Goal: Information Seeking & Learning: Learn about a topic

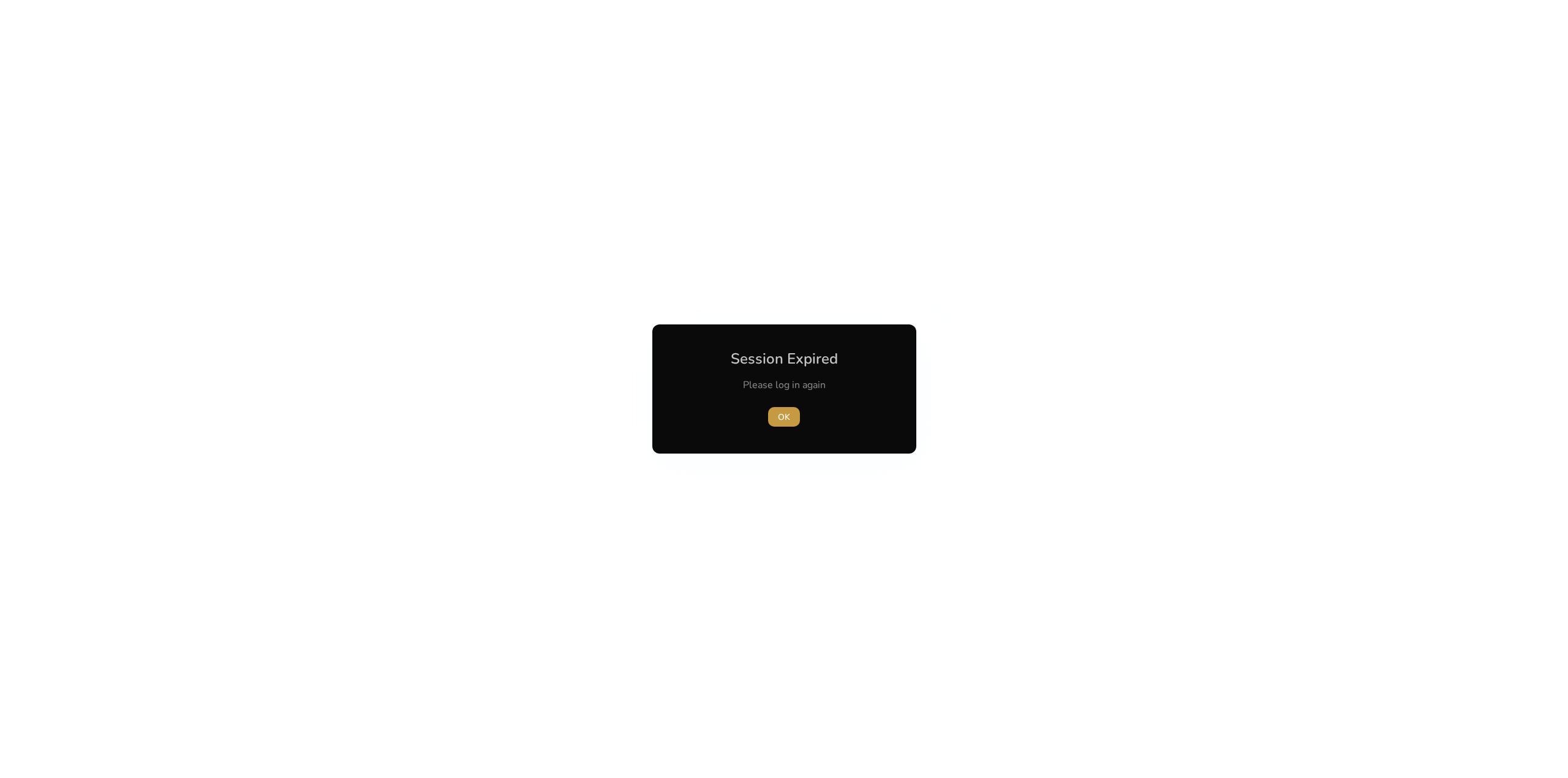
click at [782, 417] on span "OK" at bounding box center [784, 418] width 12 height 13
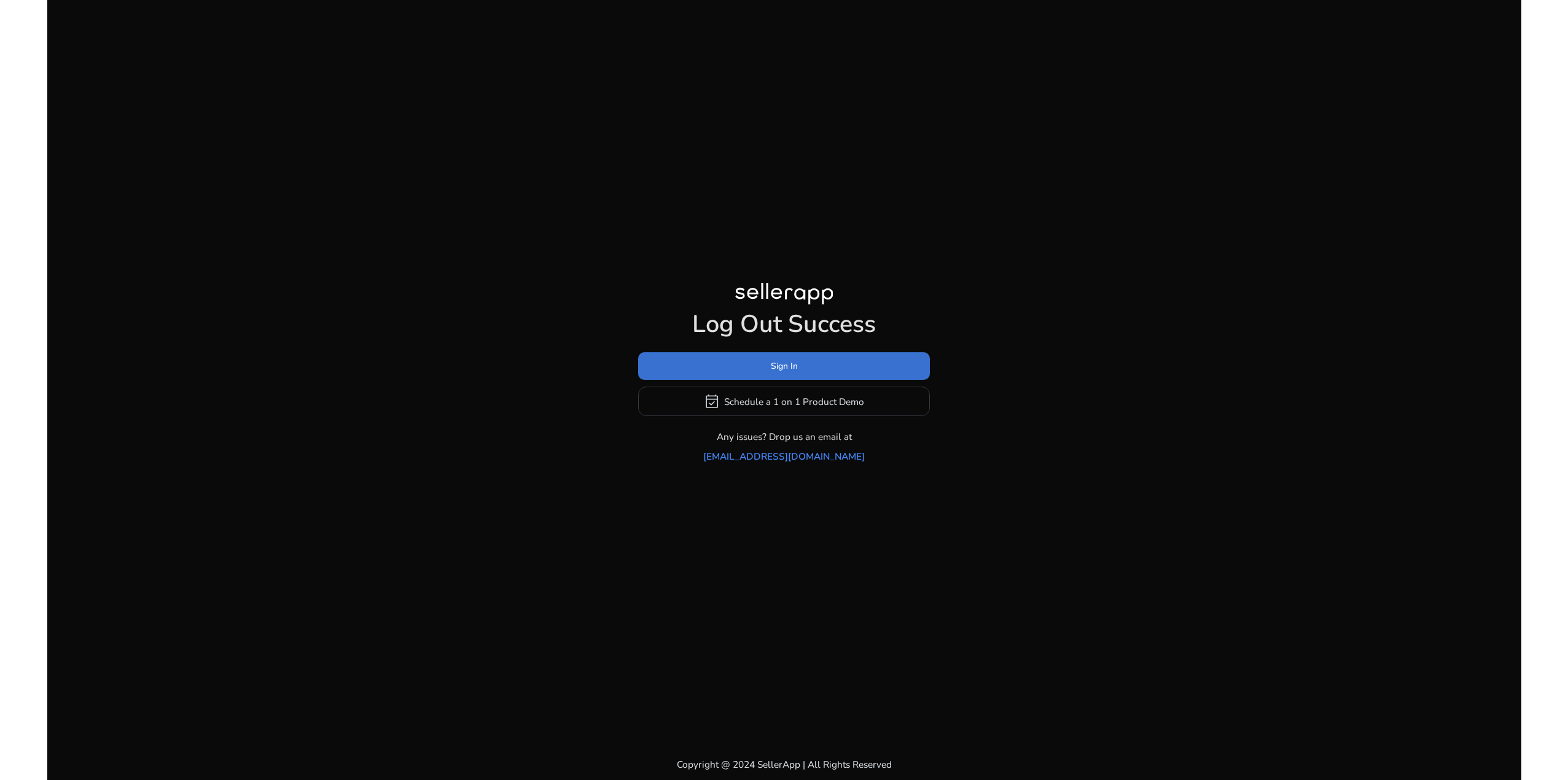
click at [782, 367] on span at bounding box center [784, 367] width 292 height 30
click at [780, 372] on span "Sign In" at bounding box center [784, 366] width 27 height 13
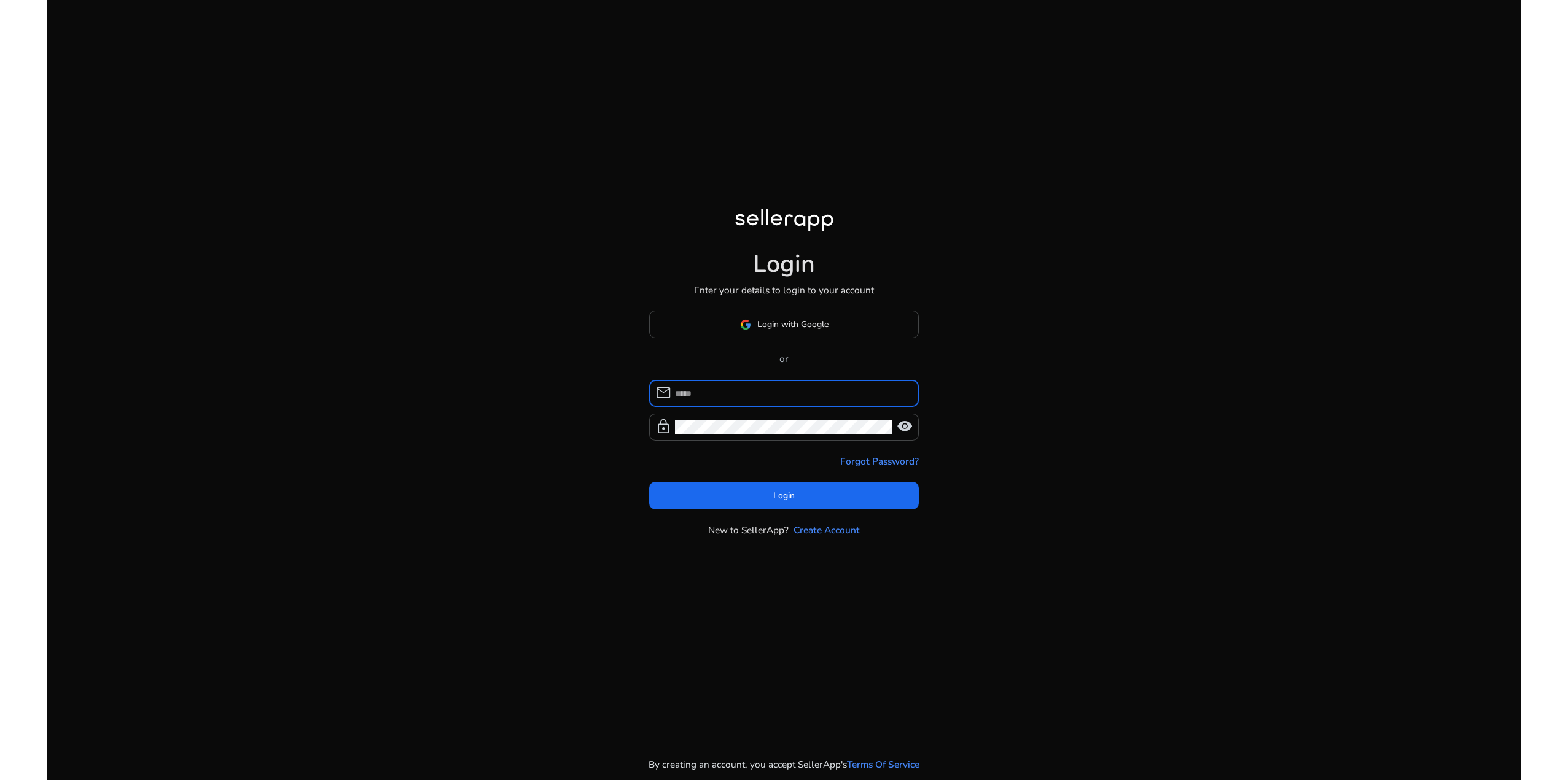
type input "**********"
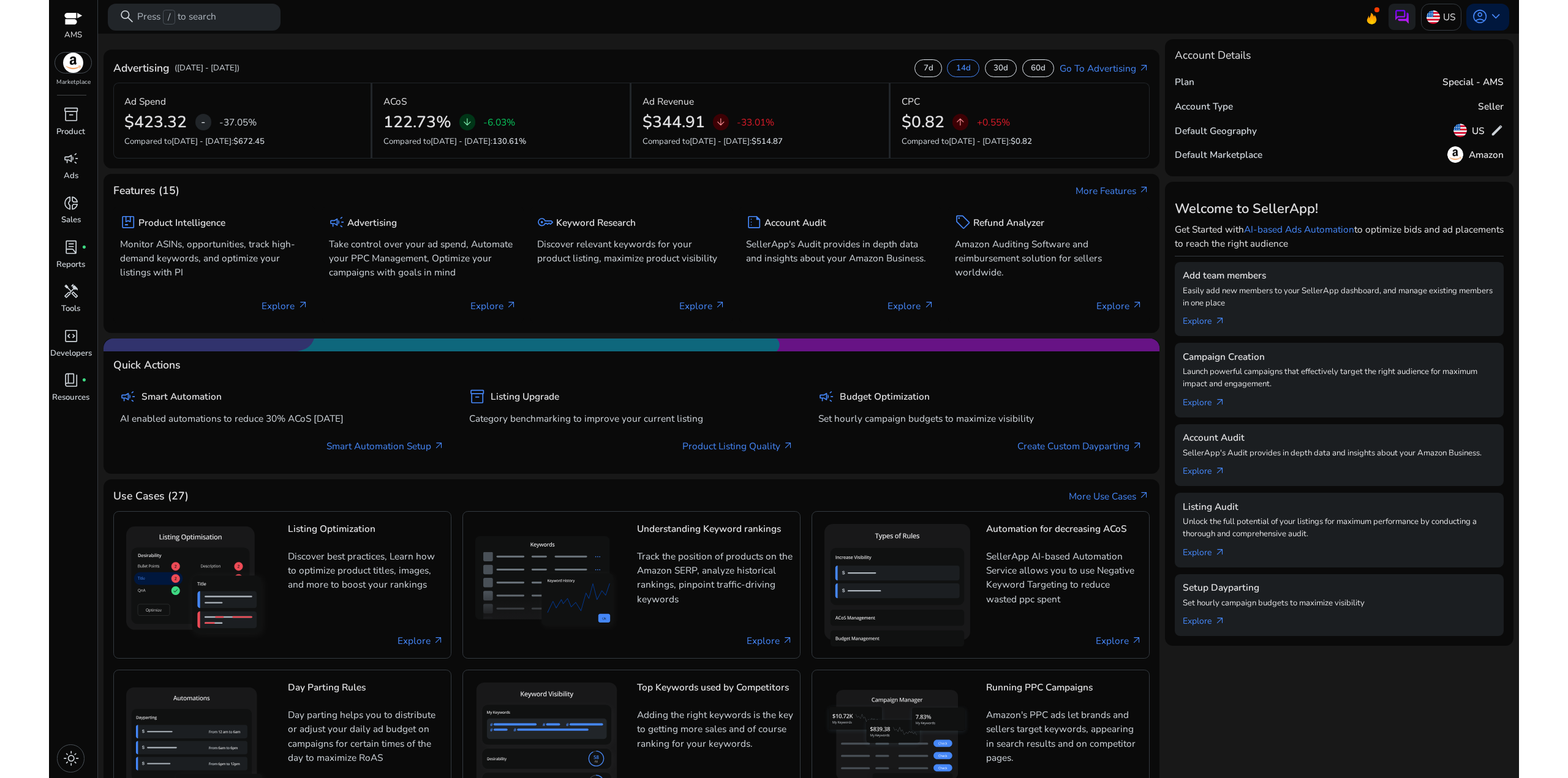
click at [240, 65] on p "([DATE] - [DATE])" at bounding box center [207, 68] width 65 height 12
click at [923, 66] on p "7d" at bounding box center [928, 68] width 10 height 11
click at [960, 68] on p "14d" at bounding box center [964, 68] width 15 height 11
click at [1004, 70] on p "30d" at bounding box center [1001, 68] width 15 height 11
click at [1031, 69] on p "60d" at bounding box center [1038, 68] width 15 height 11
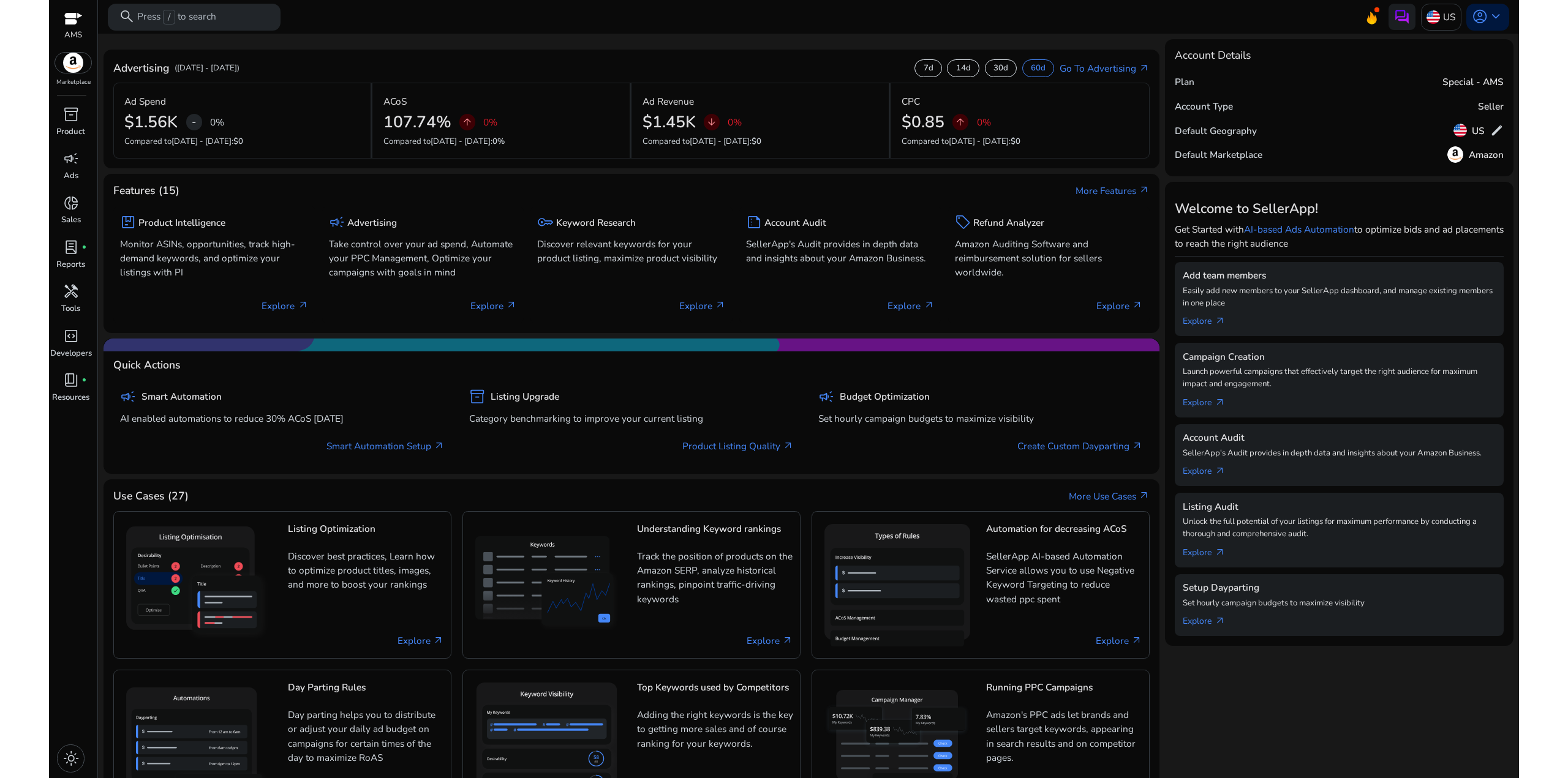
click at [721, 61] on div "Advertising ([DATE] - [DATE]) 7d 14d 30d 60d Go To Advertising arrow_outward" at bounding box center [631, 70] width 1037 height 22
click at [993, 70] on p "30d" at bounding box center [1001, 68] width 15 height 11
click at [1032, 65] on p "60d" at bounding box center [1038, 68] width 15 height 11
click at [1012, 64] on div "30d" at bounding box center [1001, 68] width 32 height 17
click at [964, 65] on p "14d" at bounding box center [964, 68] width 15 height 11
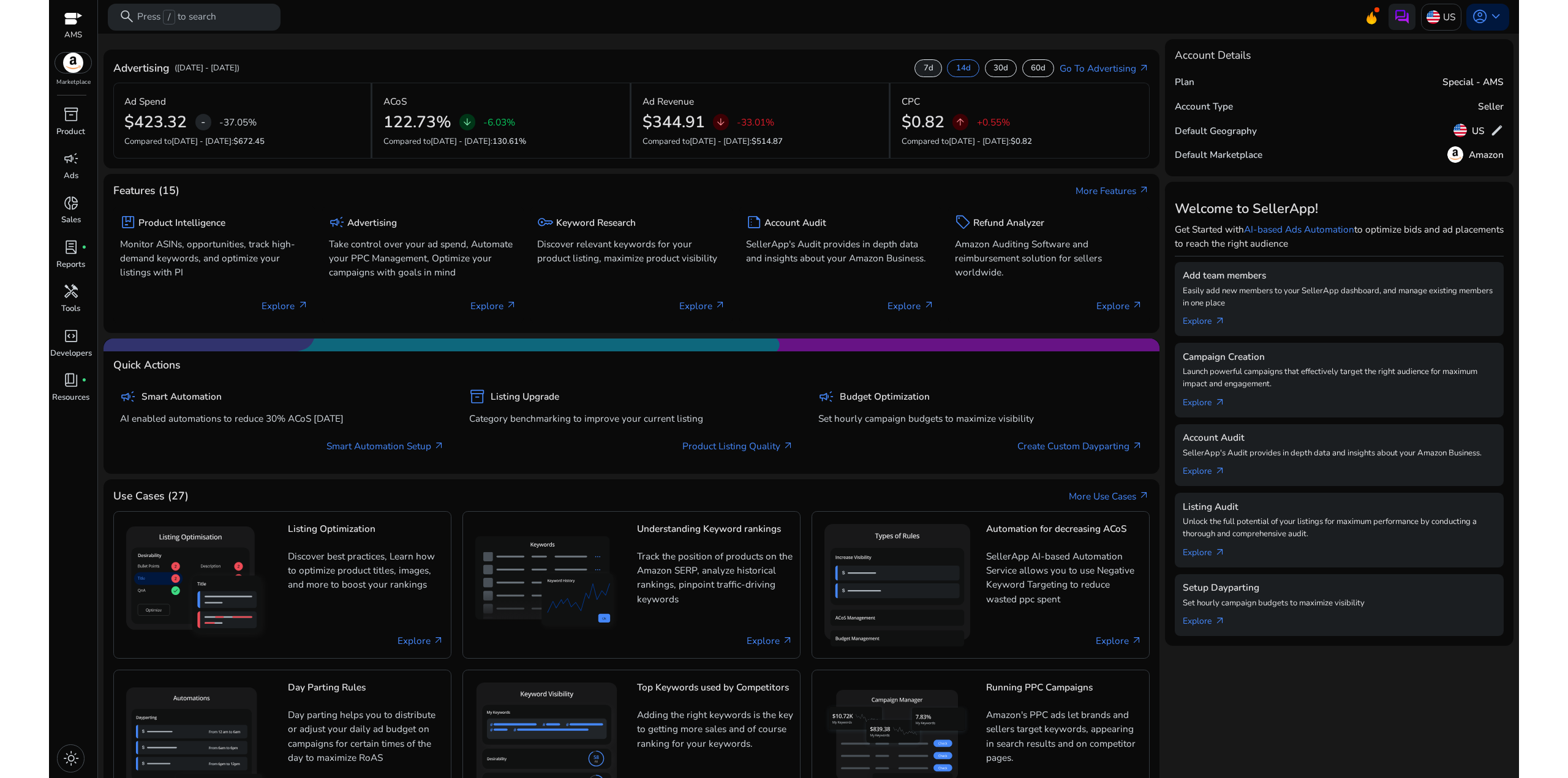
click at [923, 68] on p "7d" at bounding box center [928, 68] width 10 height 11
click at [721, 77] on div "Advertising ([DATE] - [DATE]) 7d 14d 30d 60d Go To Advertising arrow_outward" at bounding box center [631, 70] width 1037 height 22
click at [1488, 18] on span "keyboard_arrow_down" at bounding box center [1495, 16] width 16 height 16
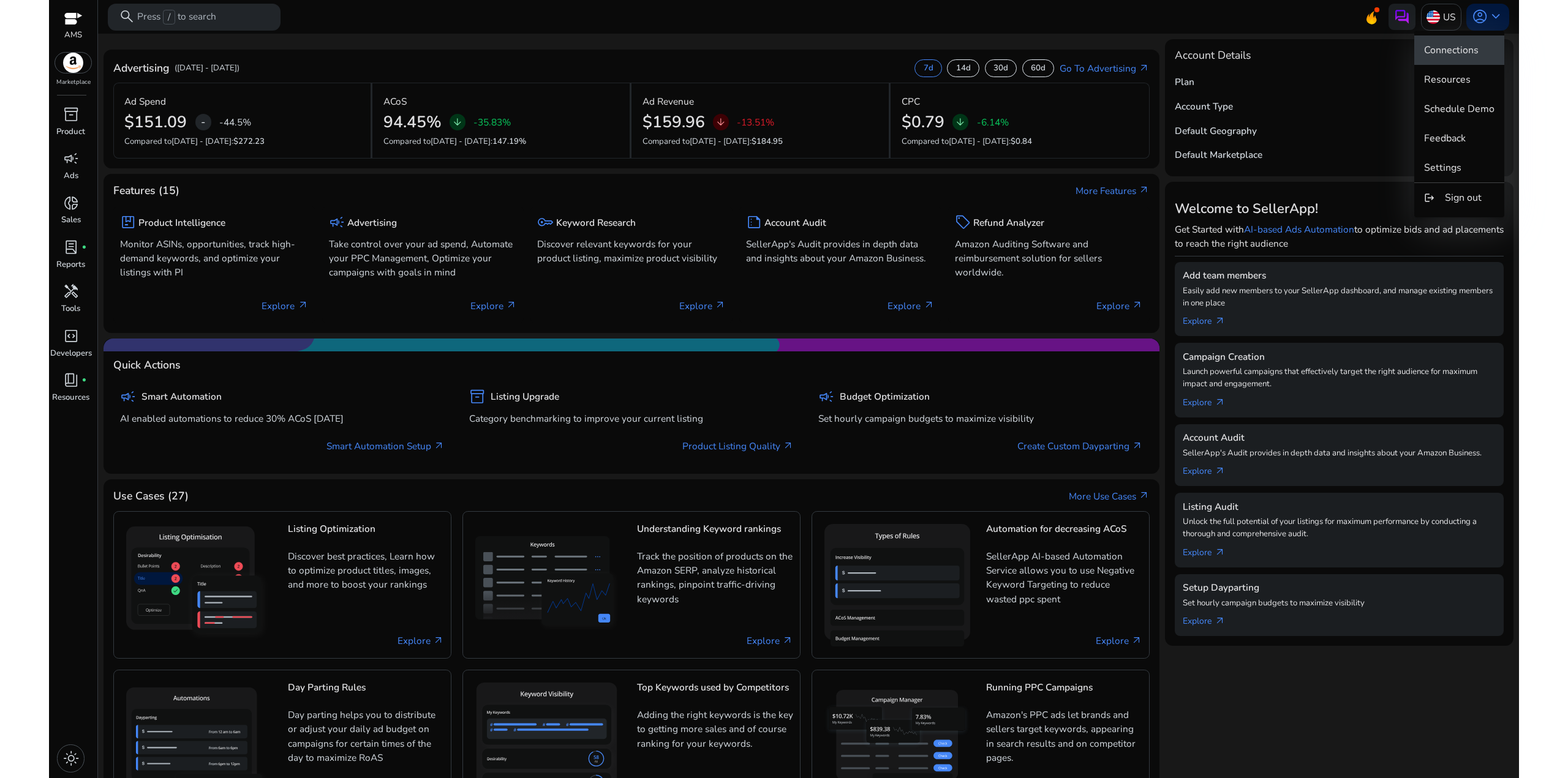
click at [1472, 56] on span "Connections" at bounding box center [1451, 50] width 54 height 13
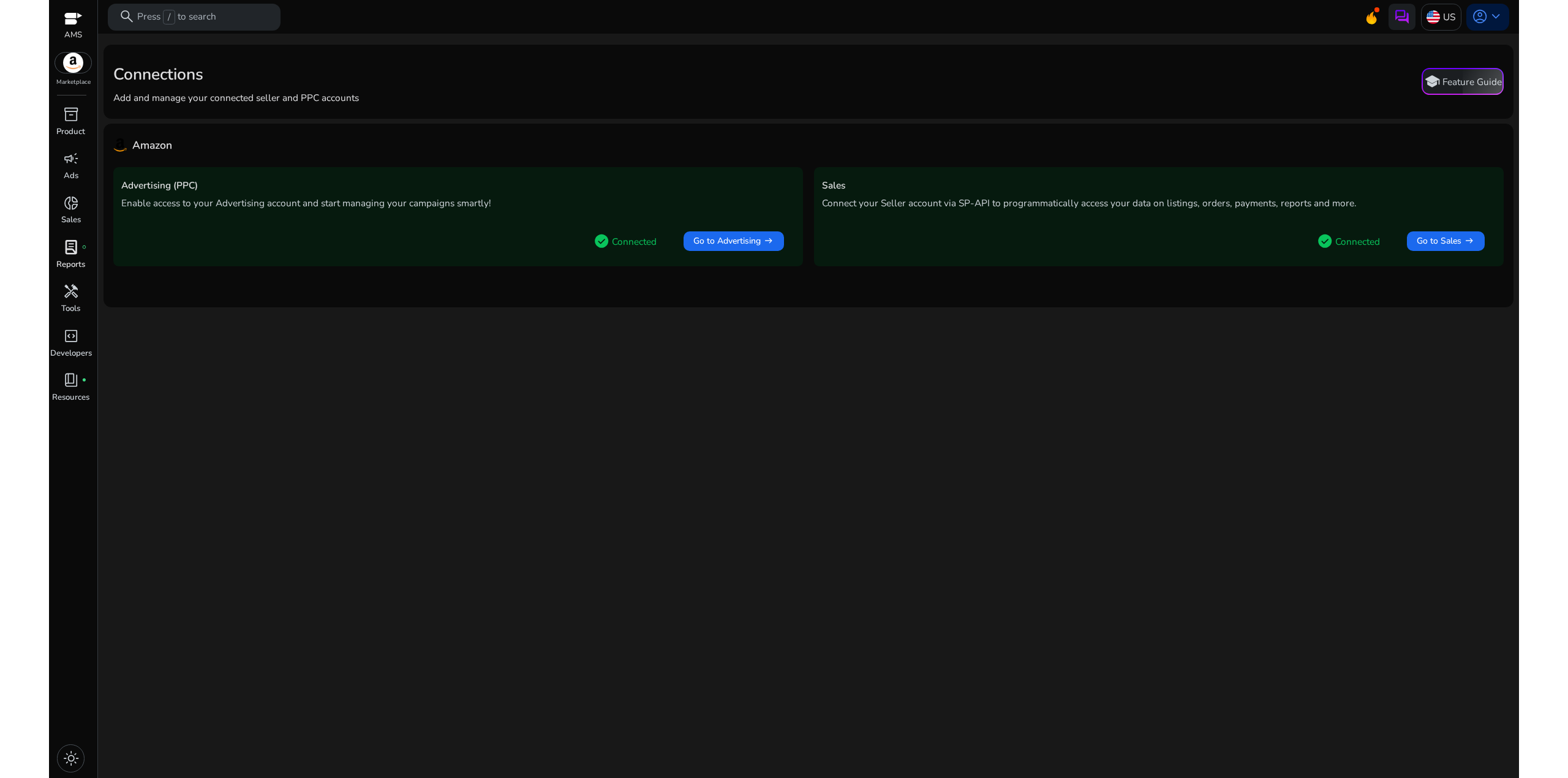
click at [77, 248] on span "lab_profile" at bounding box center [71, 247] width 16 height 16
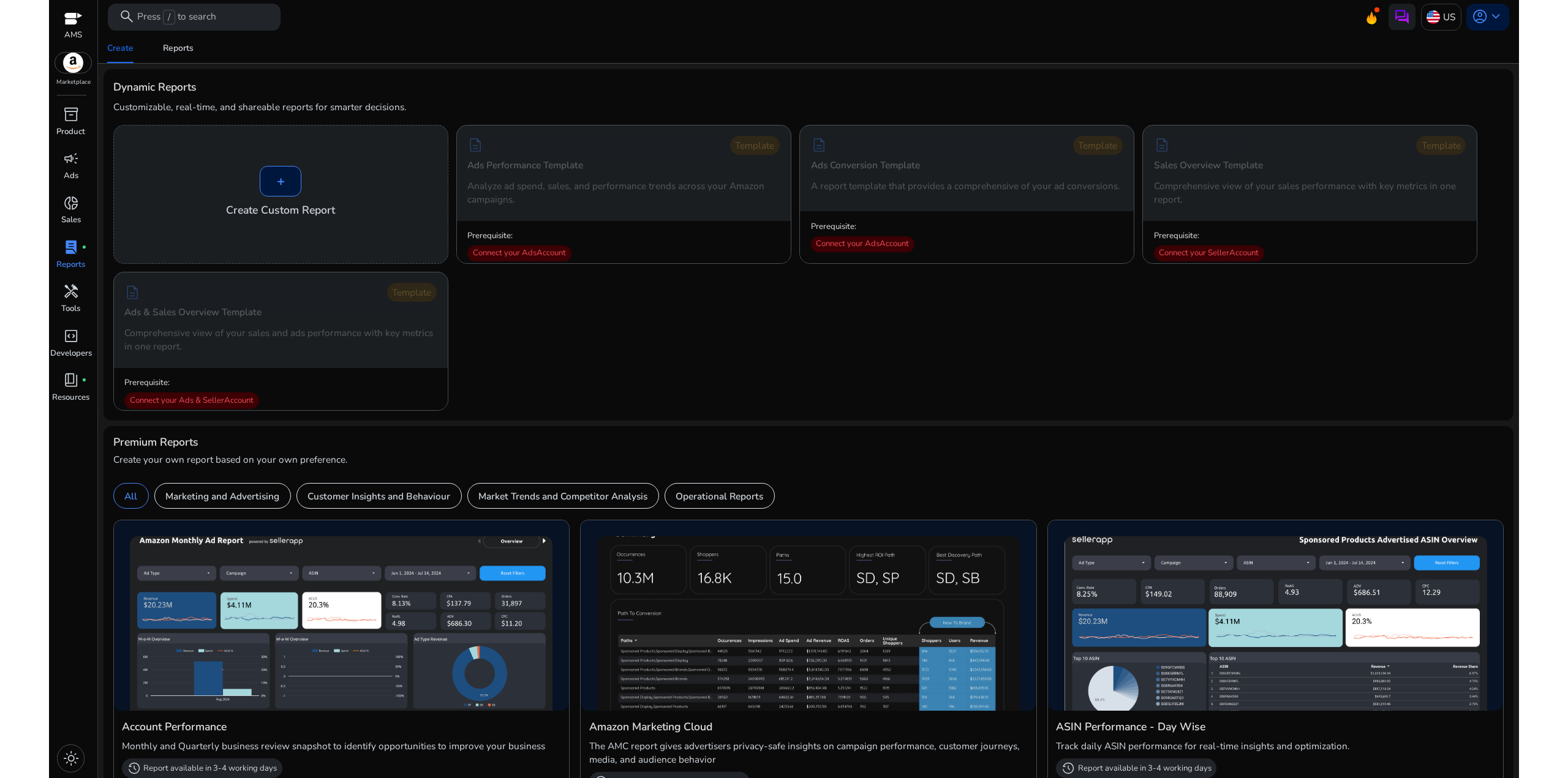
click at [616, 351] on div "+ Create Custom Report description Template Ads Performance Template Analyze ad…" at bounding box center [808, 268] width 1391 height 286
click at [619, 395] on div "+ Create Custom Report description Template Ads Performance Template Analyze ad…" at bounding box center [808, 268] width 1391 height 286
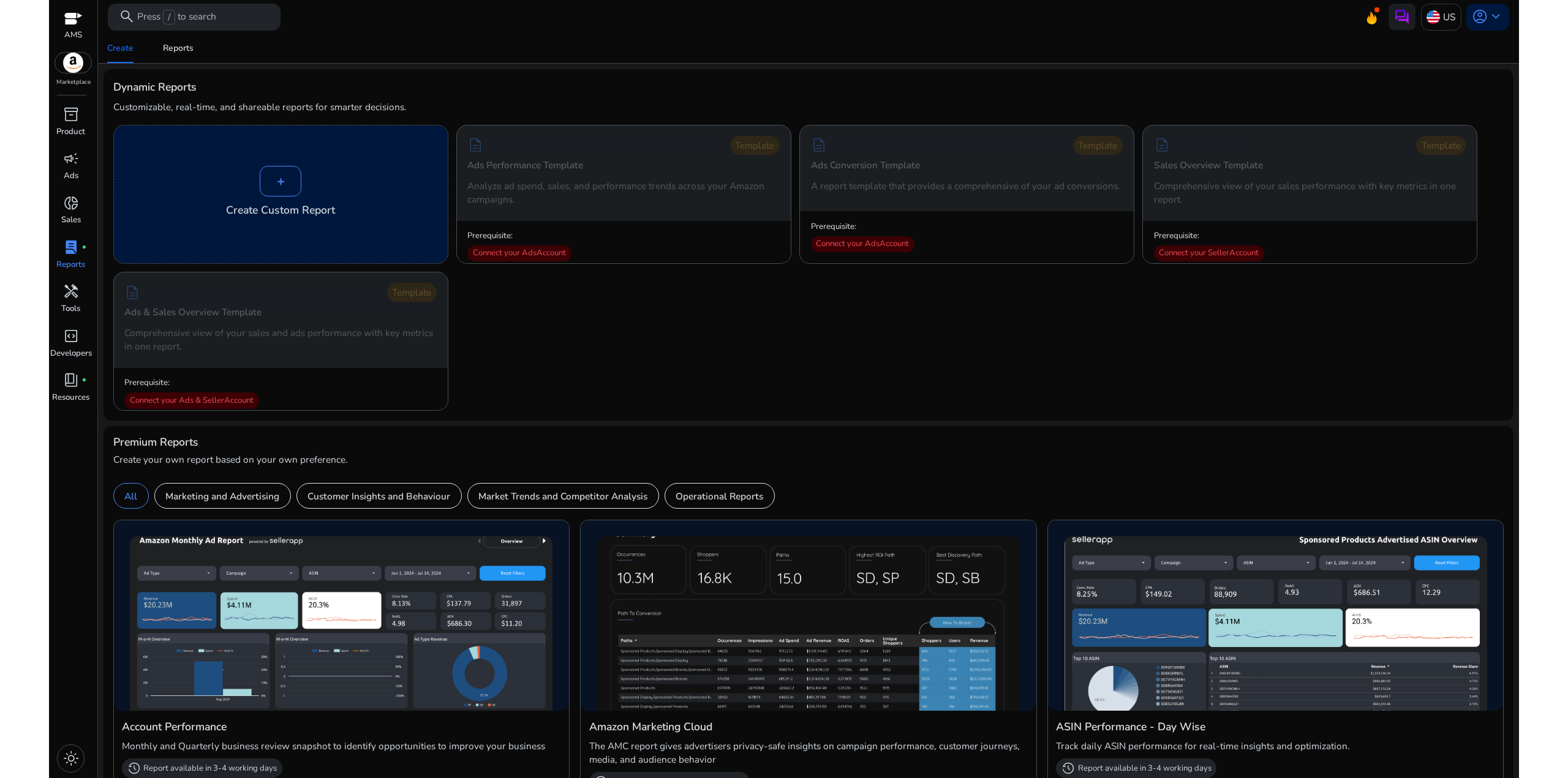
click at [287, 192] on div "+" at bounding box center [280, 180] width 42 height 30
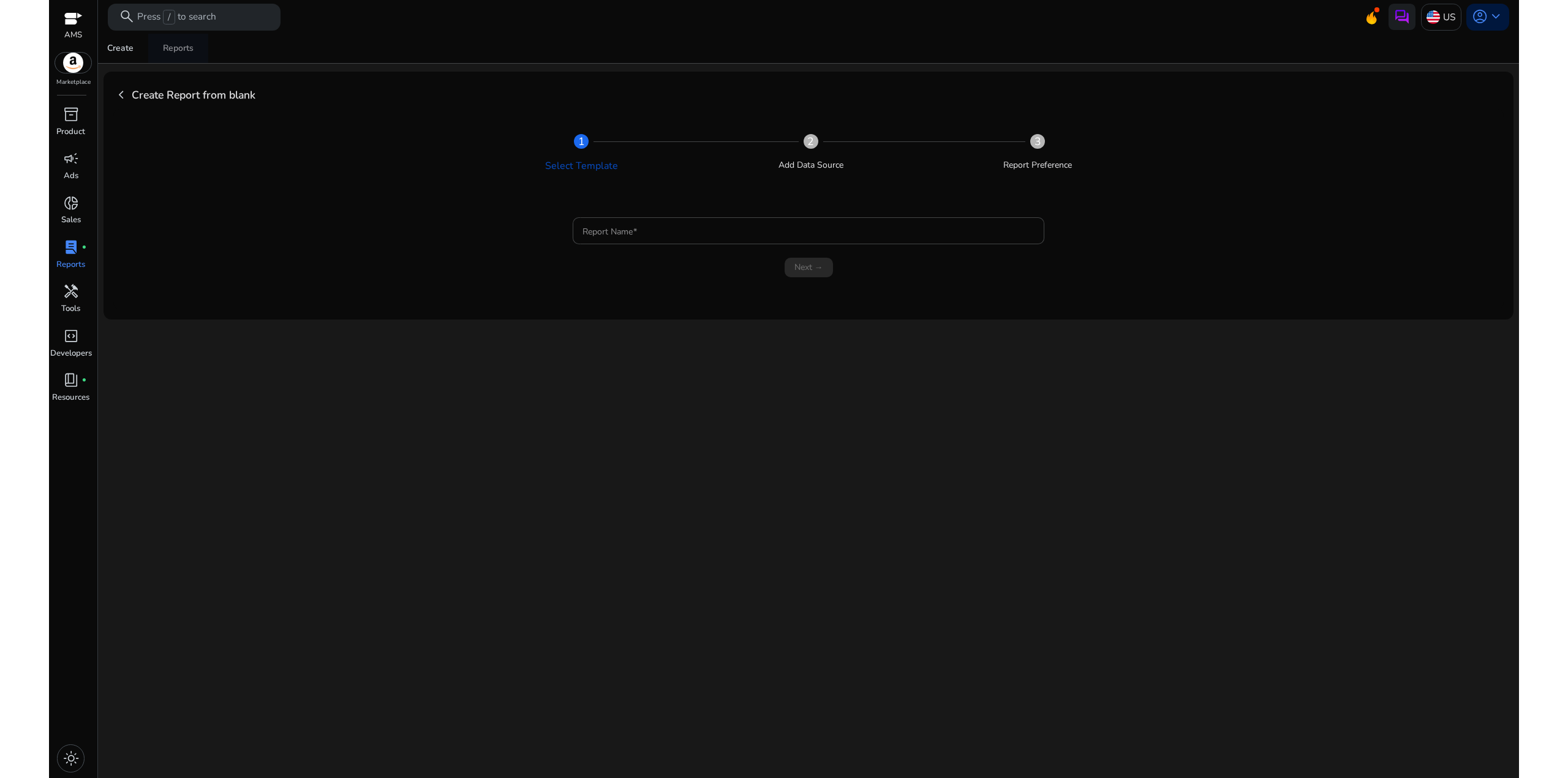
click at [174, 48] on div "Reports" at bounding box center [178, 48] width 31 height 8
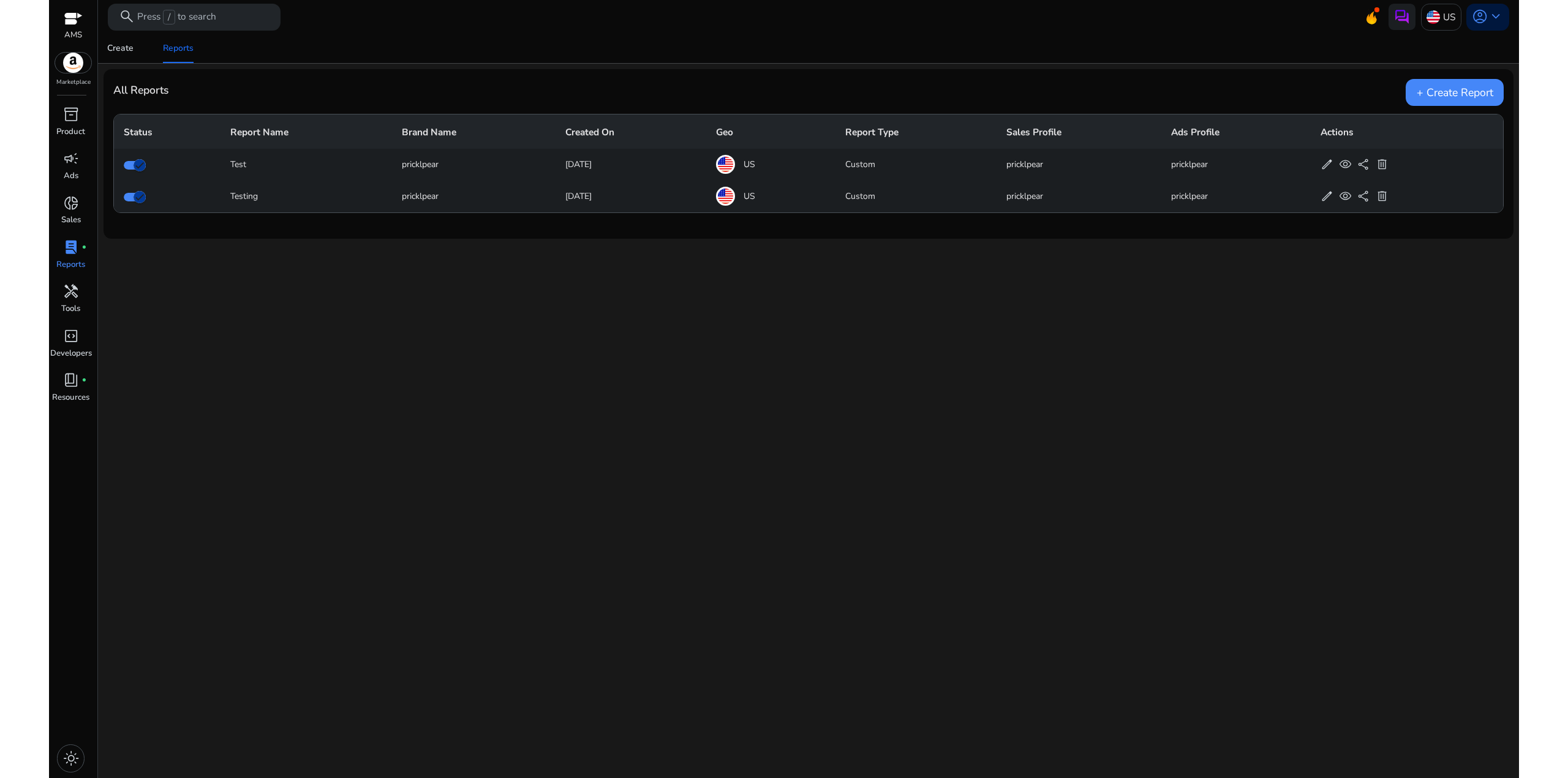
click at [236, 165] on div "Test" at bounding box center [306, 165] width 152 height 13
click at [129, 52] on div "Create" at bounding box center [120, 48] width 26 height 8
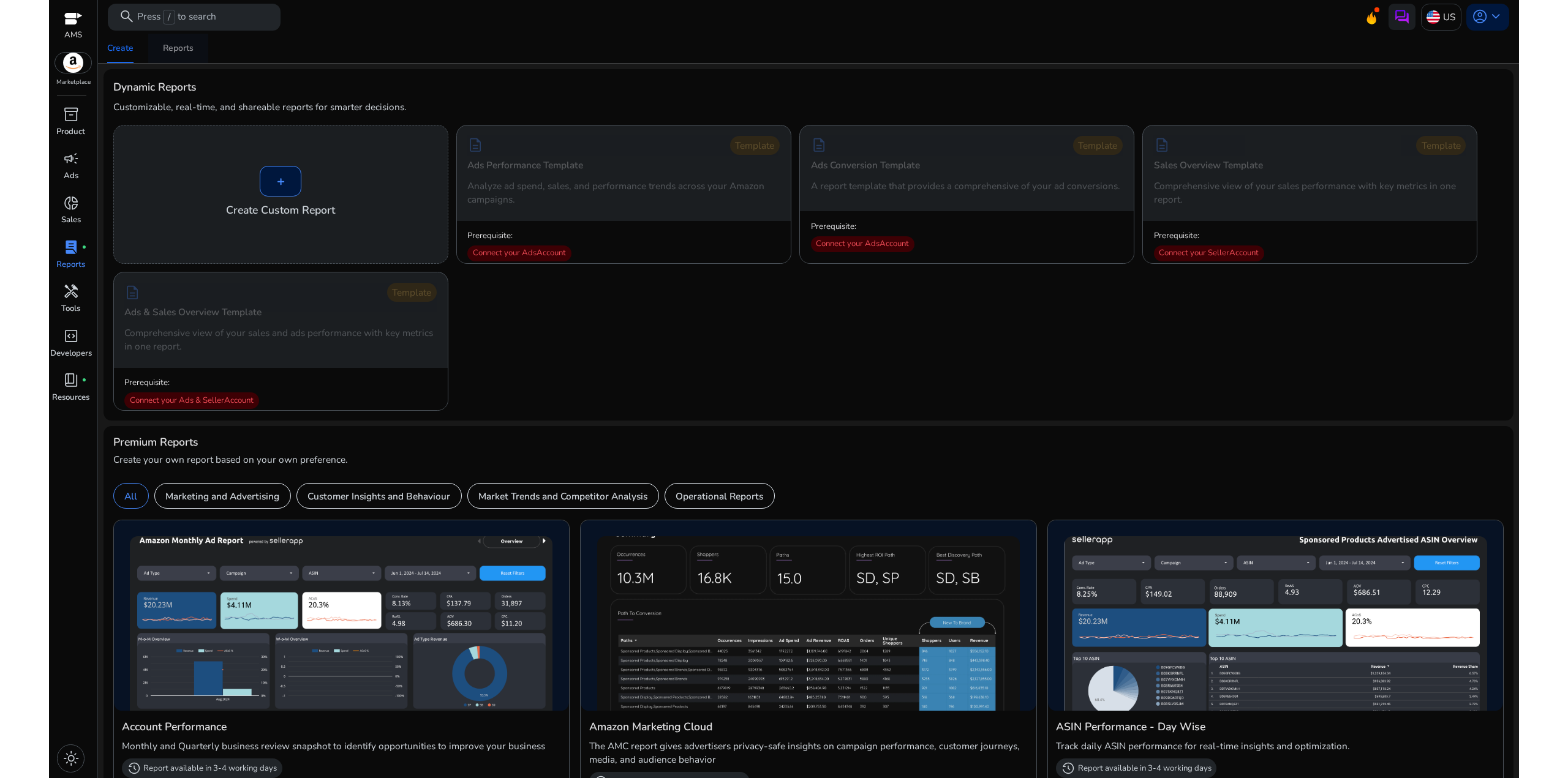
click at [185, 48] on div "Reports" at bounding box center [178, 48] width 31 height 8
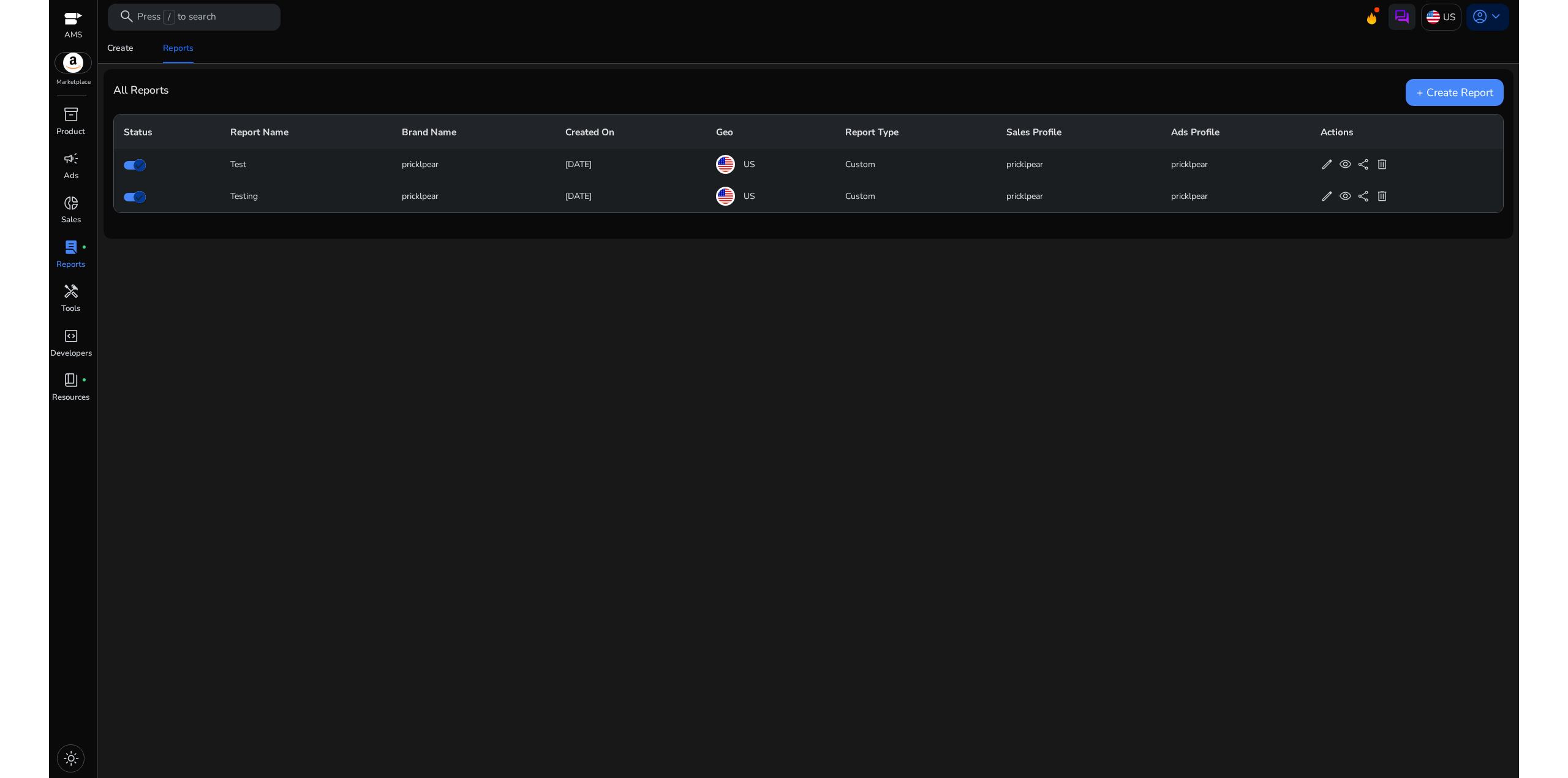
click at [281, 242] on div "We are getting things ready for you... Create Reports All Reports + Create Repo…" at bounding box center [809, 405] width 1410 height 744
click at [734, 164] on span at bounding box center [725, 164] width 19 height 19
click at [604, 162] on td "[DATE]" at bounding box center [631, 165] width 152 height 32
click at [420, 161] on td "pricklpear" at bounding box center [474, 165] width 163 height 32
click at [234, 163] on div "Test" at bounding box center [306, 165] width 152 height 13
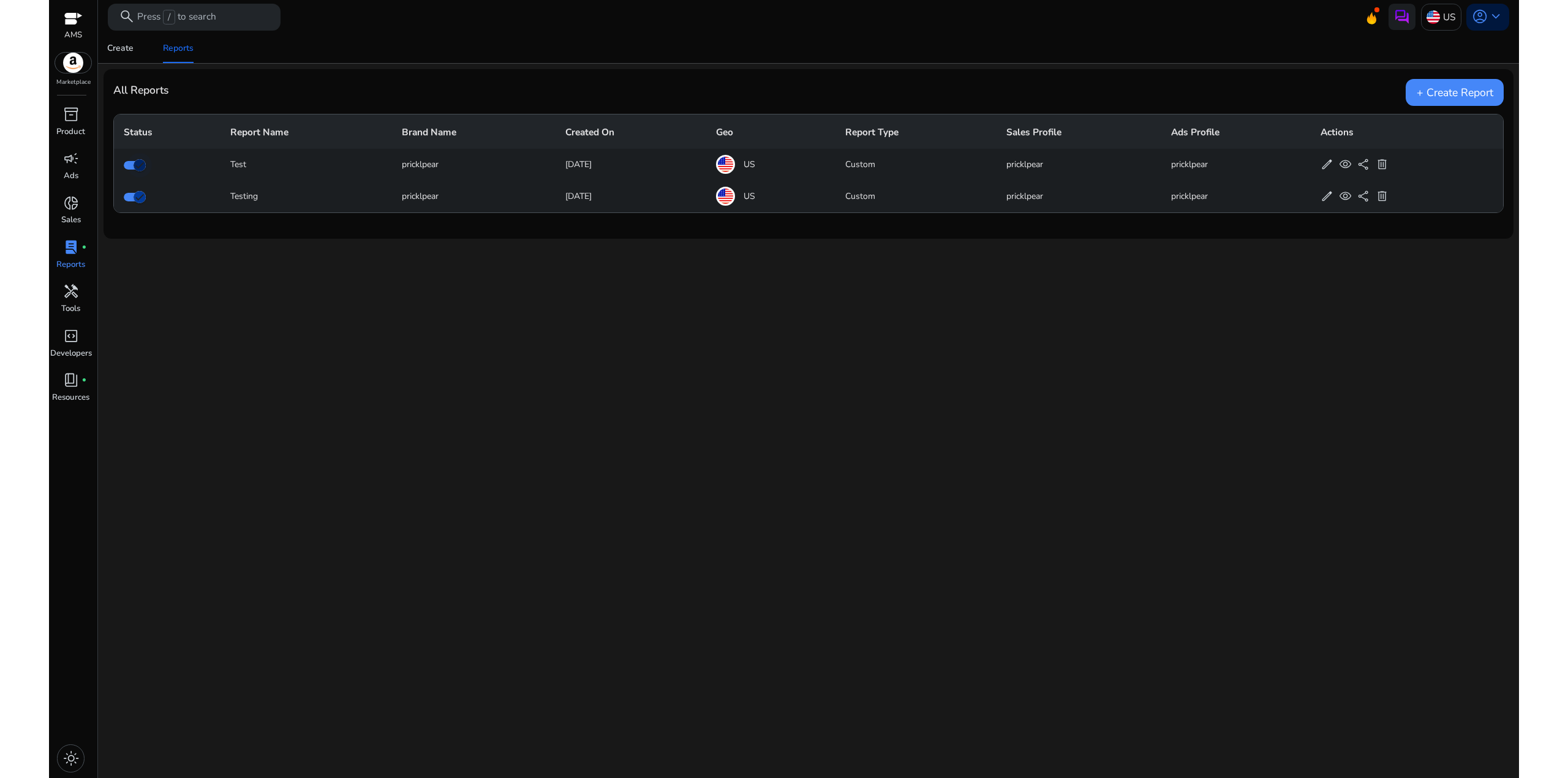
click at [137, 166] on icon "button" at bounding box center [139, 165] width 11 height 11
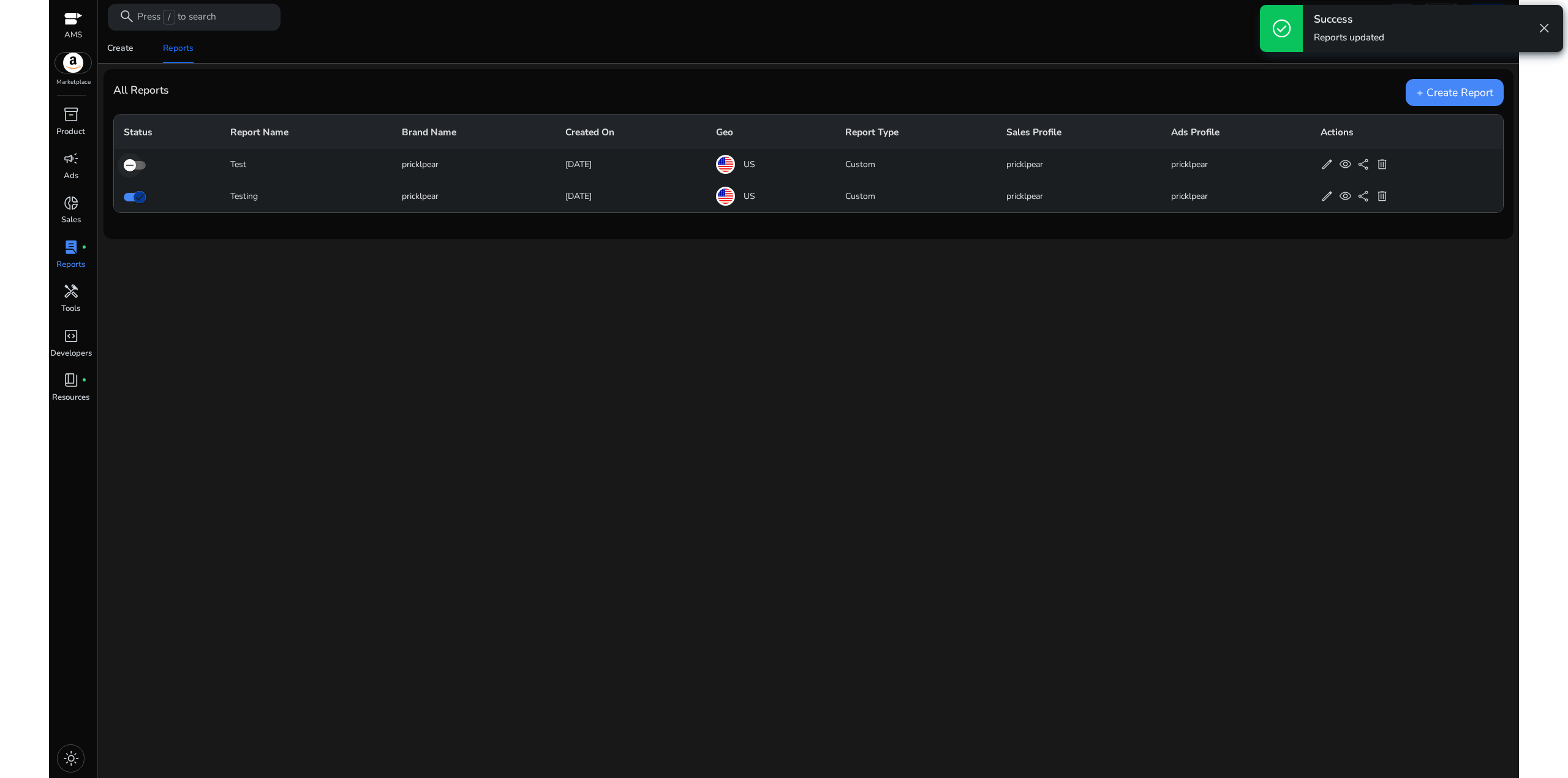
click at [131, 166] on icon "button" at bounding box center [129, 165] width 11 height 11
click at [78, 255] on span "lab_profile" at bounding box center [71, 247] width 16 height 16
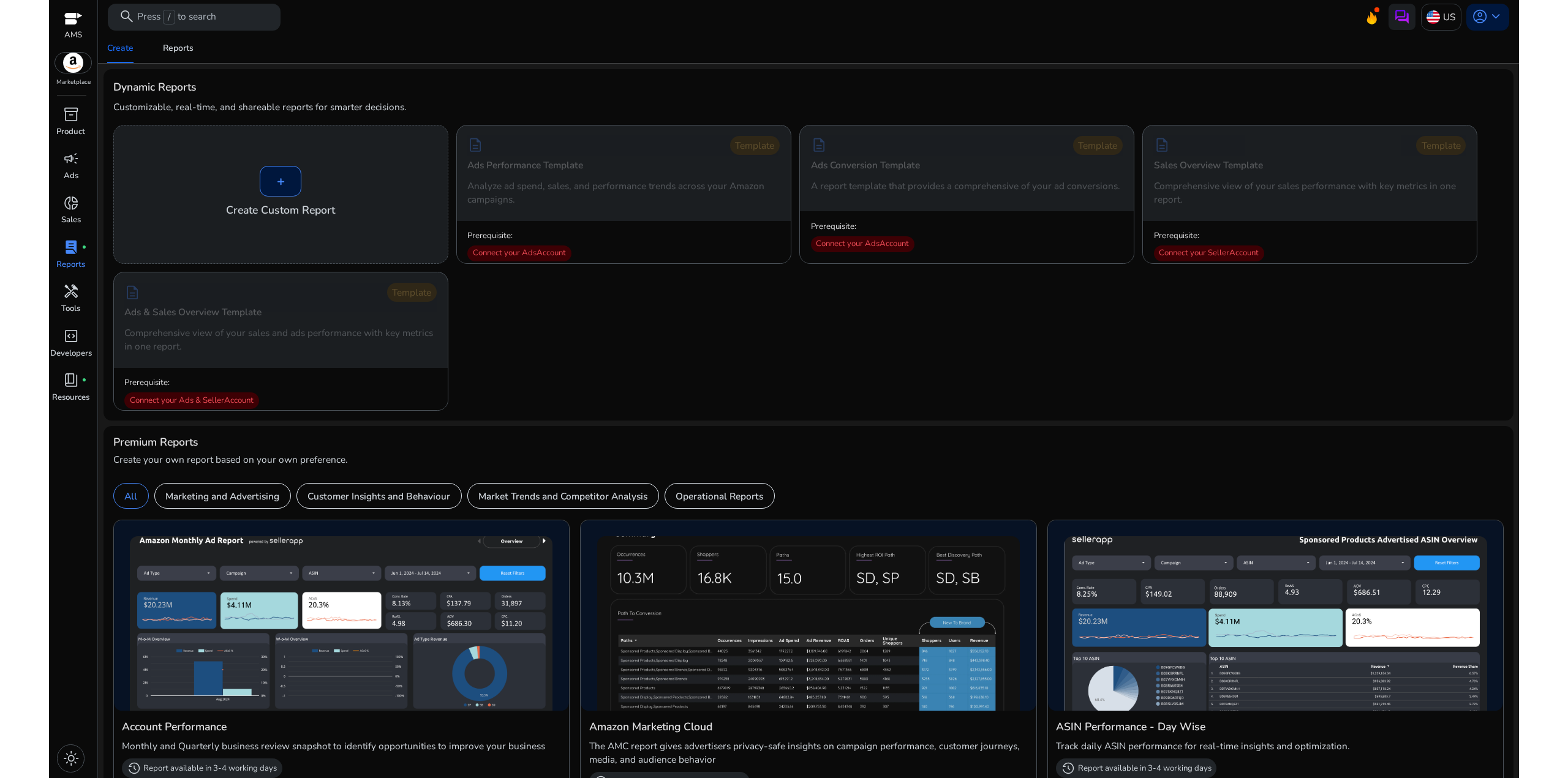
click at [77, 299] on span "handyman" at bounding box center [71, 291] width 16 height 16
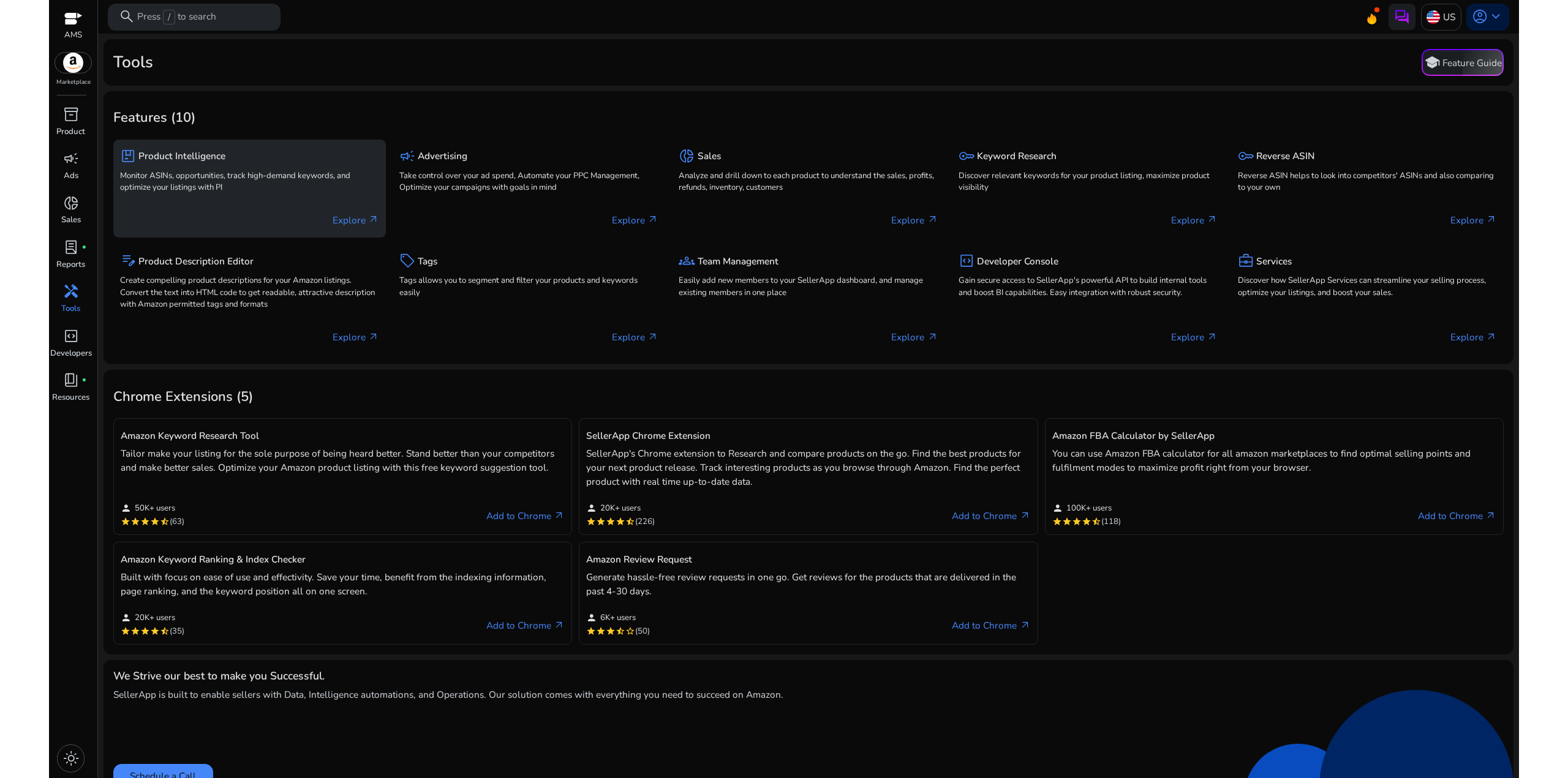
click at [354, 217] on p "Explore arrow_outward" at bounding box center [355, 220] width 46 height 14
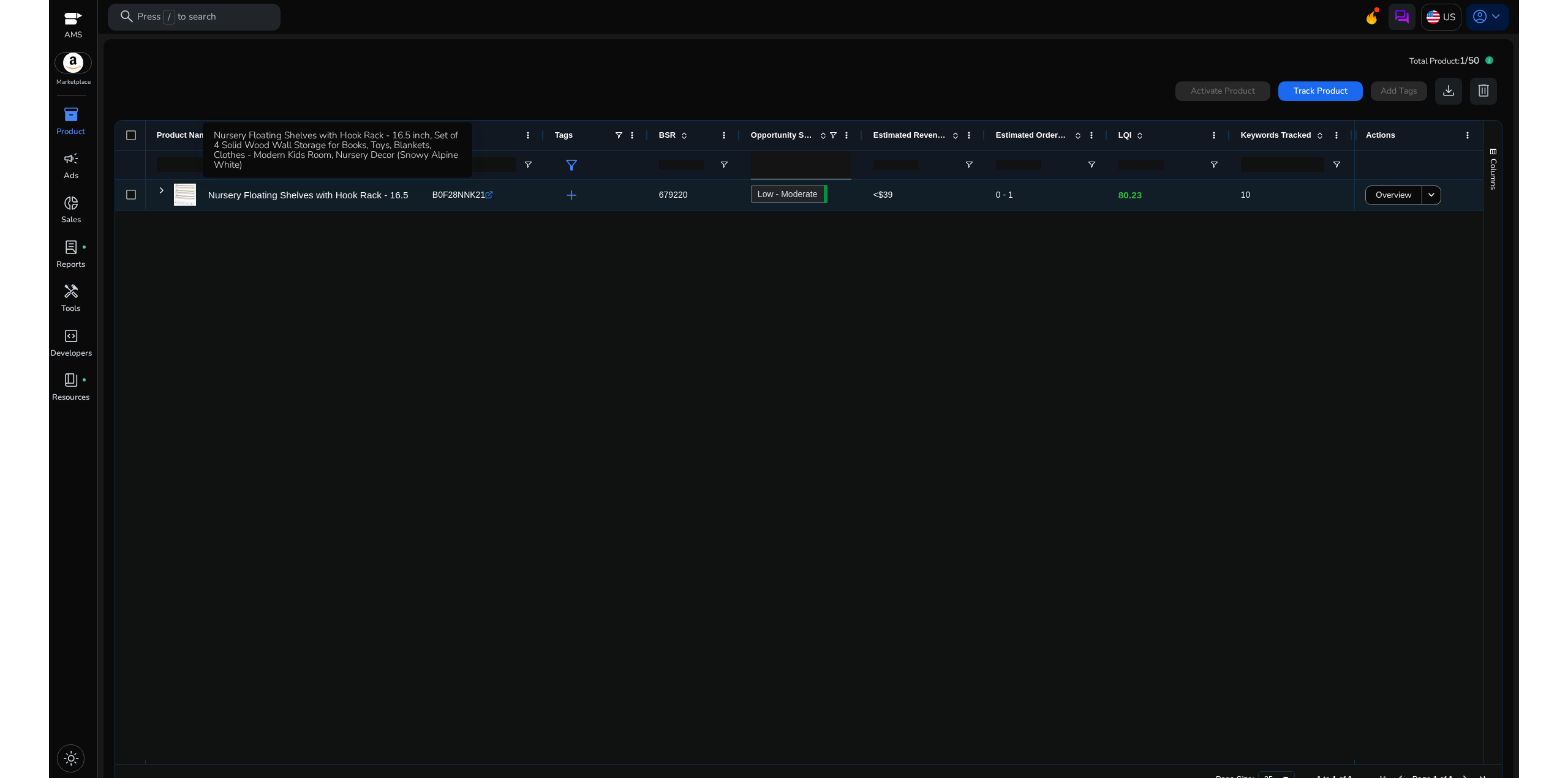
click at [365, 194] on p "Nursery Floating Shelves with Hook Rack - 16.5 inch, Set of 4..." at bounding box center [341, 194] width 265 height 25
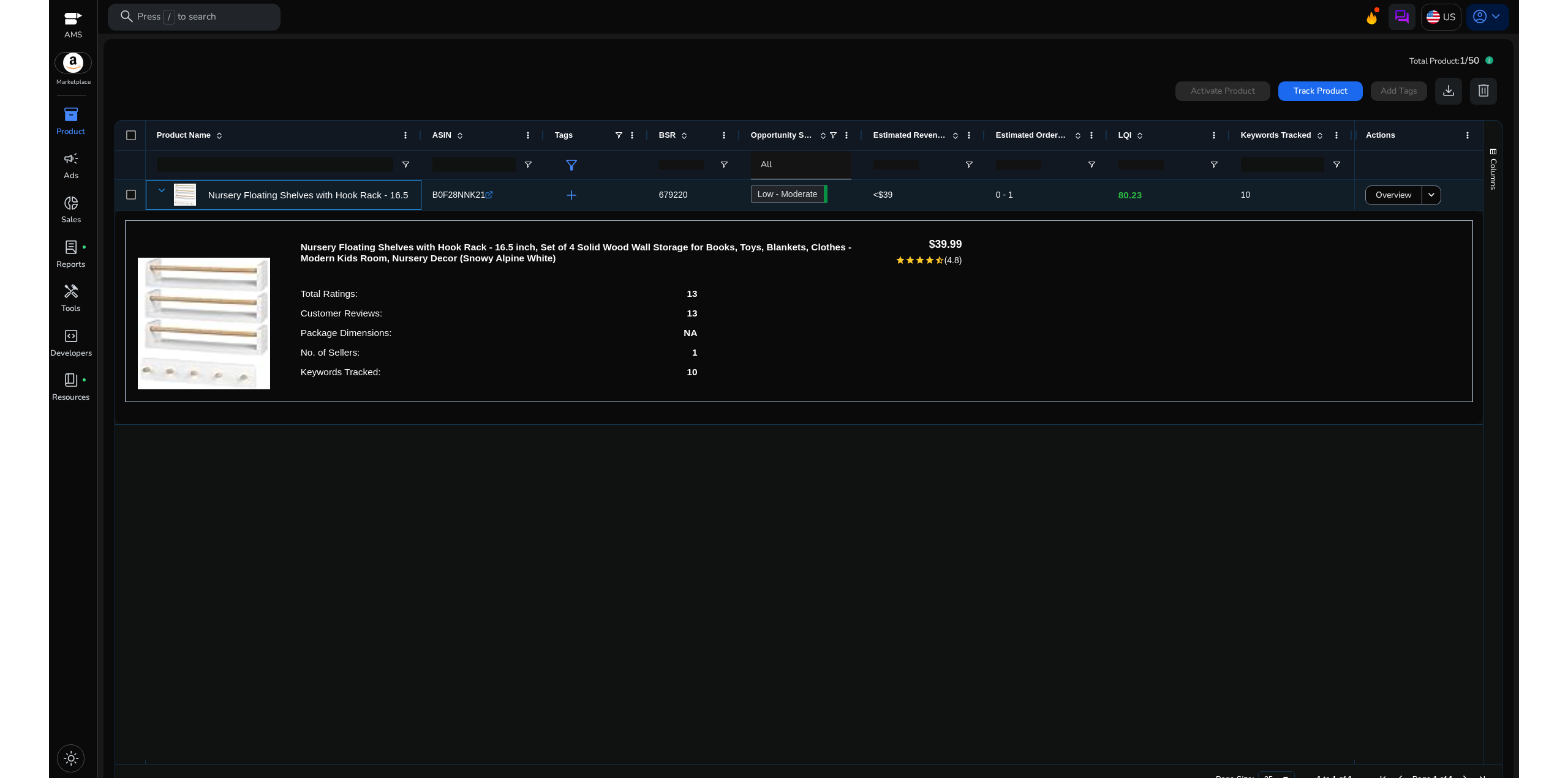
click at [161, 192] on span at bounding box center [162, 190] width 10 height 10
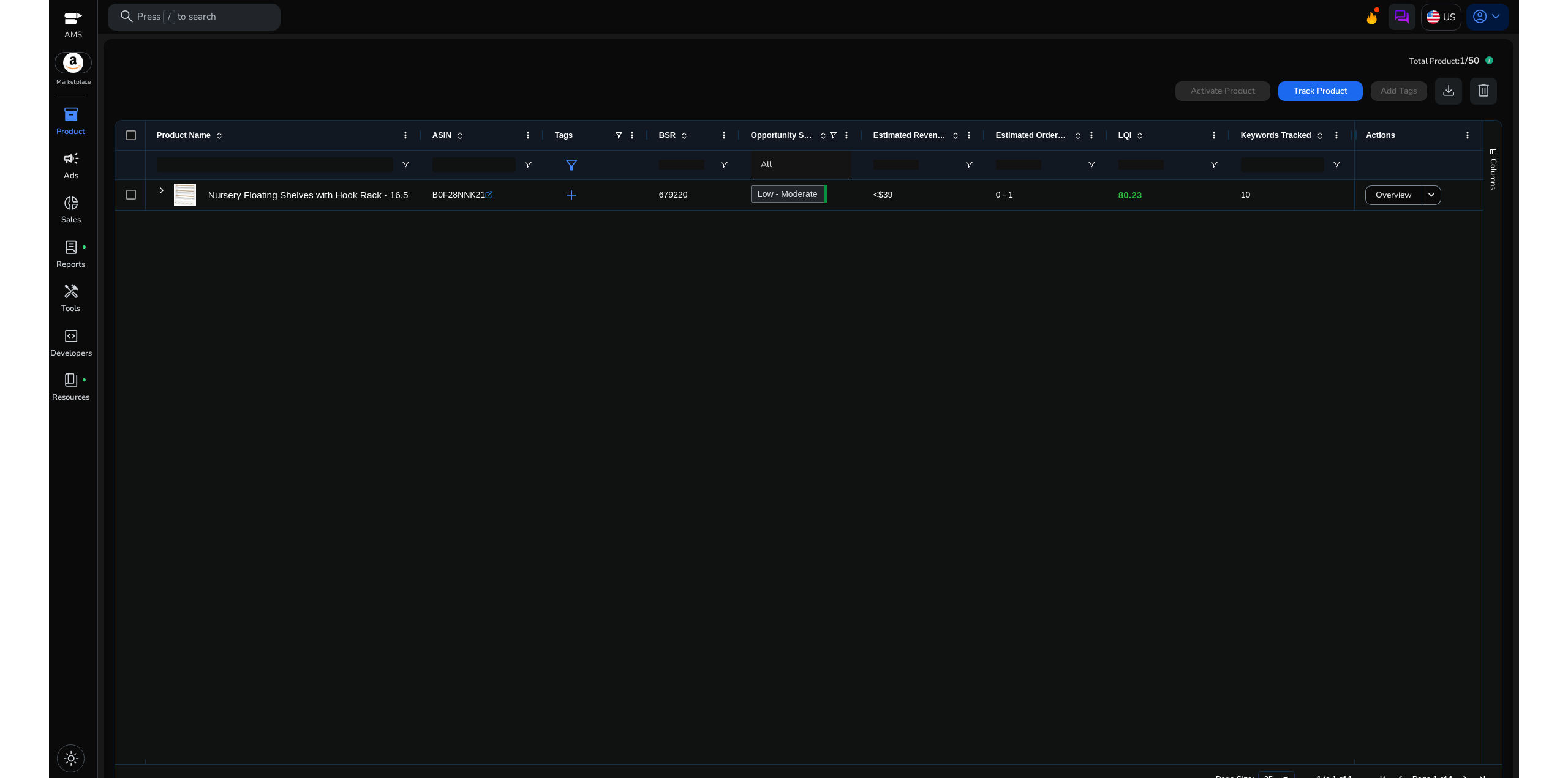
click at [72, 173] on p "Ads" at bounding box center [71, 176] width 15 height 12
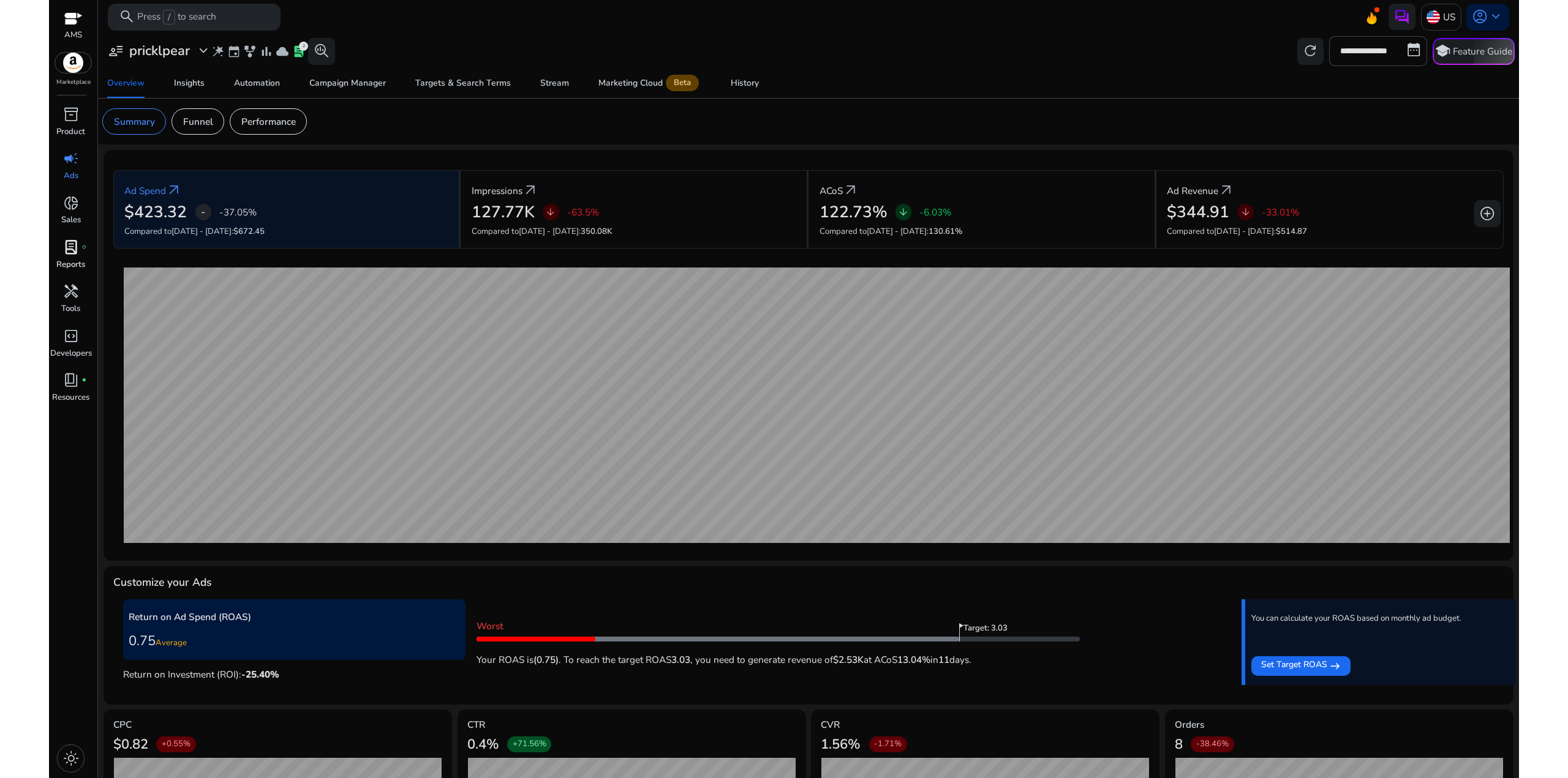
click at [80, 246] on div "lab_profile fiber_manual_record" at bounding box center [70, 248] width 37 height 21
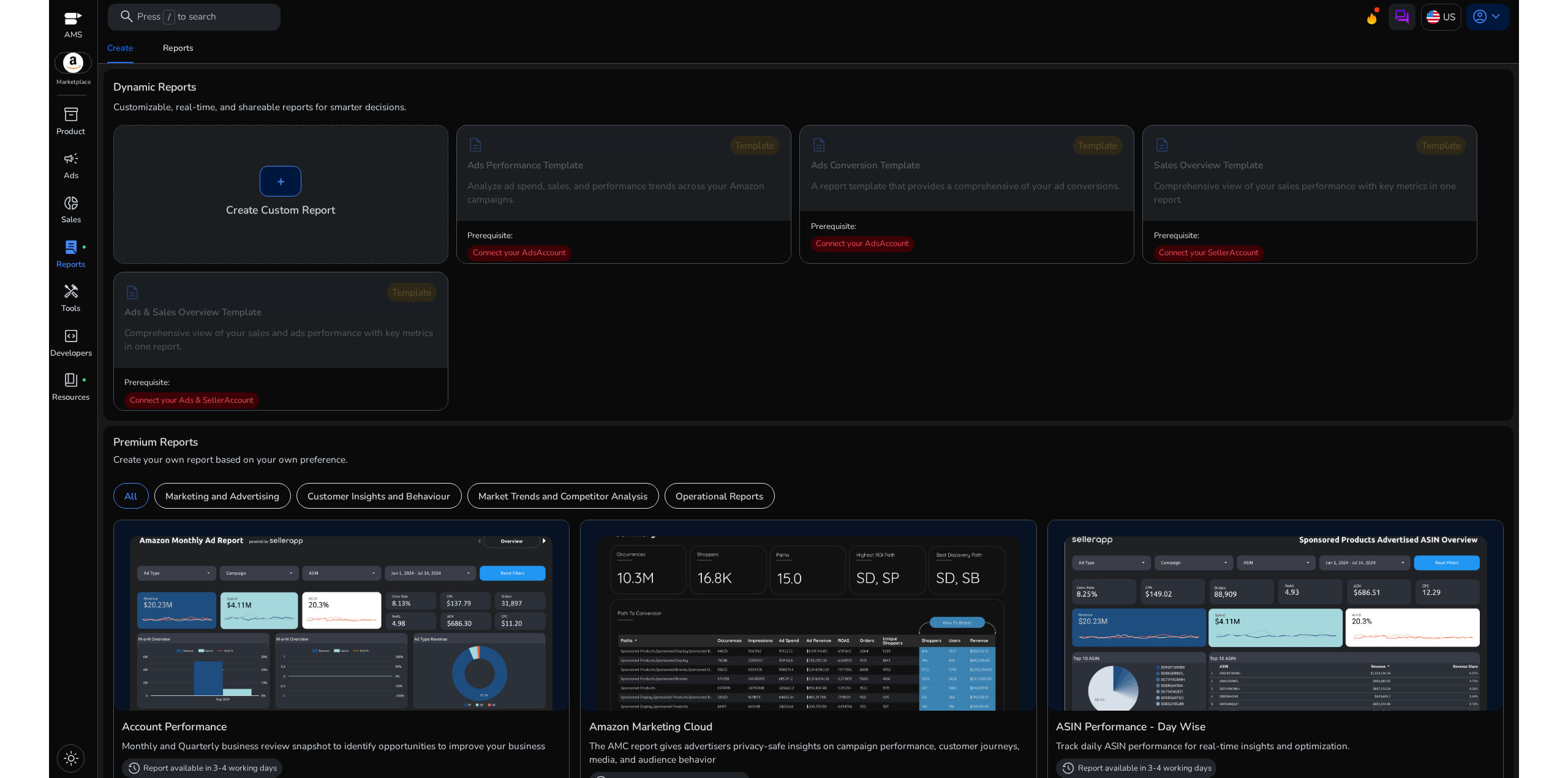
click at [608, 326] on div "+ Create Custom Report description Template Ads Performance Template Analyze ad…" at bounding box center [808, 268] width 1391 height 286
click at [65, 294] on span "handyman" at bounding box center [71, 291] width 16 height 16
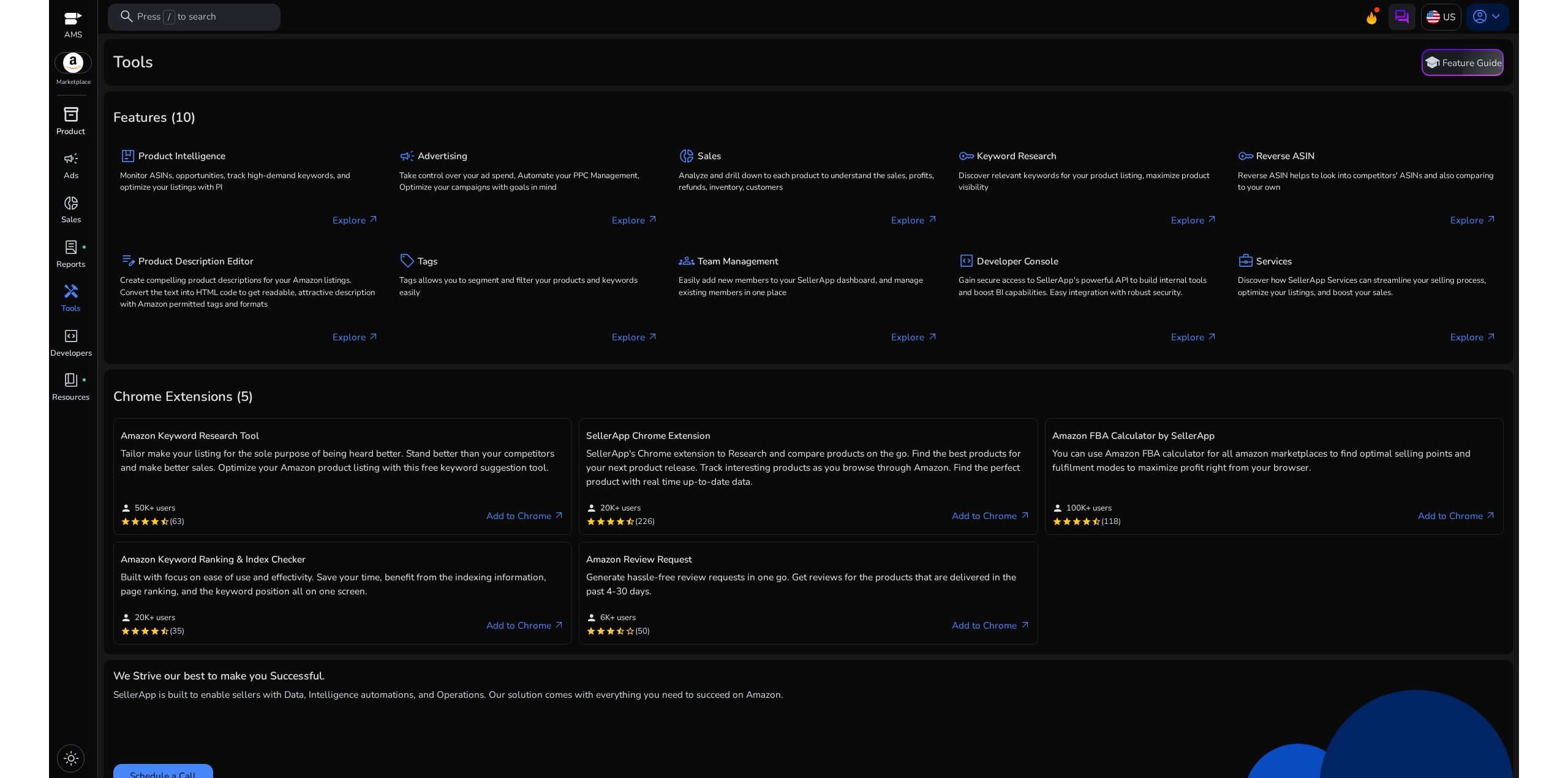
click at [70, 132] on p "Product" at bounding box center [70, 132] width 29 height 12
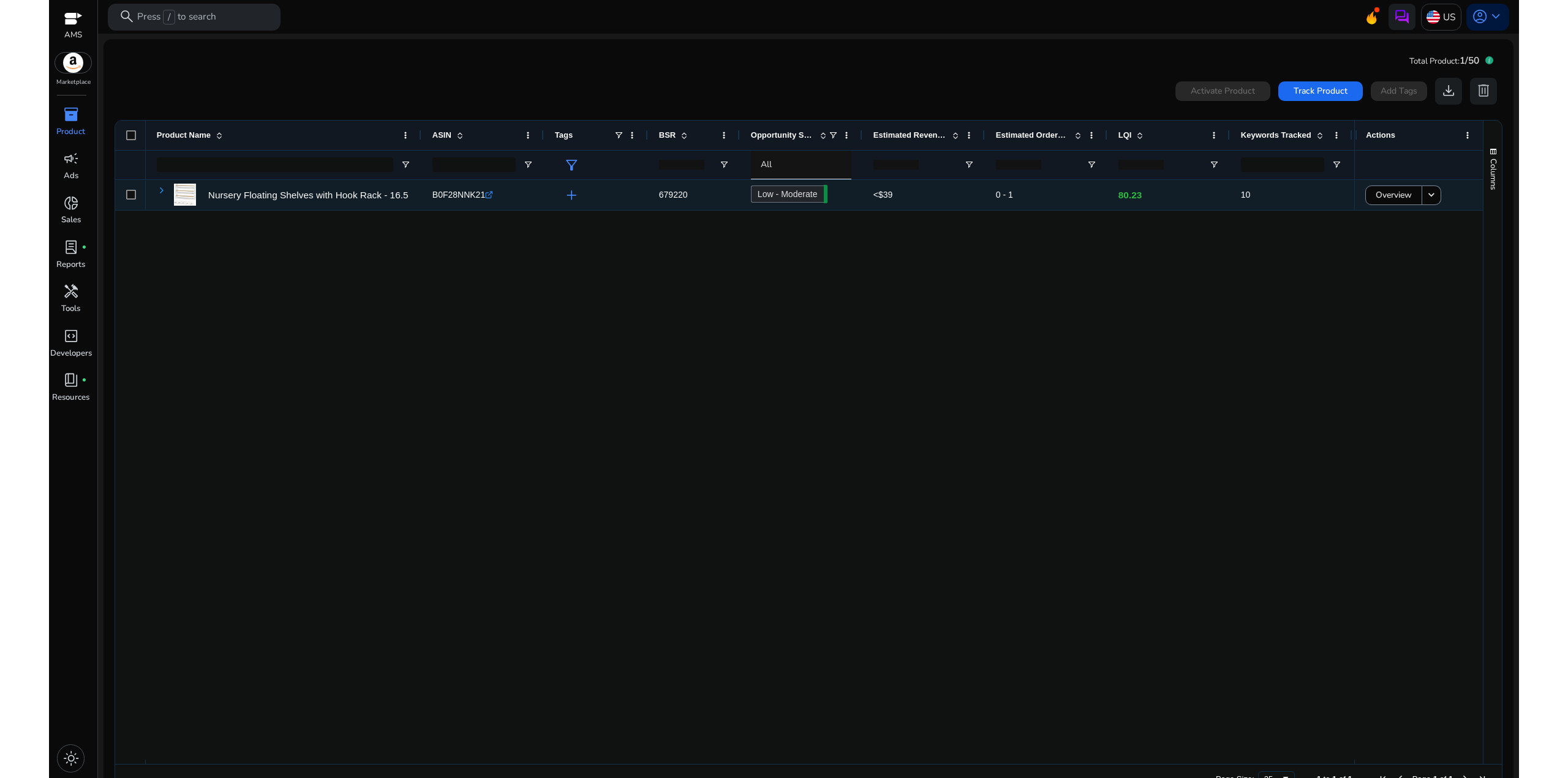
click at [161, 190] on span at bounding box center [162, 190] width 10 height 10
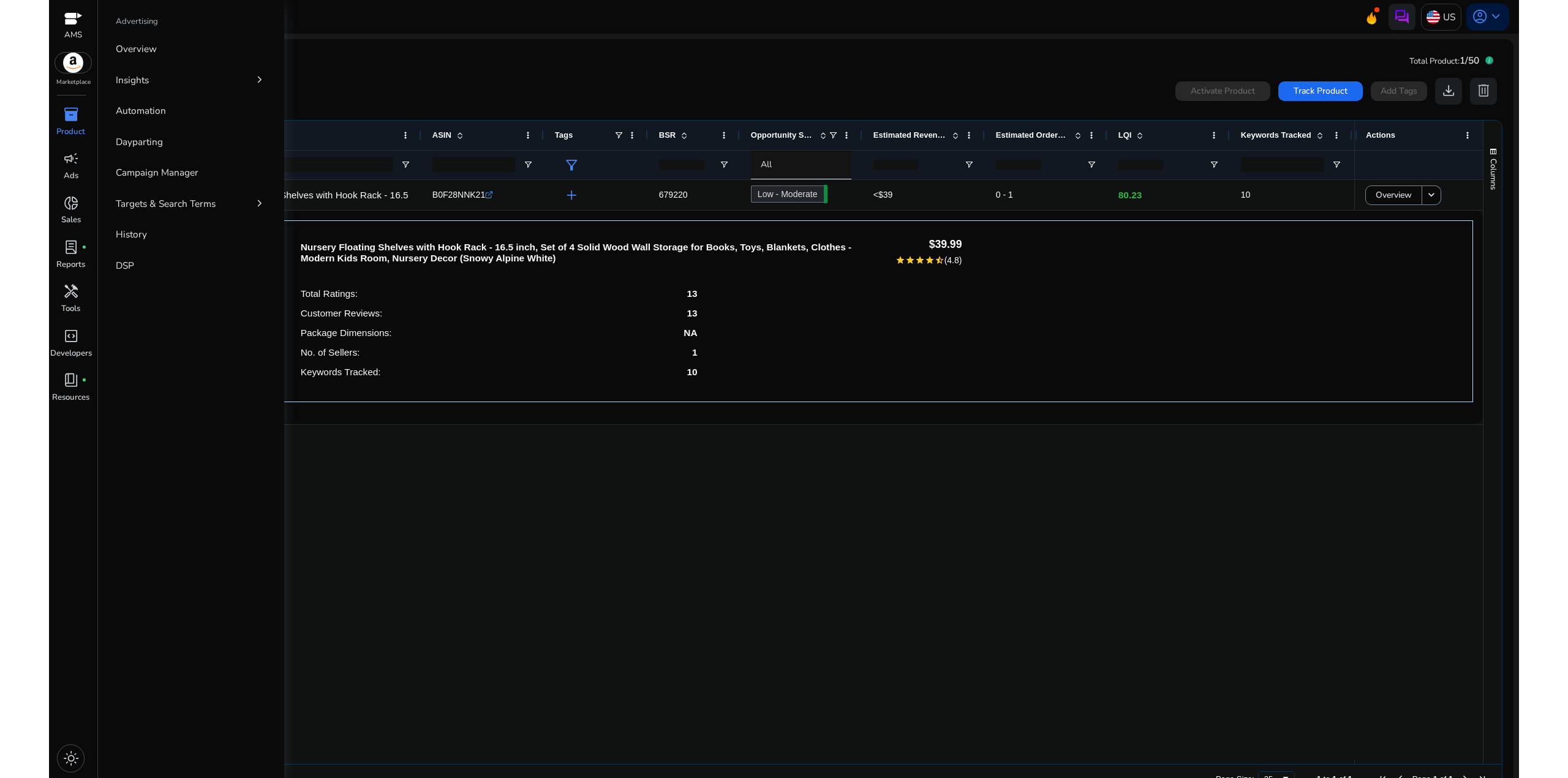
click at [70, 121] on span "inventory_2" at bounding box center [71, 114] width 16 height 16
click at [147, 77] on p "Product Keyword" at bounding box center [153, 79] width 75 height 14
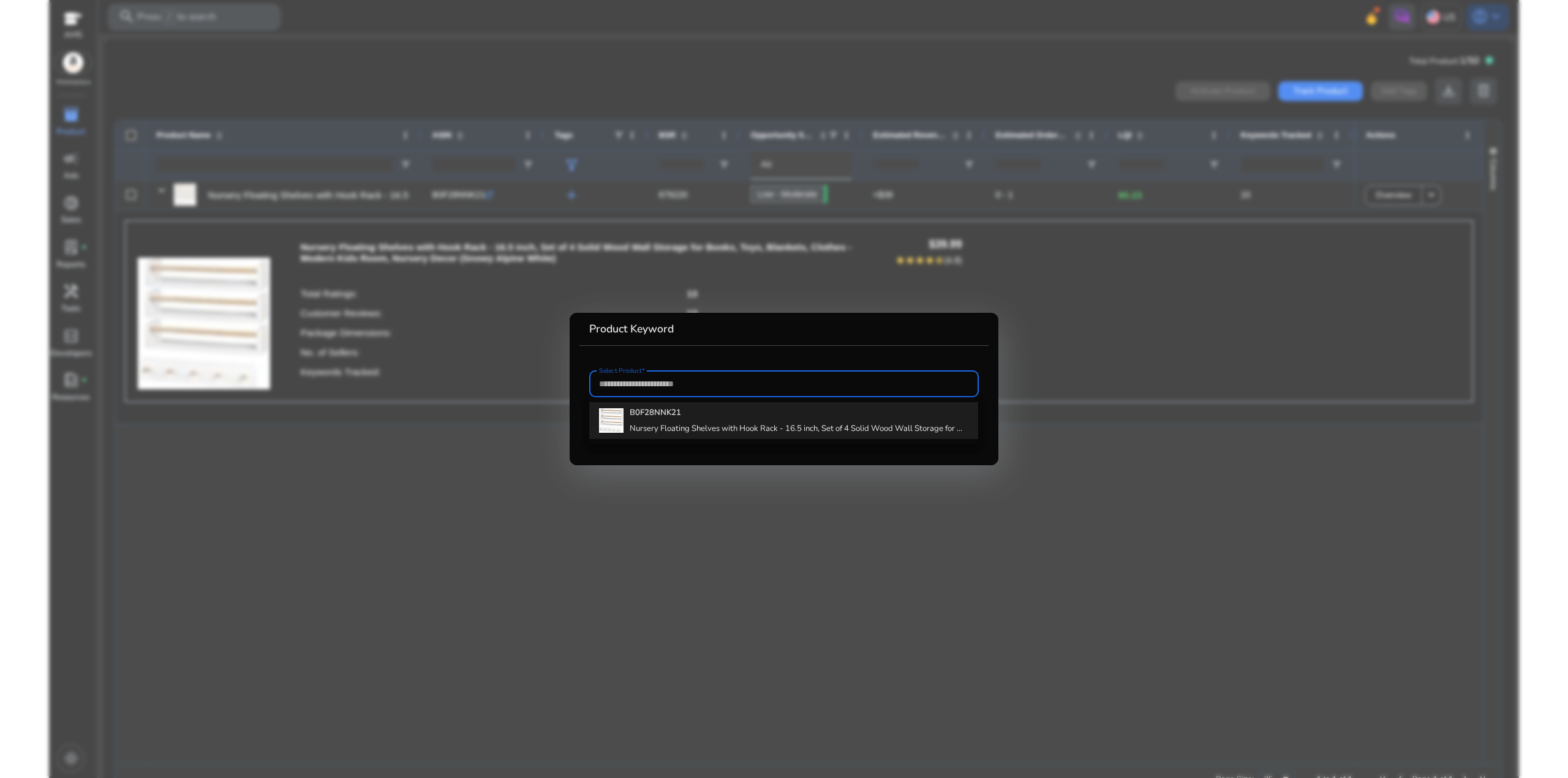
click at [688, 422] on div "B0F28NNK21 Nursery Floating Shelves with Hook Rack - 16.5 inch, Set of 4 Solid …" at bounding box center [796, 420] width 332 height 37
type input "**********"
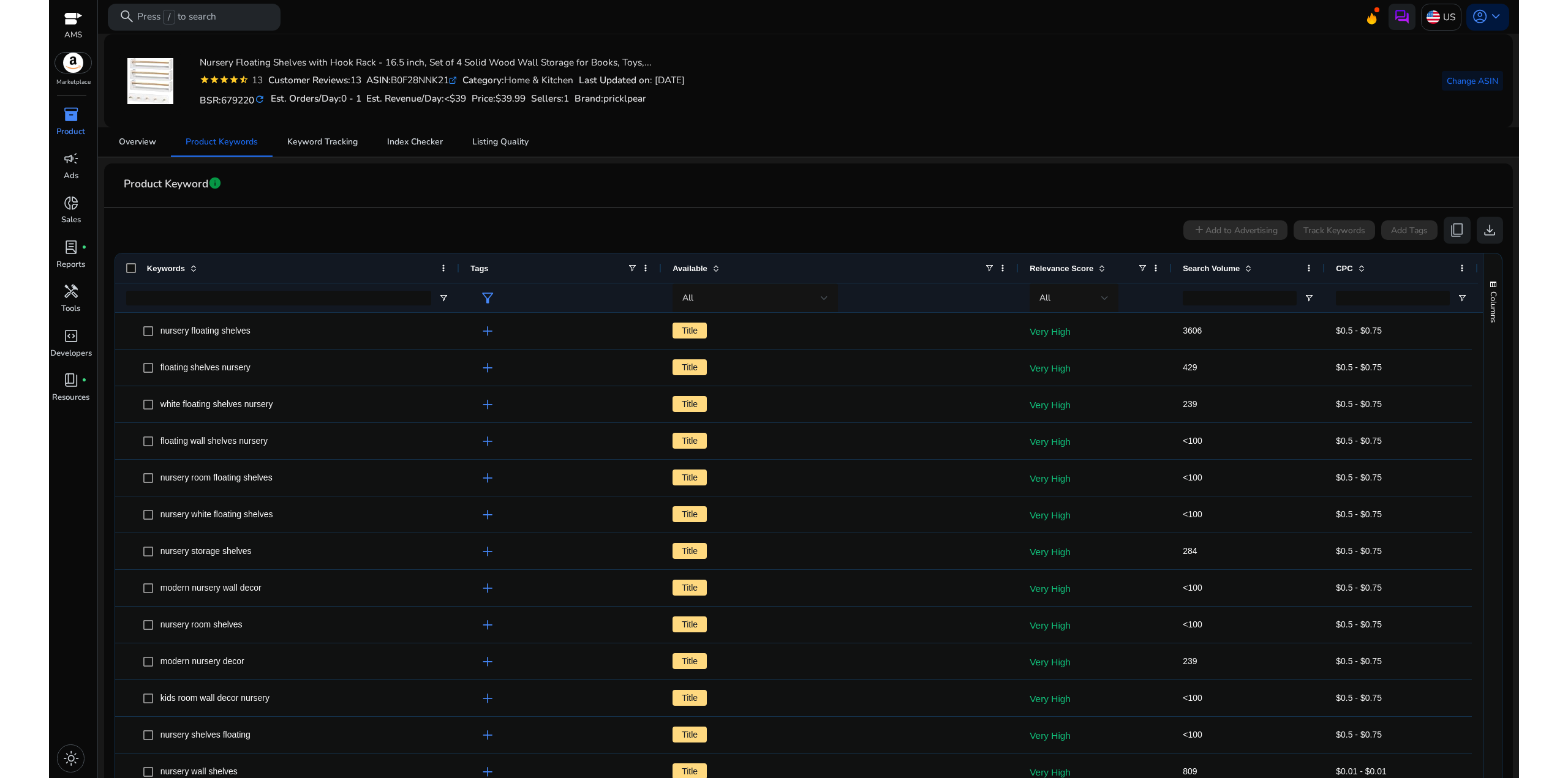
click at [1212, 265] on span "Search Volume" at bounding box center [1211, 268] width 57 height 9
click at [1219, 266] on span "Search Volume" at bounding box center [1211, 268] width 57 height 9
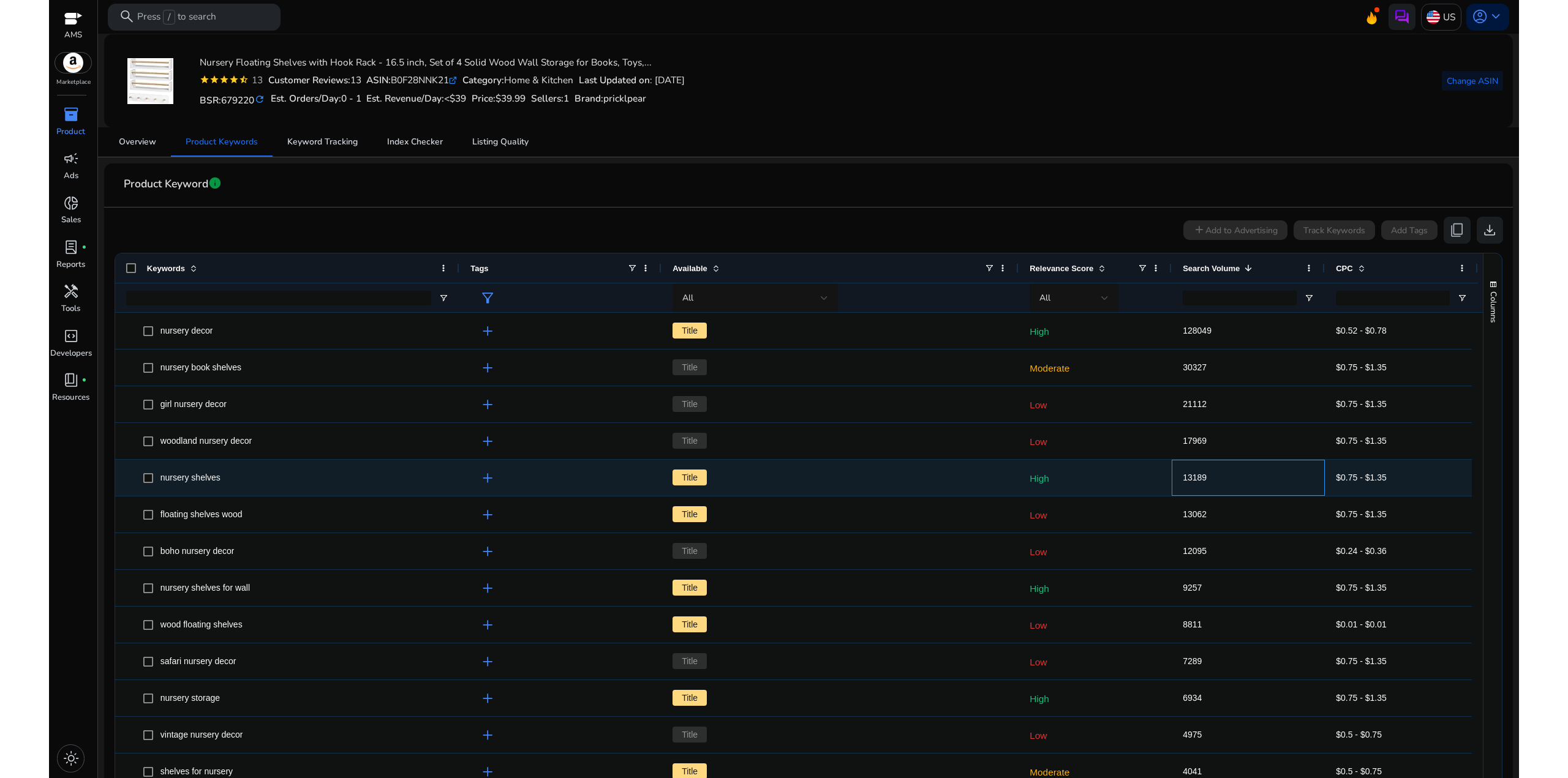
drag, startPoint x: 1231, startPoint y: 480, endPoint x: 1114, endPoint y: 474, distance: 117.2
click at [1106, 476] on div "nursery shelves add Title High 13189 $0.75 - $1.35" at bounding box center [796, 478] width 1363 height 37
click at [1114, 474] on p "High" at bounding box center [1095, 478] width 131 height 25
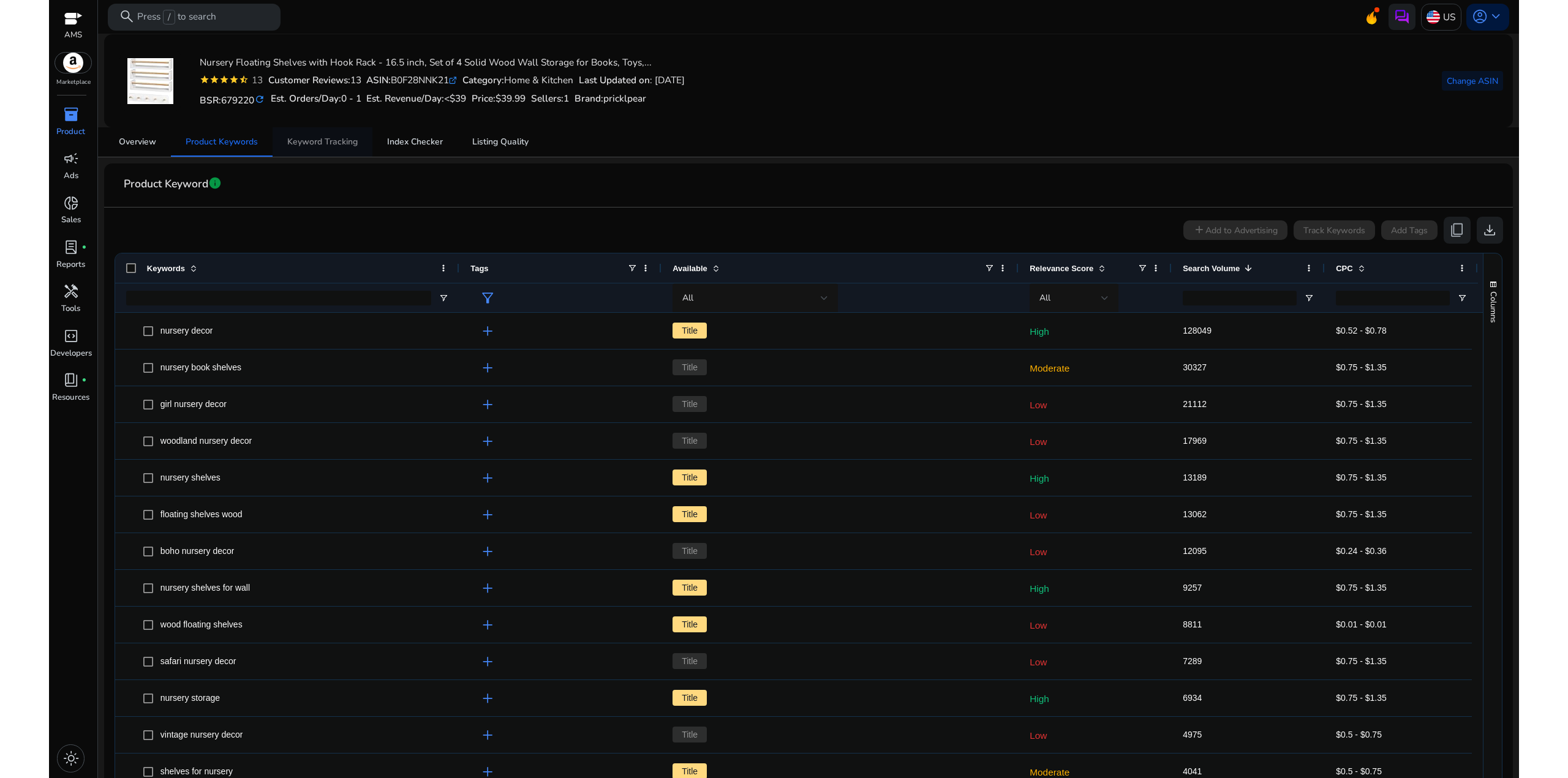
click at [317, 142] on span "Keyword Tracking" at bounding box center [322, 142] width 70 height 8
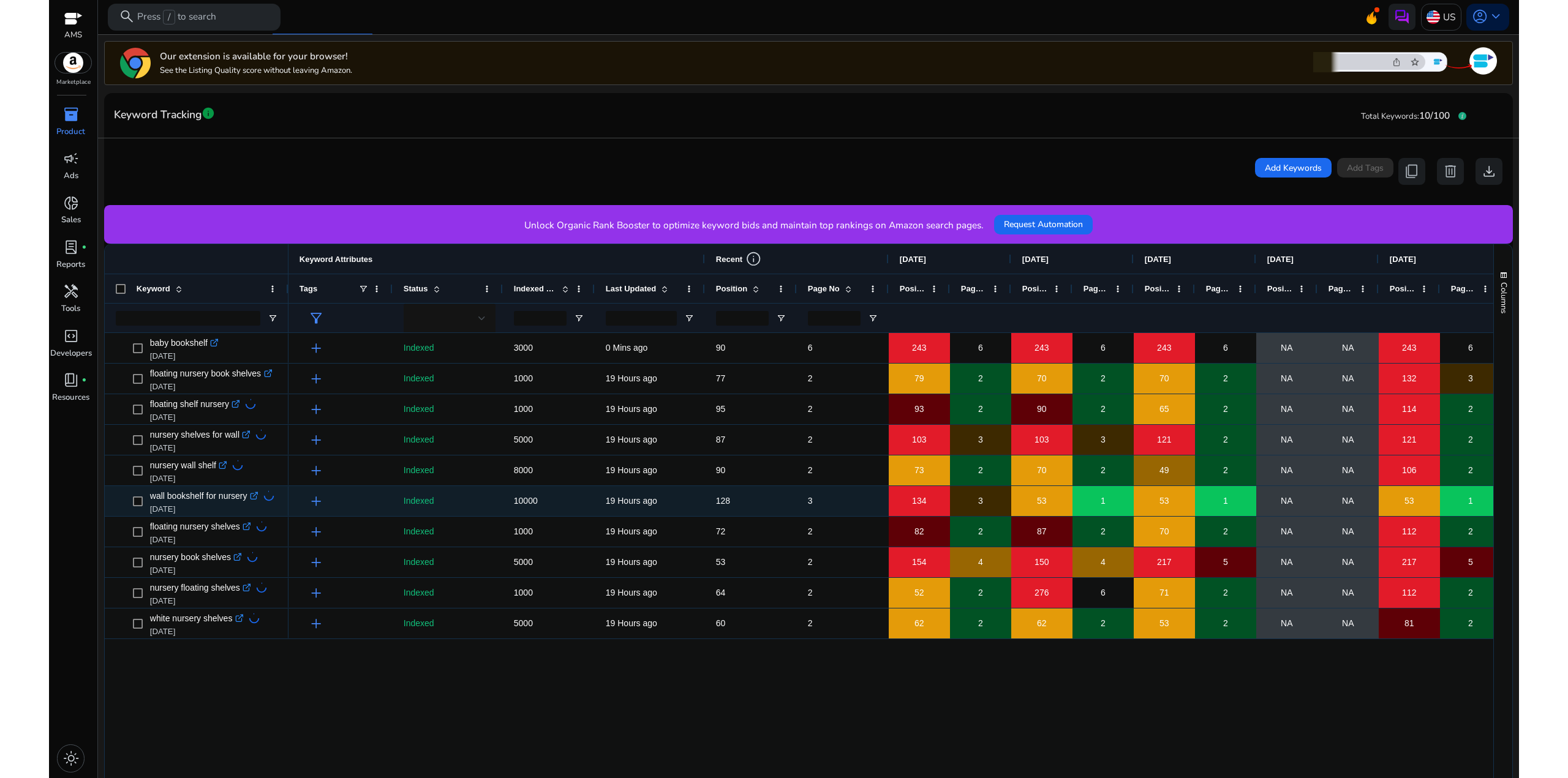
click at [1105, 502] on span "1" at bounding box center [1103, 501] width 5 height 25
click at [1048, 499] on div "53" at bounding box center [1041, 501] width 60 height 25
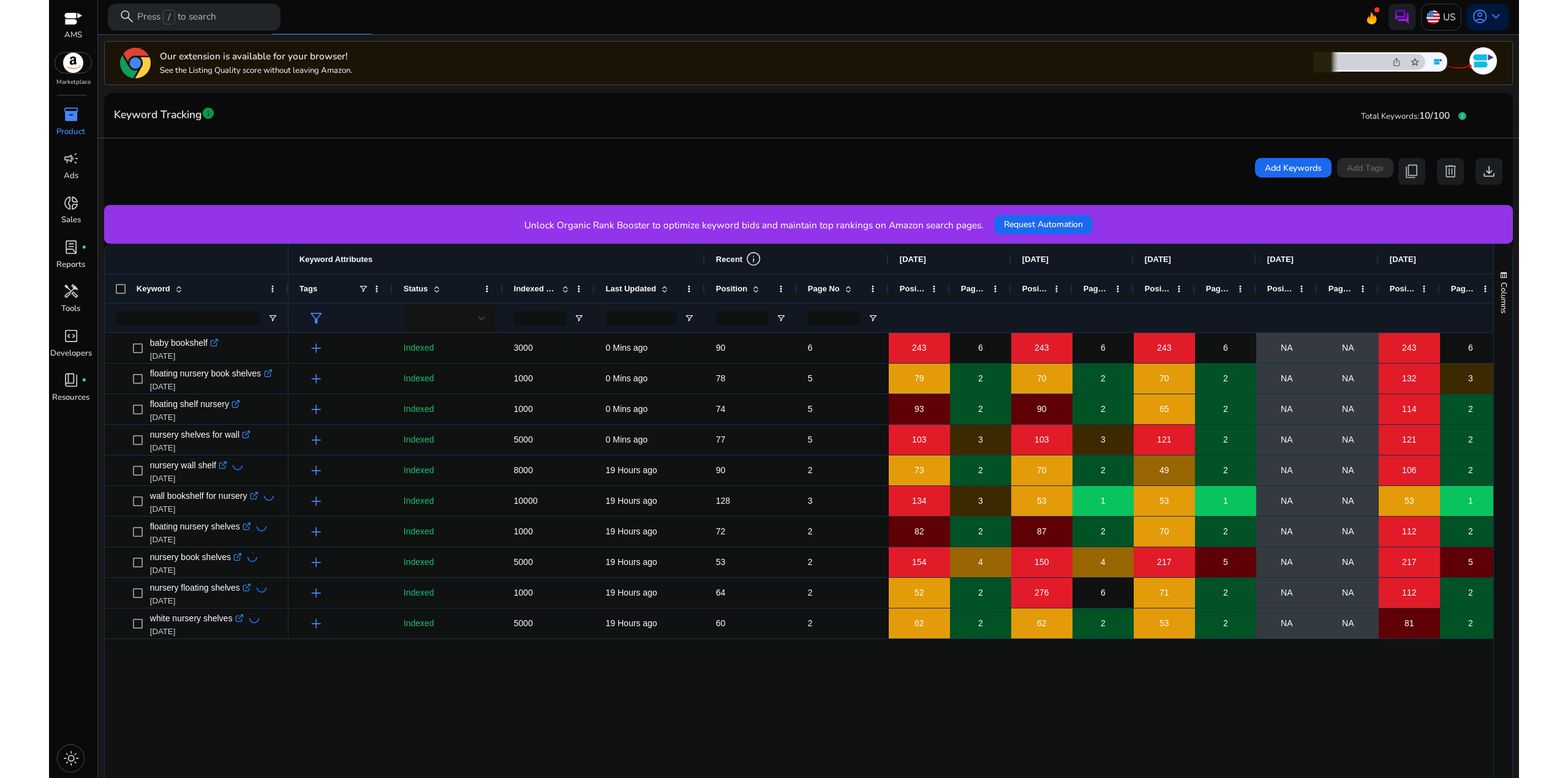
click at [782, 714] on div "add Indexed 8000 19 Hours ago 90 2 73 2 70 2 49 2 NA NA 106 2 NA NA add Indexed…" at bounding box center [890, 611] width 1204 height 556
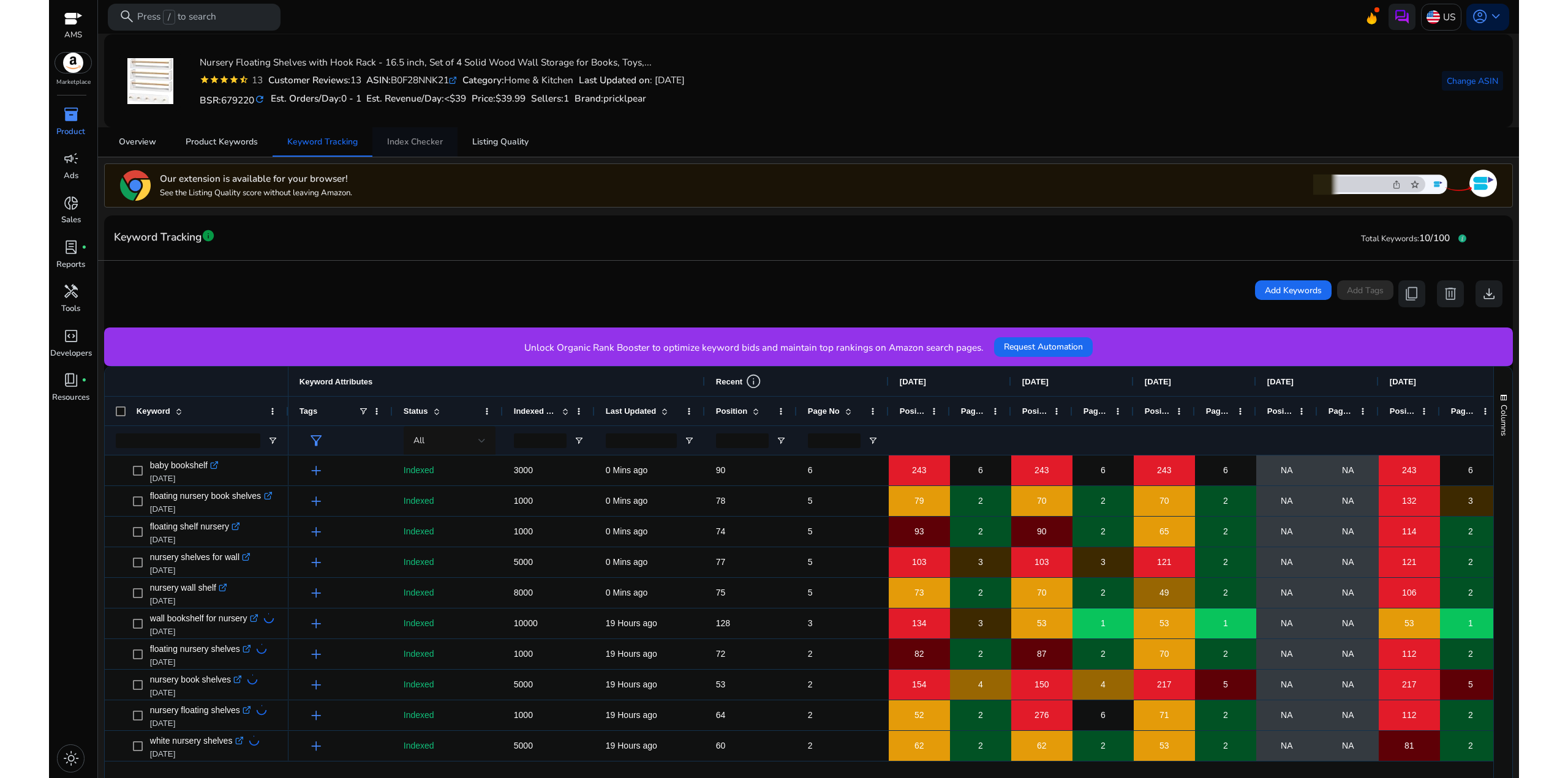
click at [439, 139] on span "Index Checker" at bounding box center [415, 142] width 56 height 8
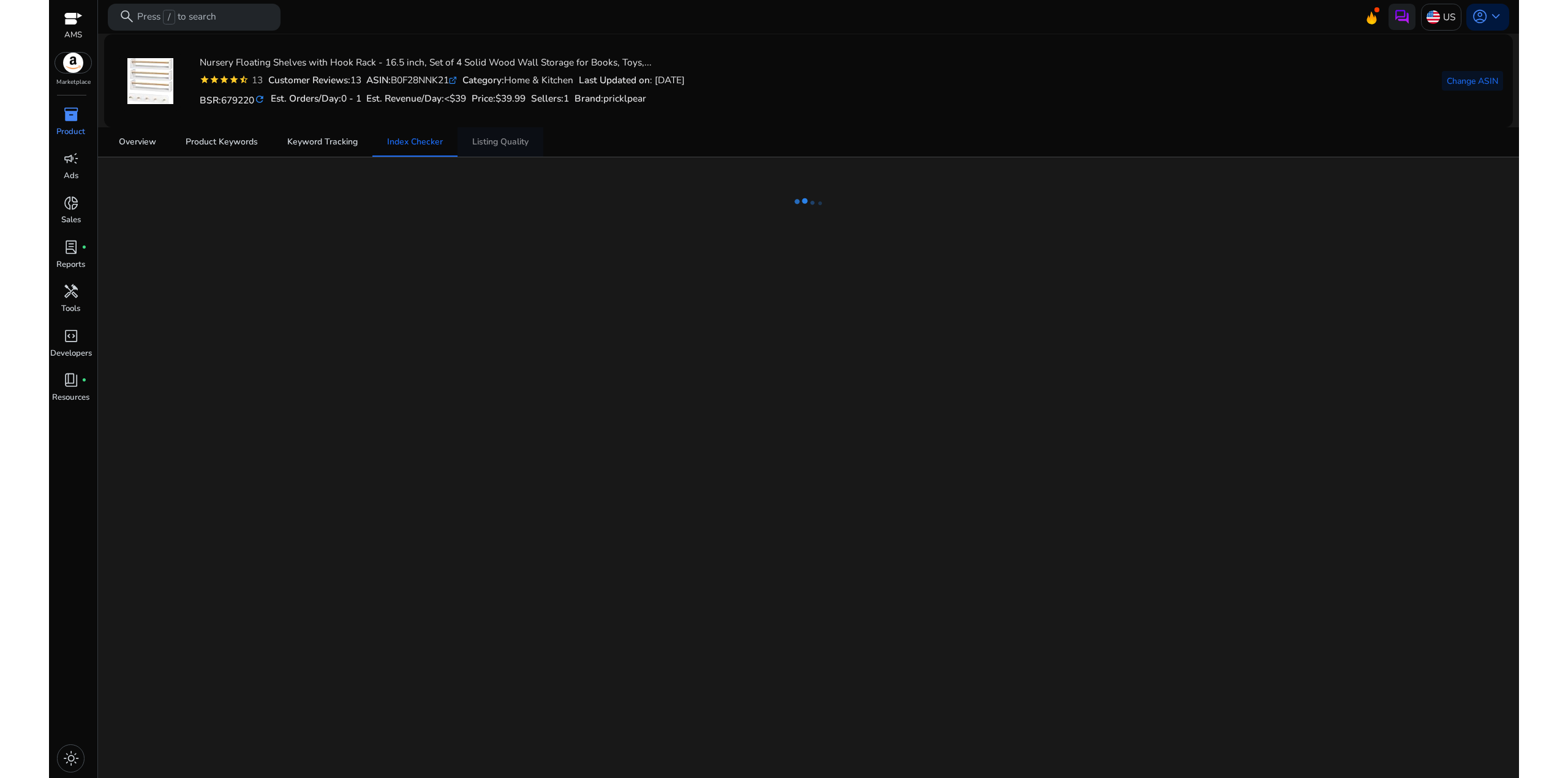
click at [514, 150] on span "Listing Quality" at bounding box center [500, 143] width 56 height 30
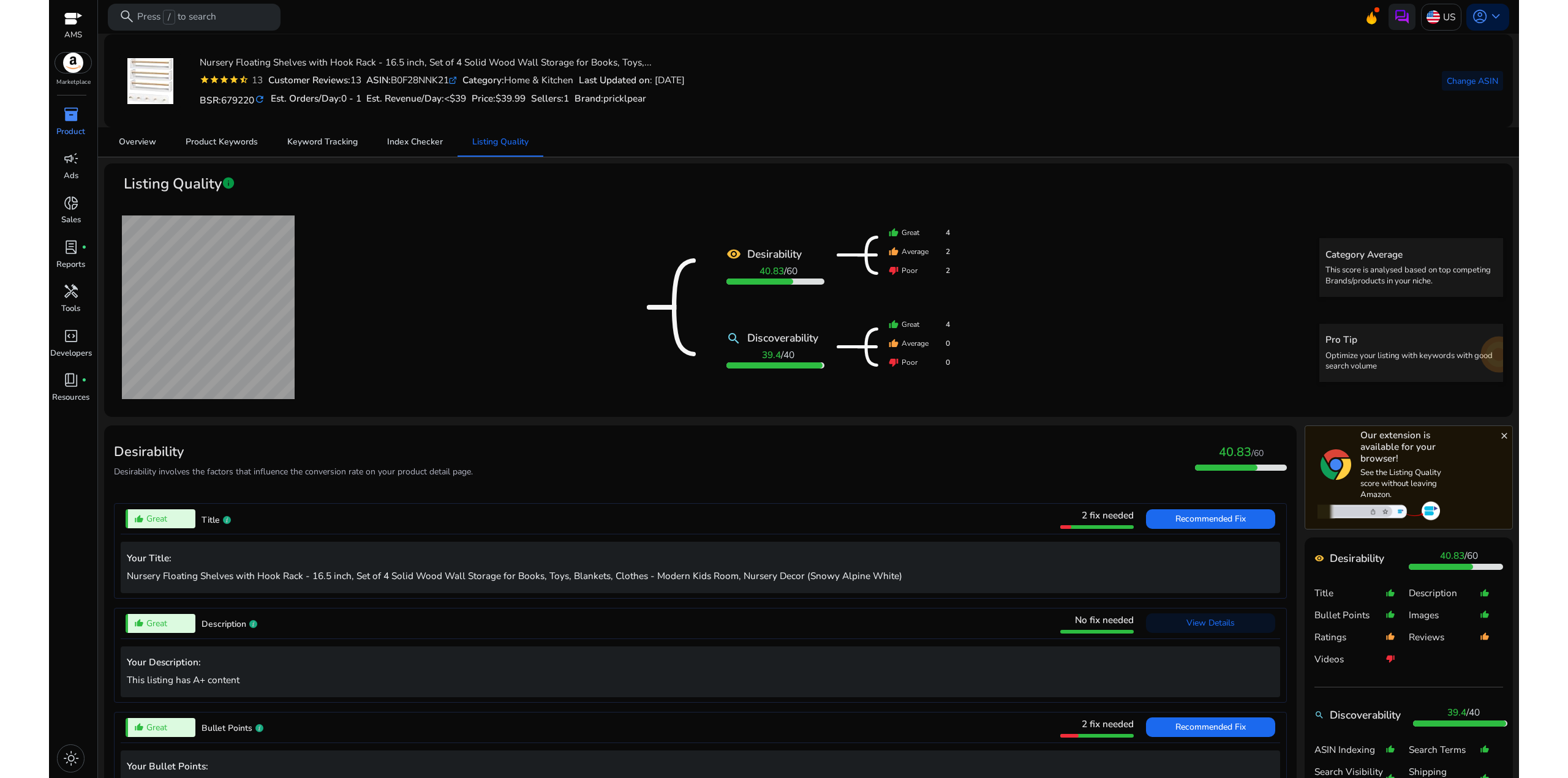
click at [1047, 260] on div "remove_[MEDICAL_DATA] Desirability 40.83 / 60 search Discoverability 39.4 / 40 …" at bounding box center [808, 307] width 1389 height 199
click at [892, 251] on mat-icon "thumb_up" at bounding box center [894, 251] width 10 height 10
click at [1063, 246] on div "remove_[MEDICAL_DATA] Desirability 40.83 / 60 search Discoverability 39.4 / 40 …" at bounding box center [808, 307] width 1389 height 199
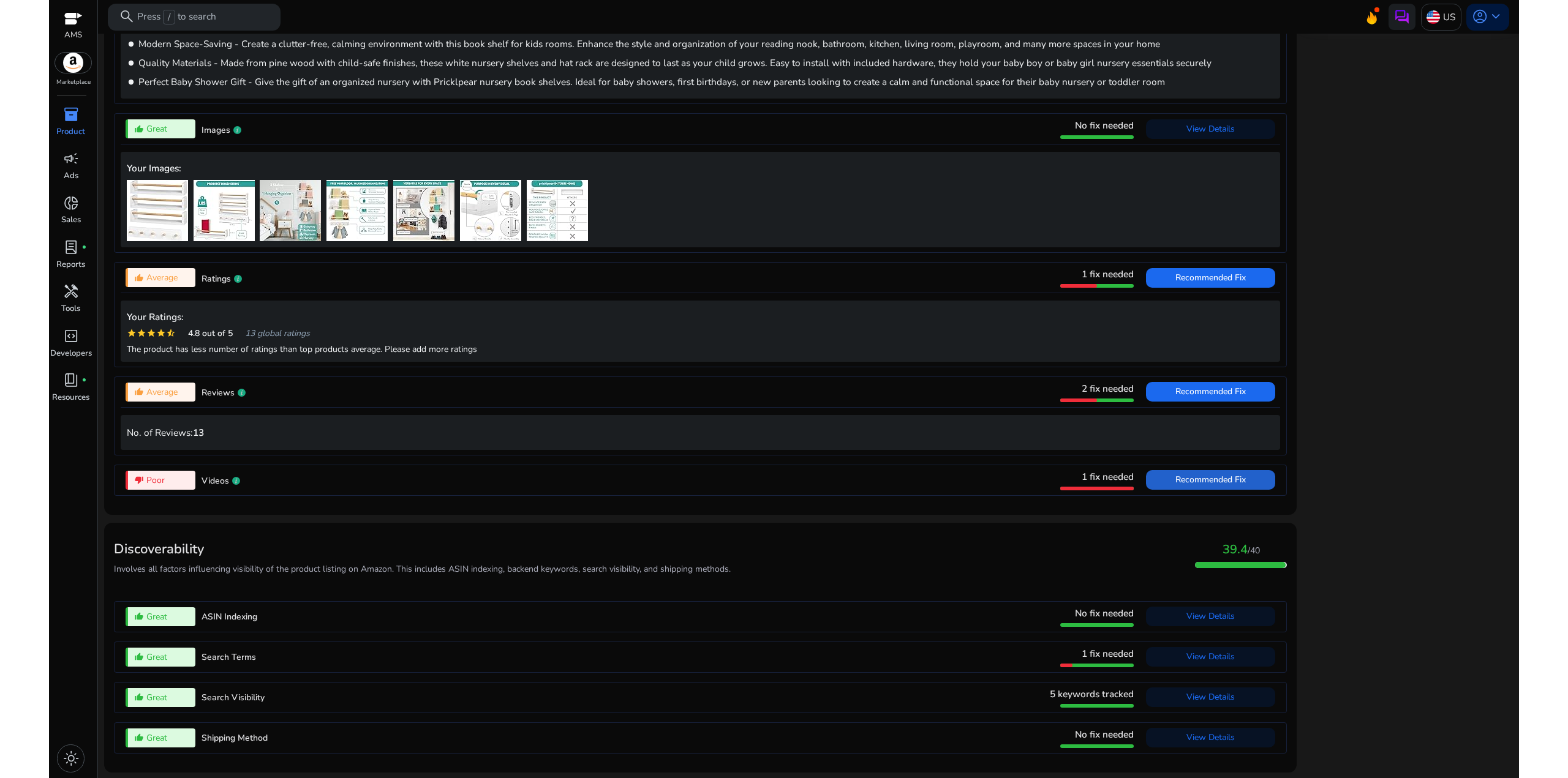
click at [1176, 476] on span "Recommended Fix" at bounding box center [1210, 480] width 70 height 12
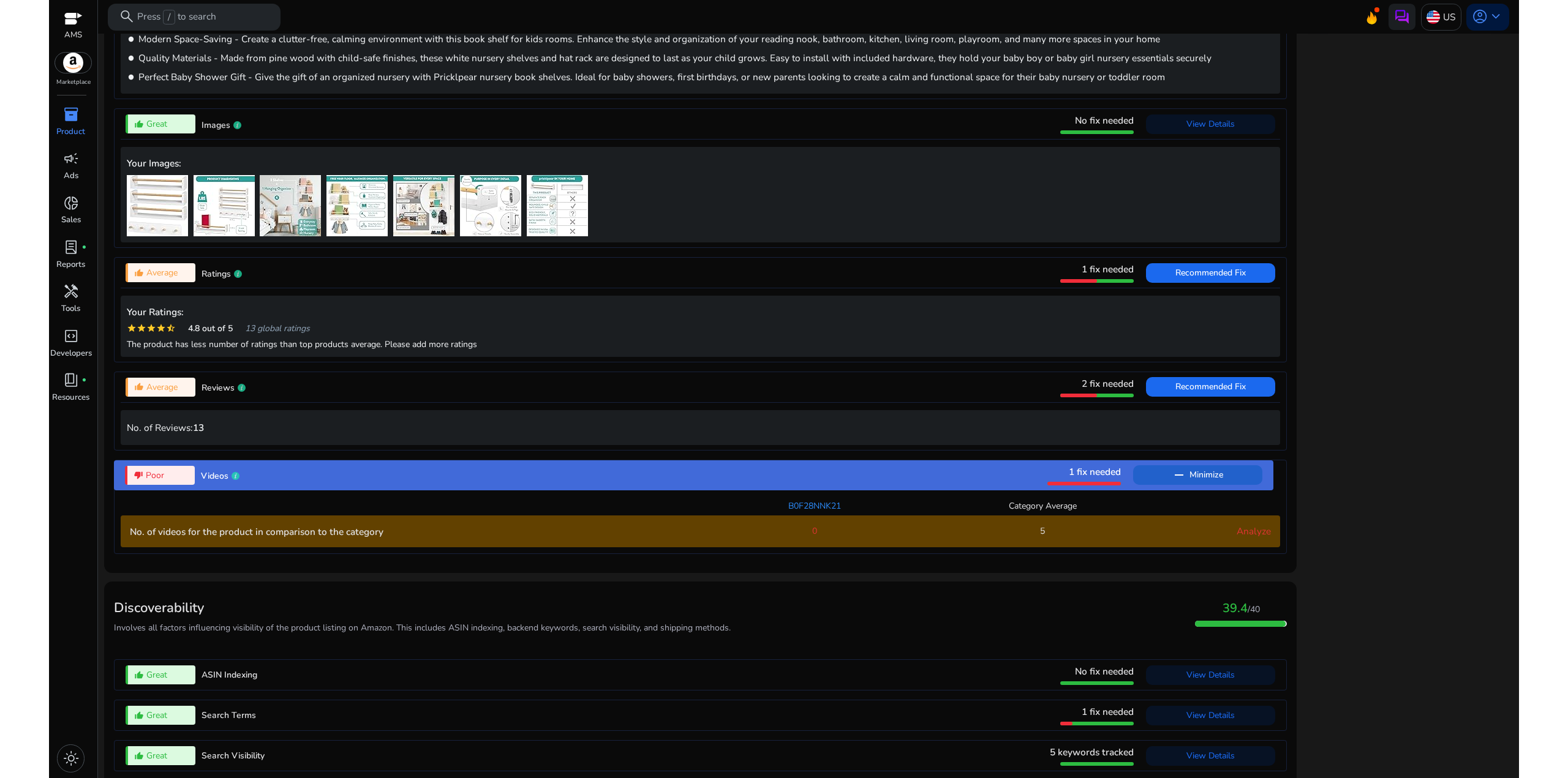
scroll to position [861, 0]
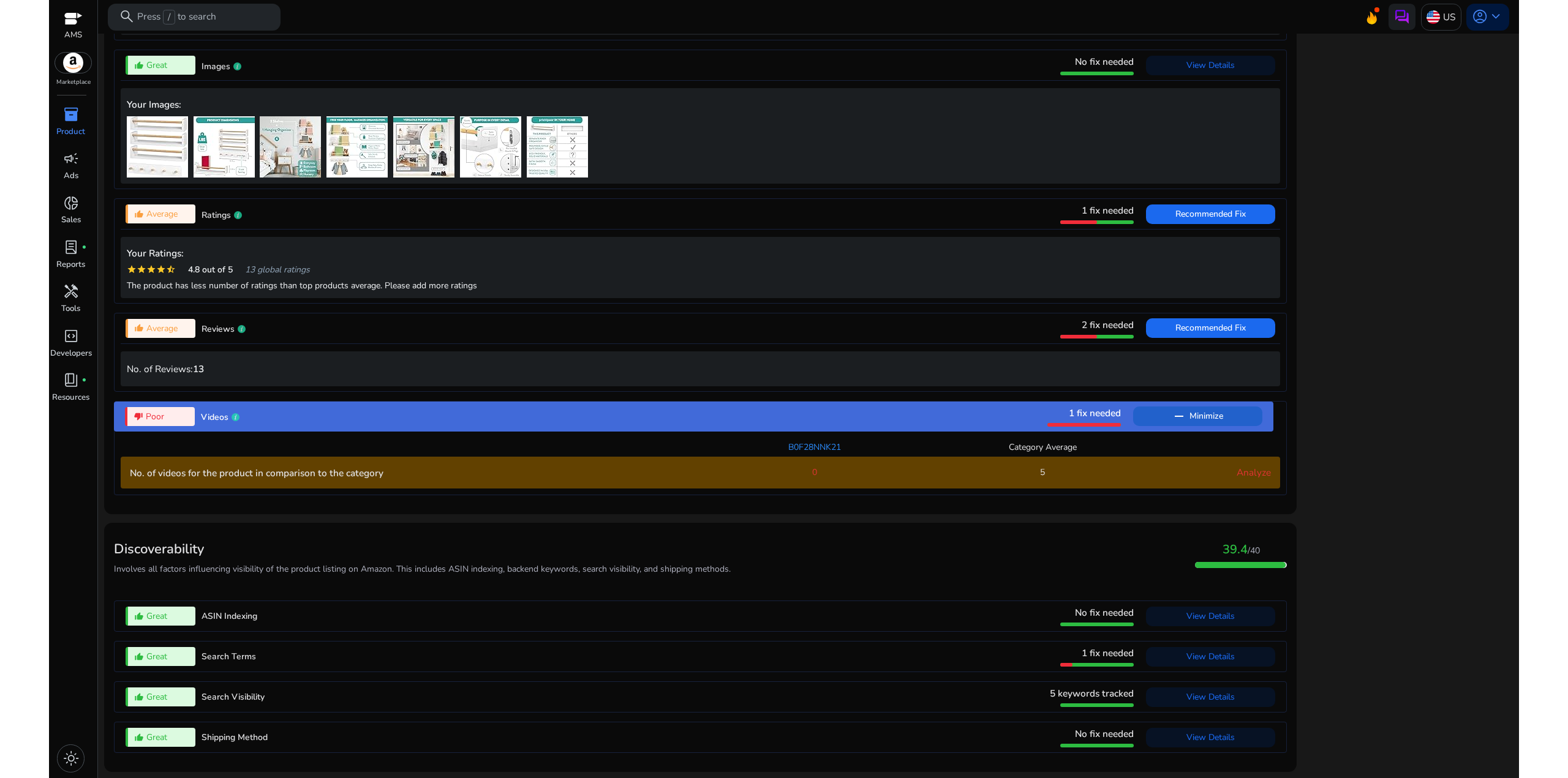
click at [1373, 461] on div "close Our extension is available for your browser! See the Listing Quality scor…" at bounding box center [1409, 174] width 209 height 1209
click at [1208, 327] on span "Recommended Fix" at bounding box center [1210, 328] width 70 height 12
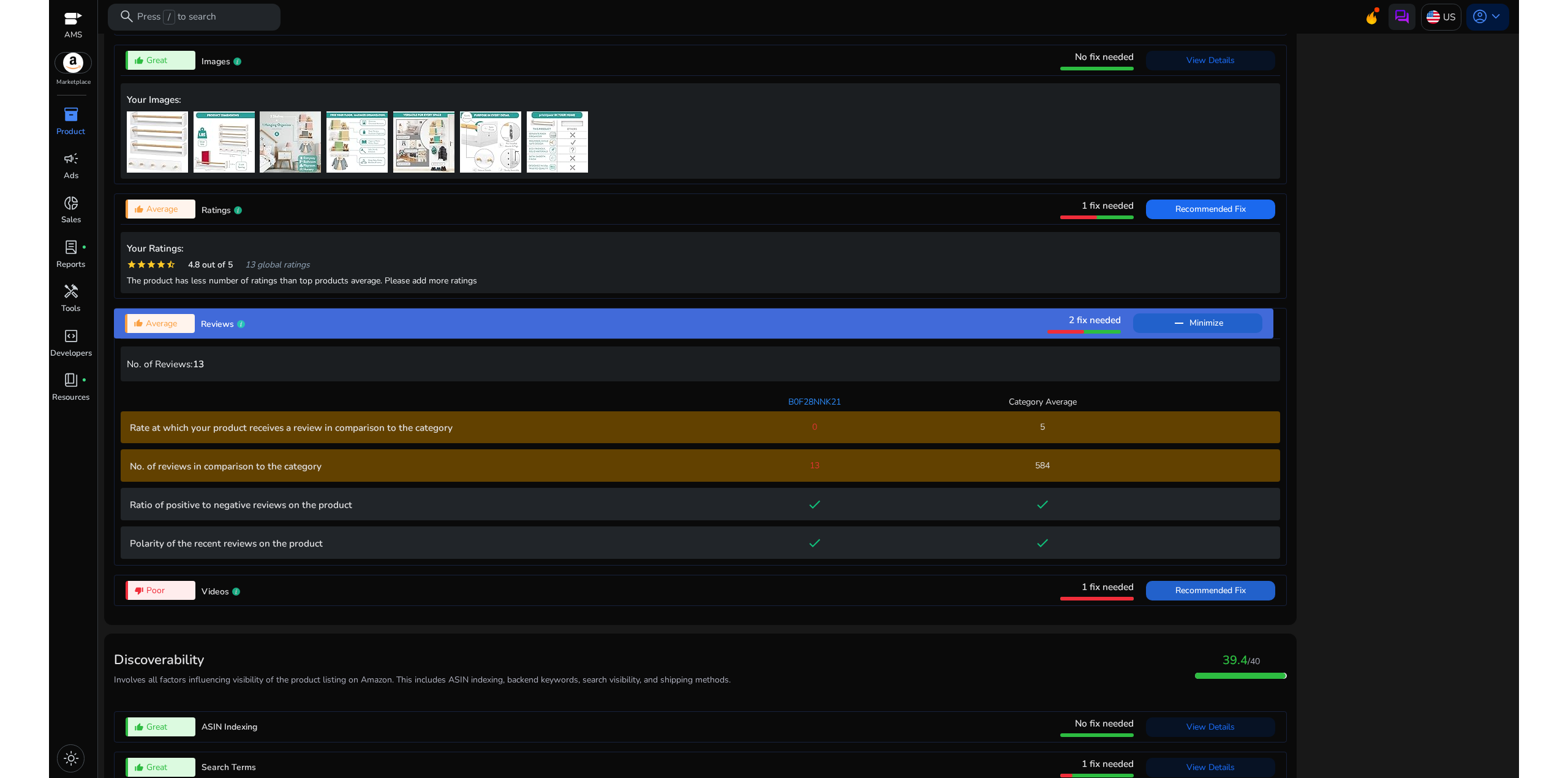
click at [1356, 358] on div "close Our extension is available for your browser! See the Listing Quality scor…" at bounding box center [1409, 227] width 209 height 1324
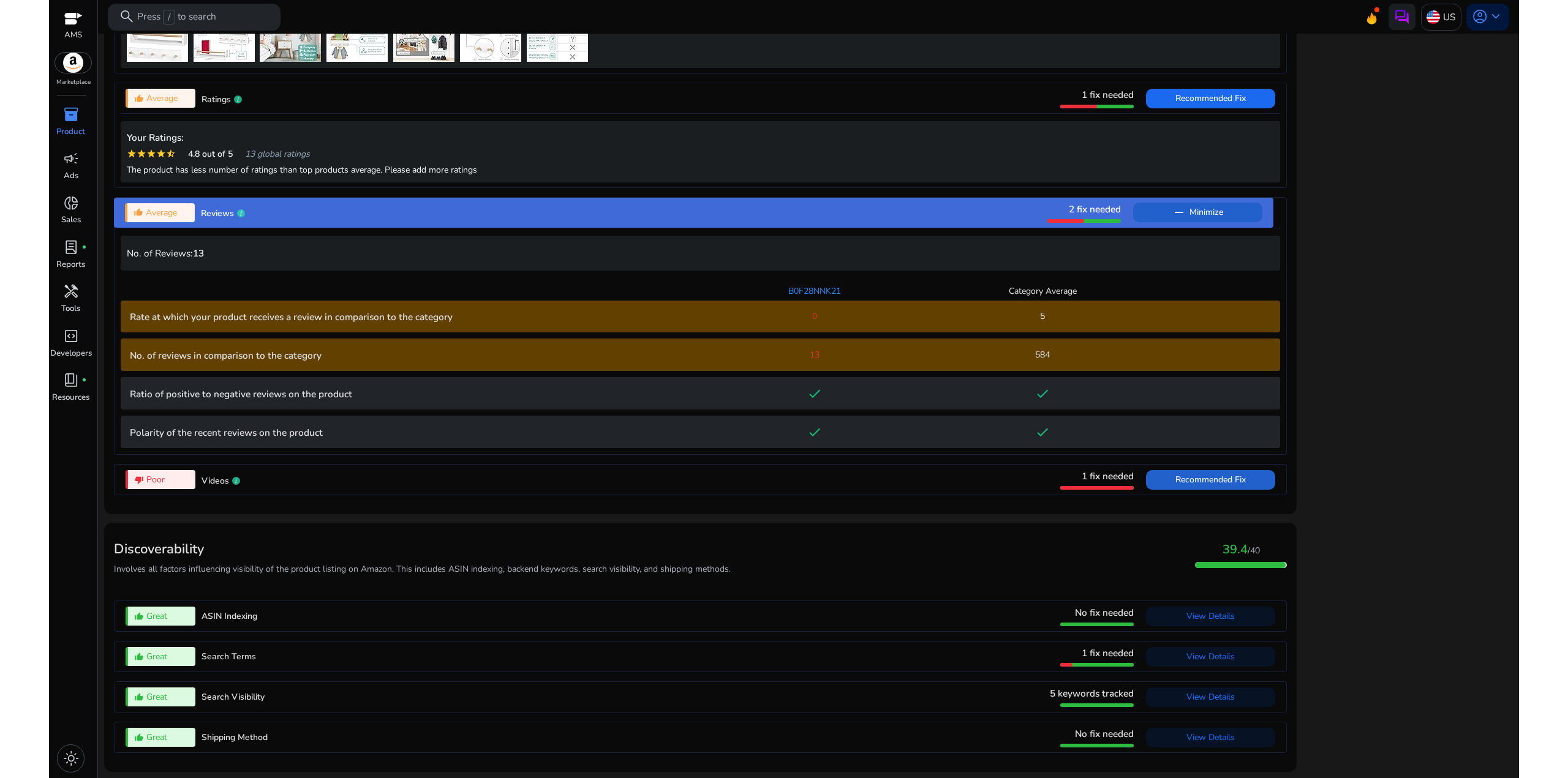
scroll to position [977, 0]
click at [1209, 657] on span "View Details" at bounding box center [1210, 657] width 49 height 12
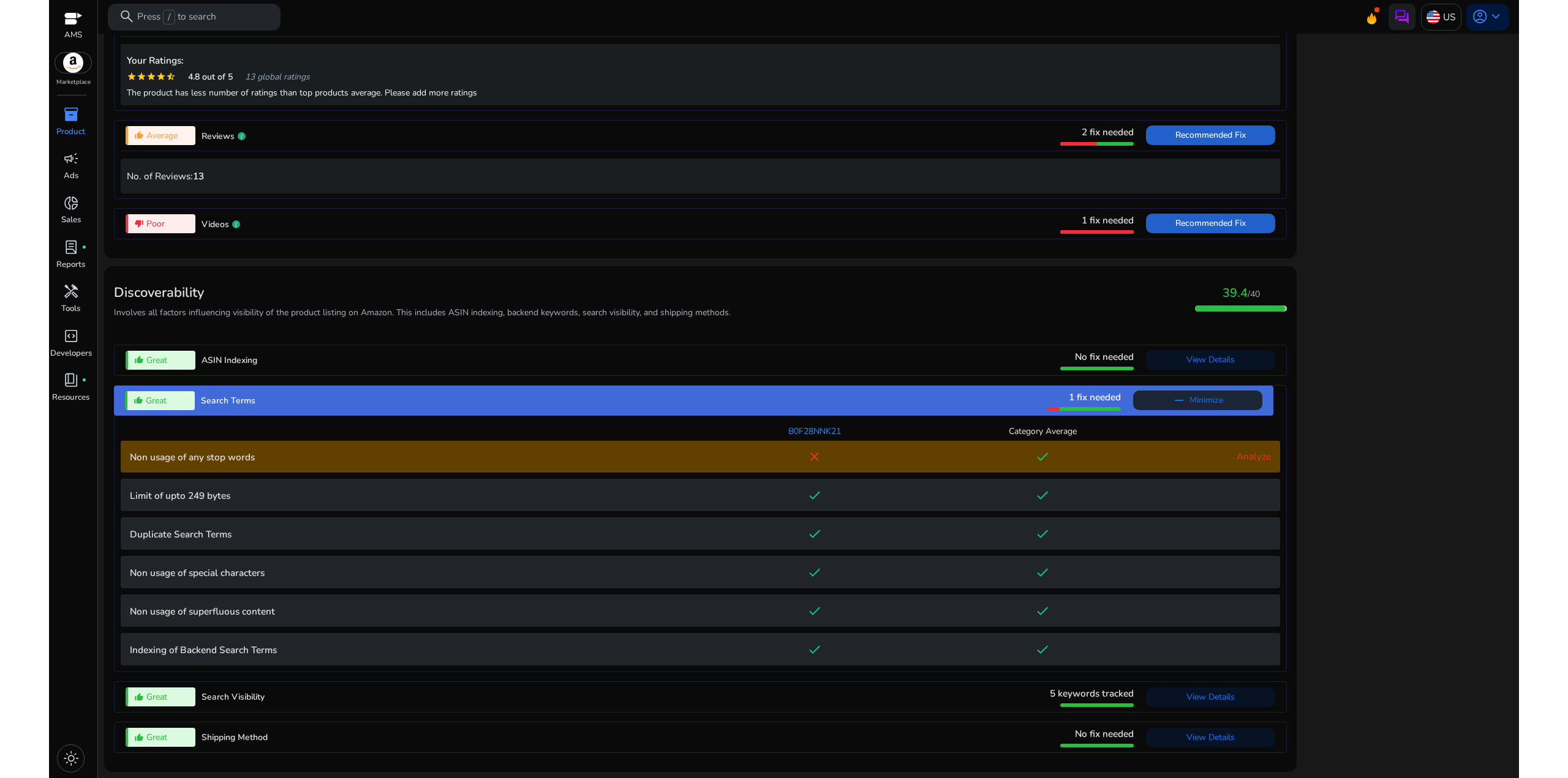
scroll to position [1054, 0]
click at [246, 457] on p "Non usage of any stop words" at bounding box center [415, 457] width 570 height 14
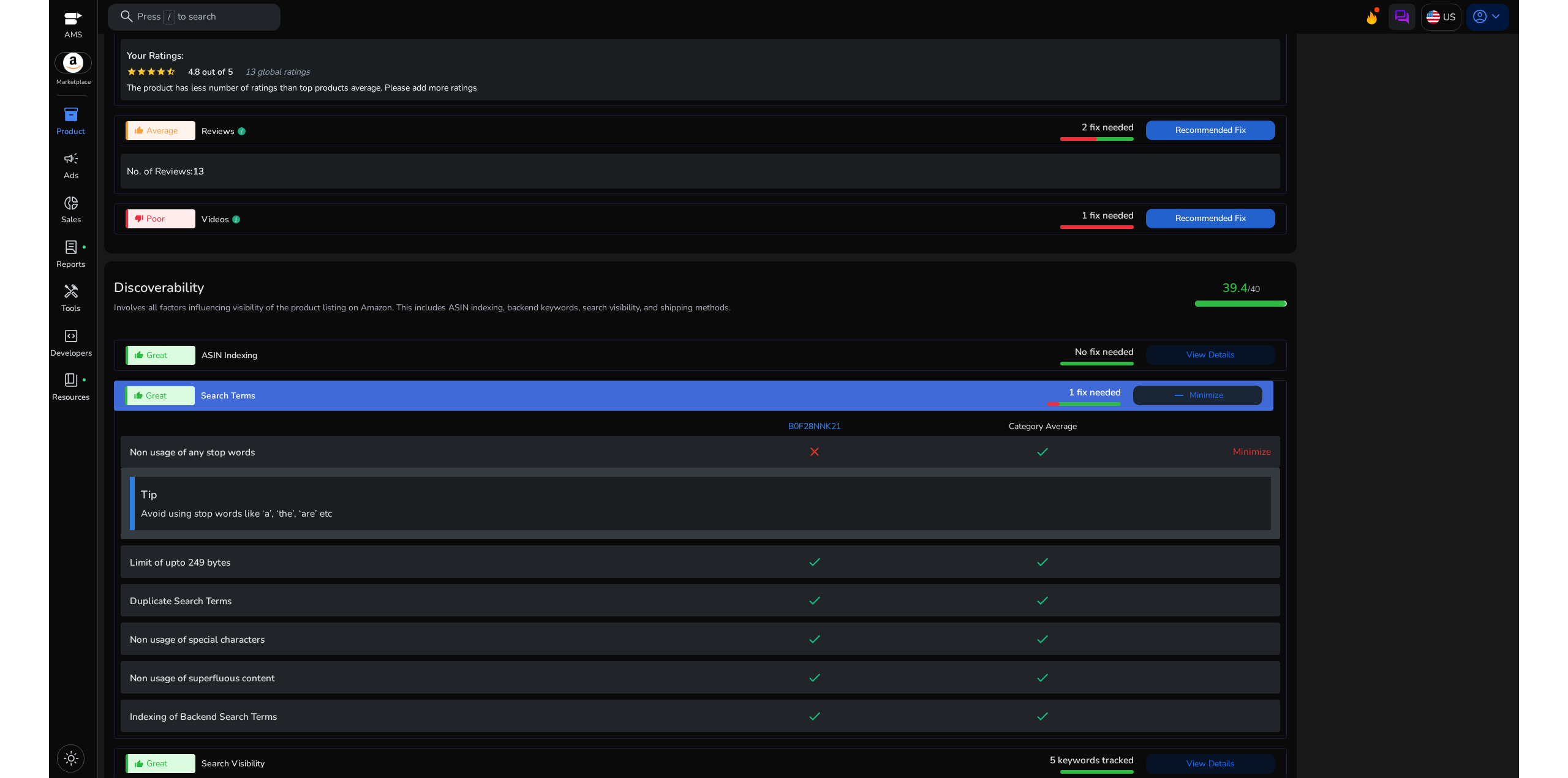
scroll to position [1126, 0]
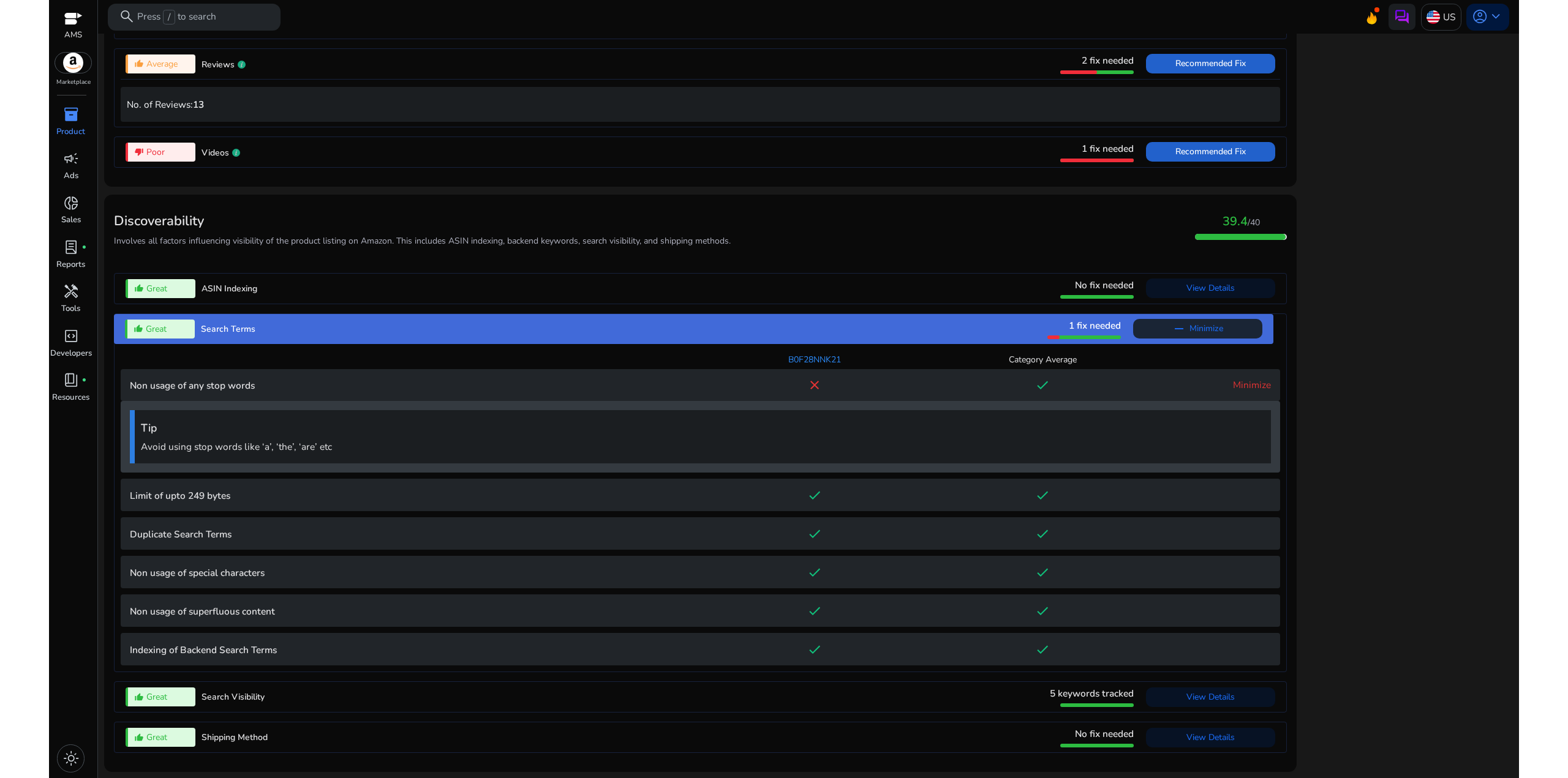
drag, startPoint x: 273, startPoint y: 449, endPoint x: 228, endPoint y: 448, distance: 45.0
click at [230, 448] on p "Avoid using stop words like ‘a’, ‘the’, ‘are’ etc" at bounding box center [702, 446] width 1124 height 14
click at [228, 448] on p "Avoid using stop words like ‘a’, ‘the’, ‘are’ etc" at bounding box center [702, 446] width 1124 height 14
drag, startPoint x: 325, startPoint y: 447, endPoint x: 235, endPoint y: 444, distance: 90.0
click at [235, 444] on p "Avoid using stop words like ‘a’, ‘the’, ‘are’ etc" at bounding box center [702, 446] width 1124 height 14
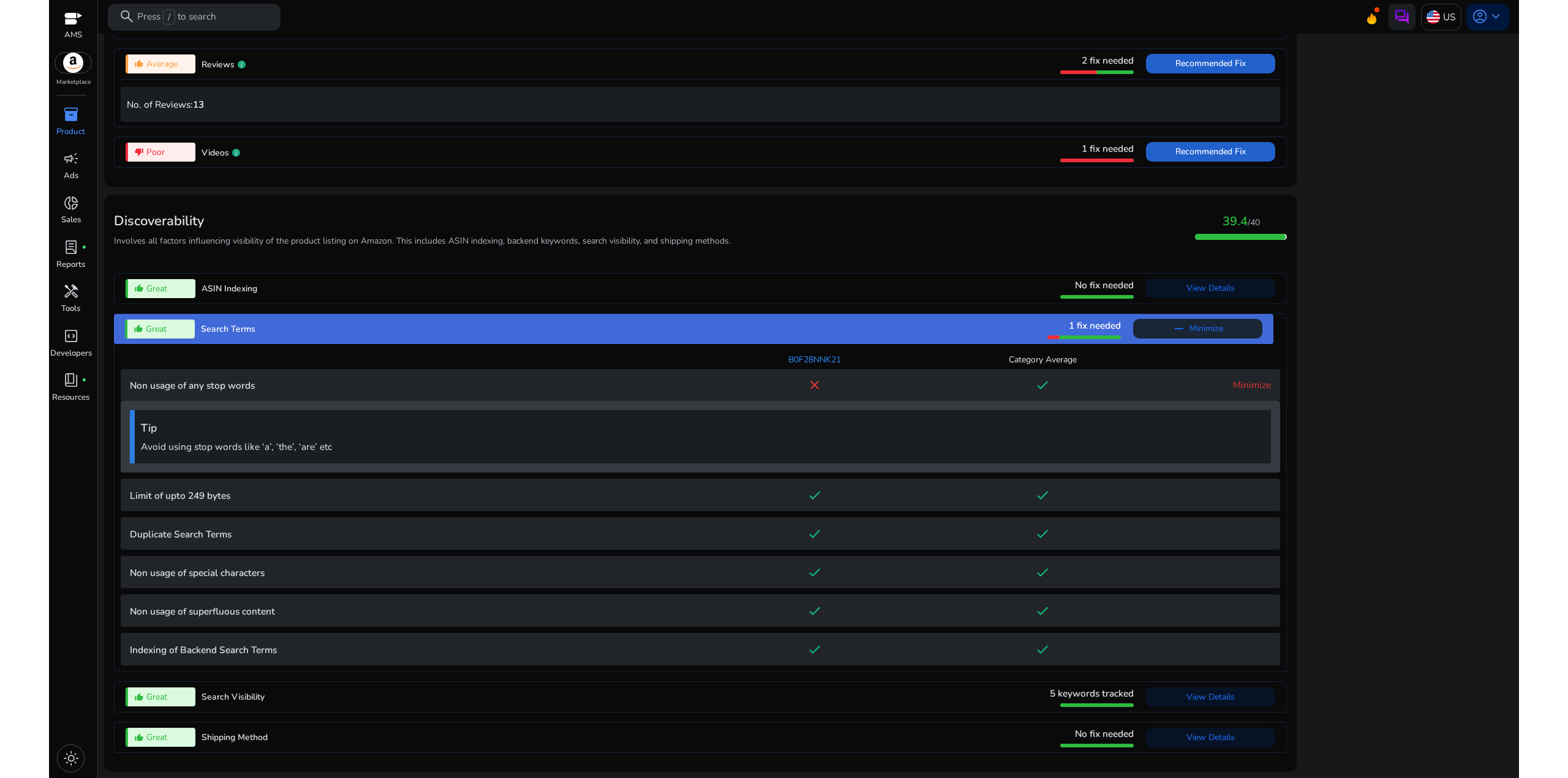
click at [235, 444] on p "Avoid using stop words like ‘a’, ‘the’, ‘are’ etc" at bounding box center [702, 446] width 1124 height 14
drag, startPoint x: 323, startPoint y: 444, endPoint x: 228, endPoint y: 444, distance: 95.0
click at [228, 444] on p "Avoid using stop words like ‘a’, ‘the’, ‘are’ etc" at bounding box center [702, 446] width 1124 height 14
drag, startPoint x: 348, startPoint y: 448, endPoint x: 220, endPoint y: 444, distance: 128.1
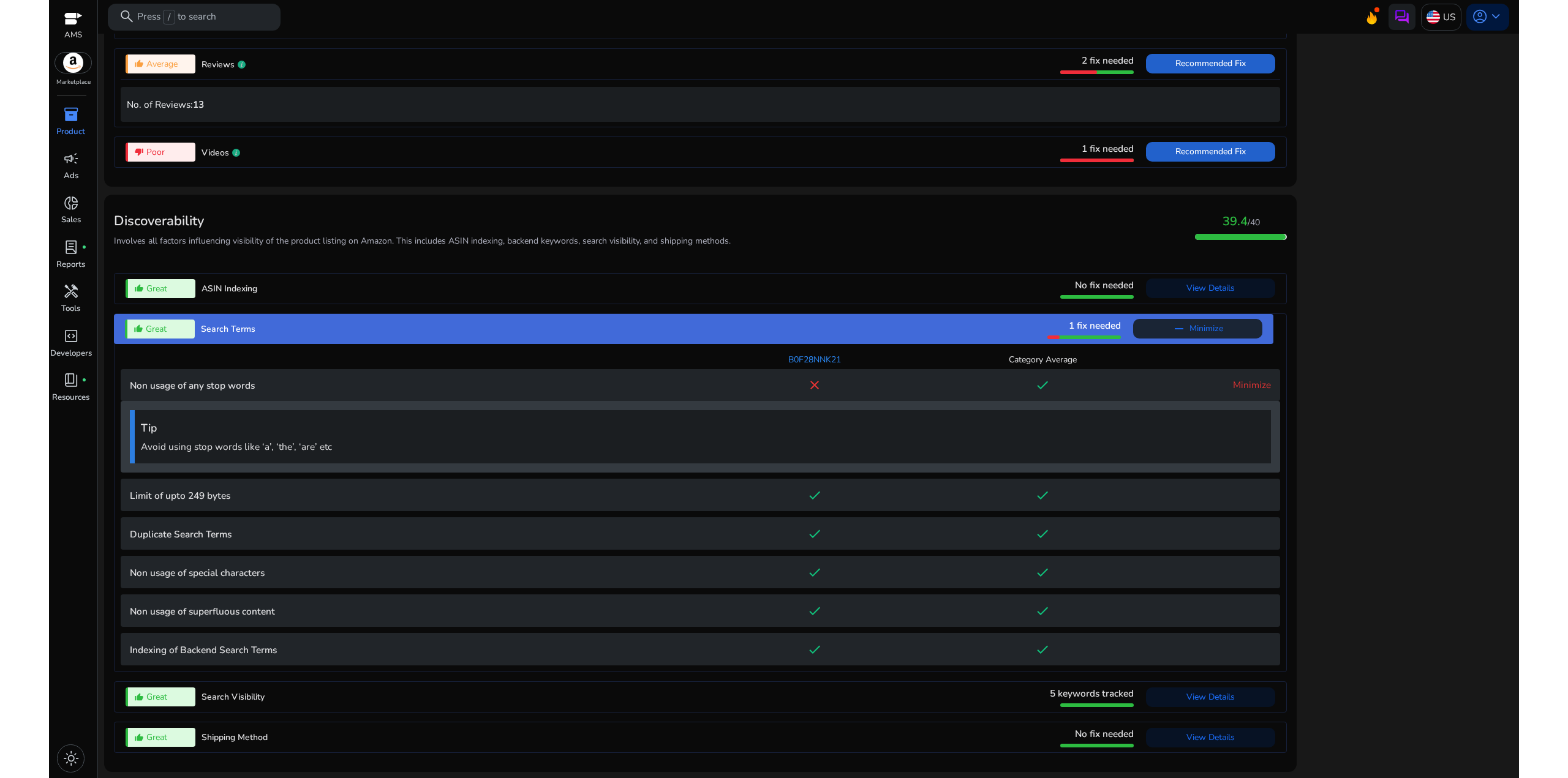
click at [220, 444] on p "Avoid using stop words like ‘a’, ‘the’, ‘are’ etc" at bounding box center [702, 446] width 1124 height 14
drag, startPoint x: 354, startPoint y: 449, endPoint x: 205, endPoint y: 446, distance: 149.0
click at [205, 446] on p "Avoid using stop words like ‘a’, ‘the’, ‘are’ etc" at bounding box center [702, 446] width 1124 height 14
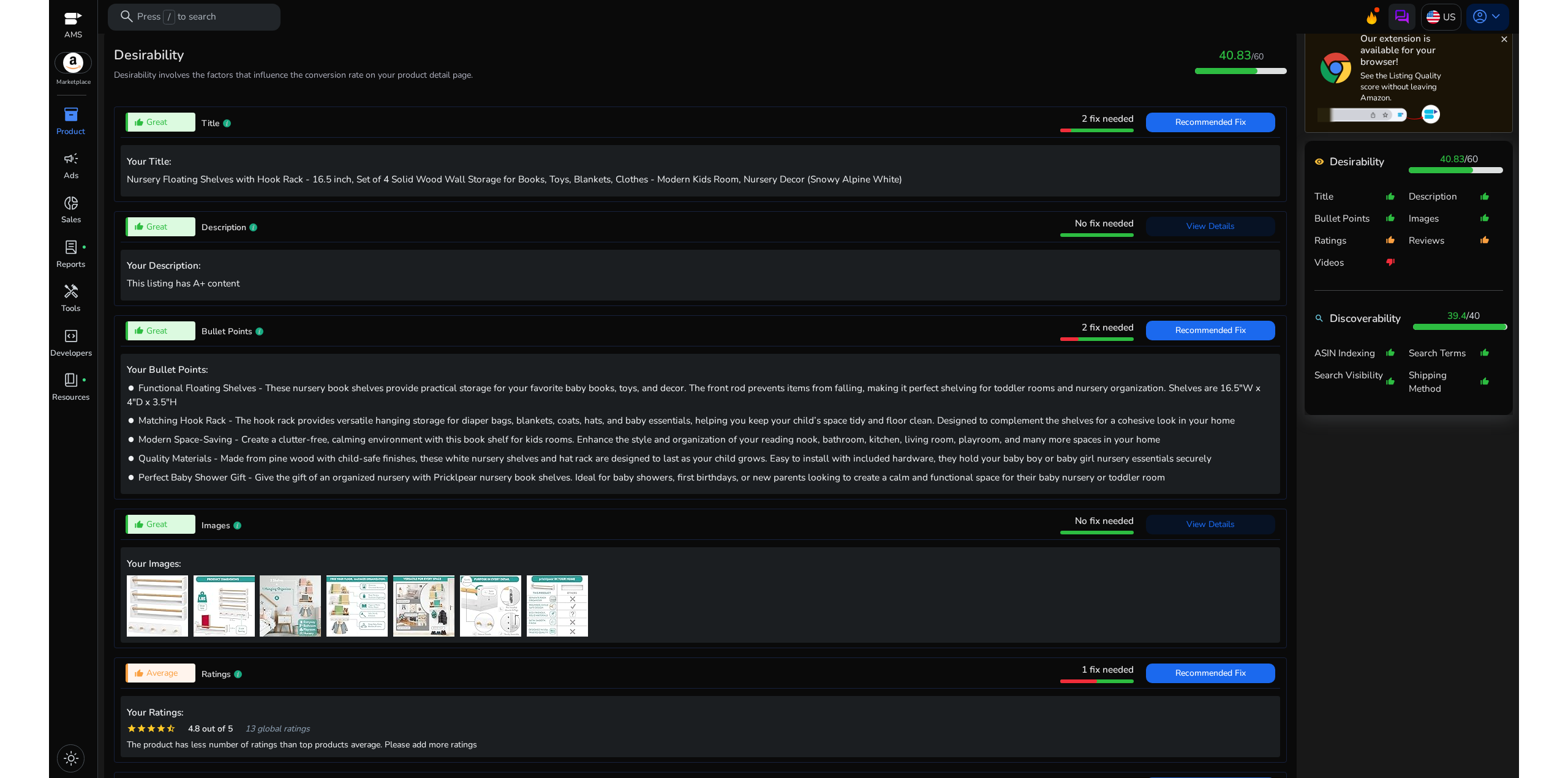
scroll to position [391, 0]
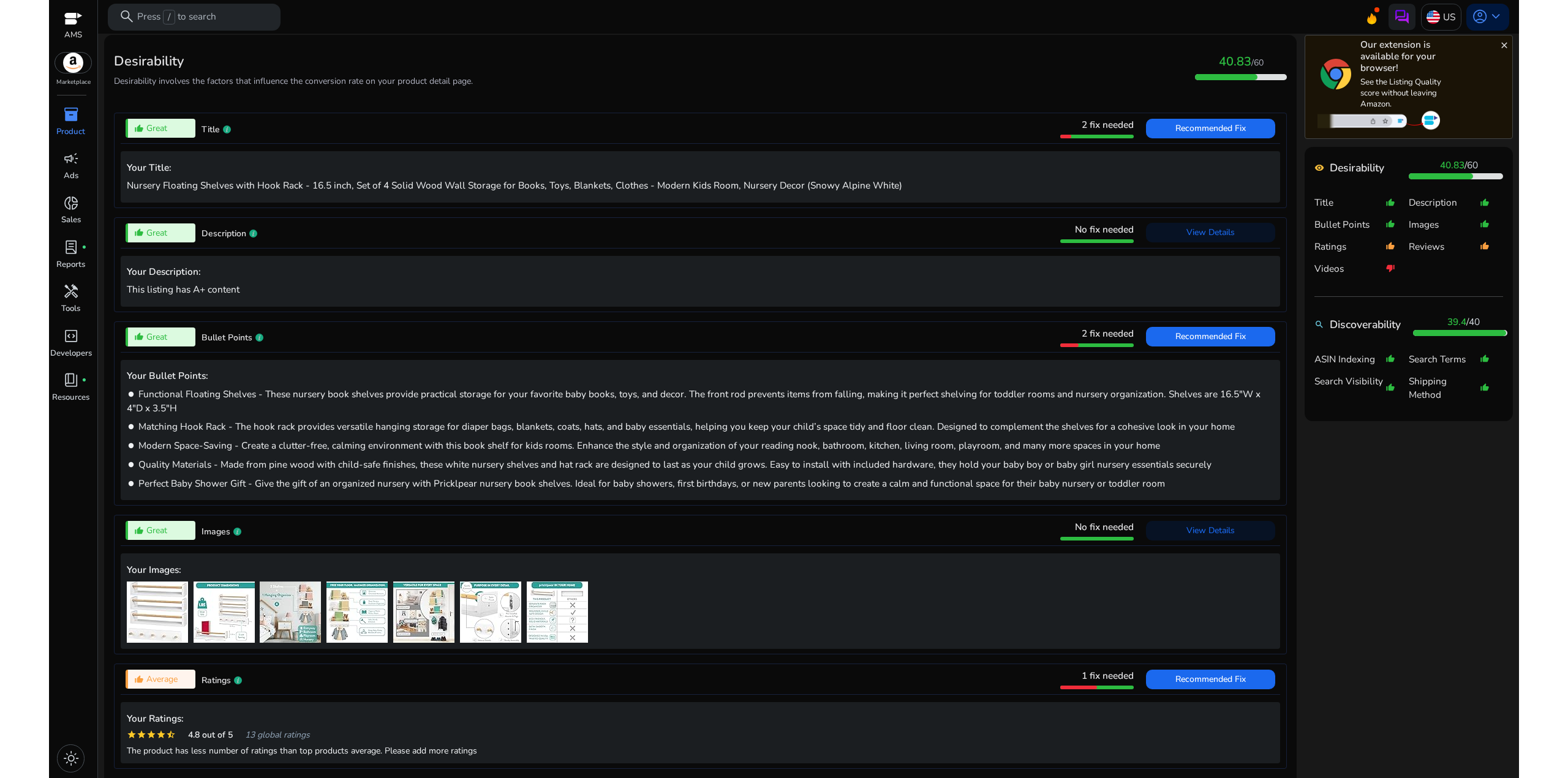
drag, startPoint x: 366, startPoint y: 485, endPoint x: 192, endPoint y: 433, distance: 181.6
click at [192, 434] on div "Your Bullet Points: brightness_1 Functional Floating Shelves - These nursery bo…" at bounding box center [700, 429] width 1159 height 153
click at [192, 433] on span "Matching Hook Rack - The hook rack provides versatile hanging storage for diape…" at bounding box center [687, 427] width 1096 height 13
drag, startPoint x: 369, startPoint y: 485, endPoint x: 220, endPoint y: 426, distance: 160.3
click at [220, 427] on div "Your Bullet Points: brightness_1 Functional Floating Shelves - These nursery bo…" at bounding box center [700, 430] width 1159 height 140
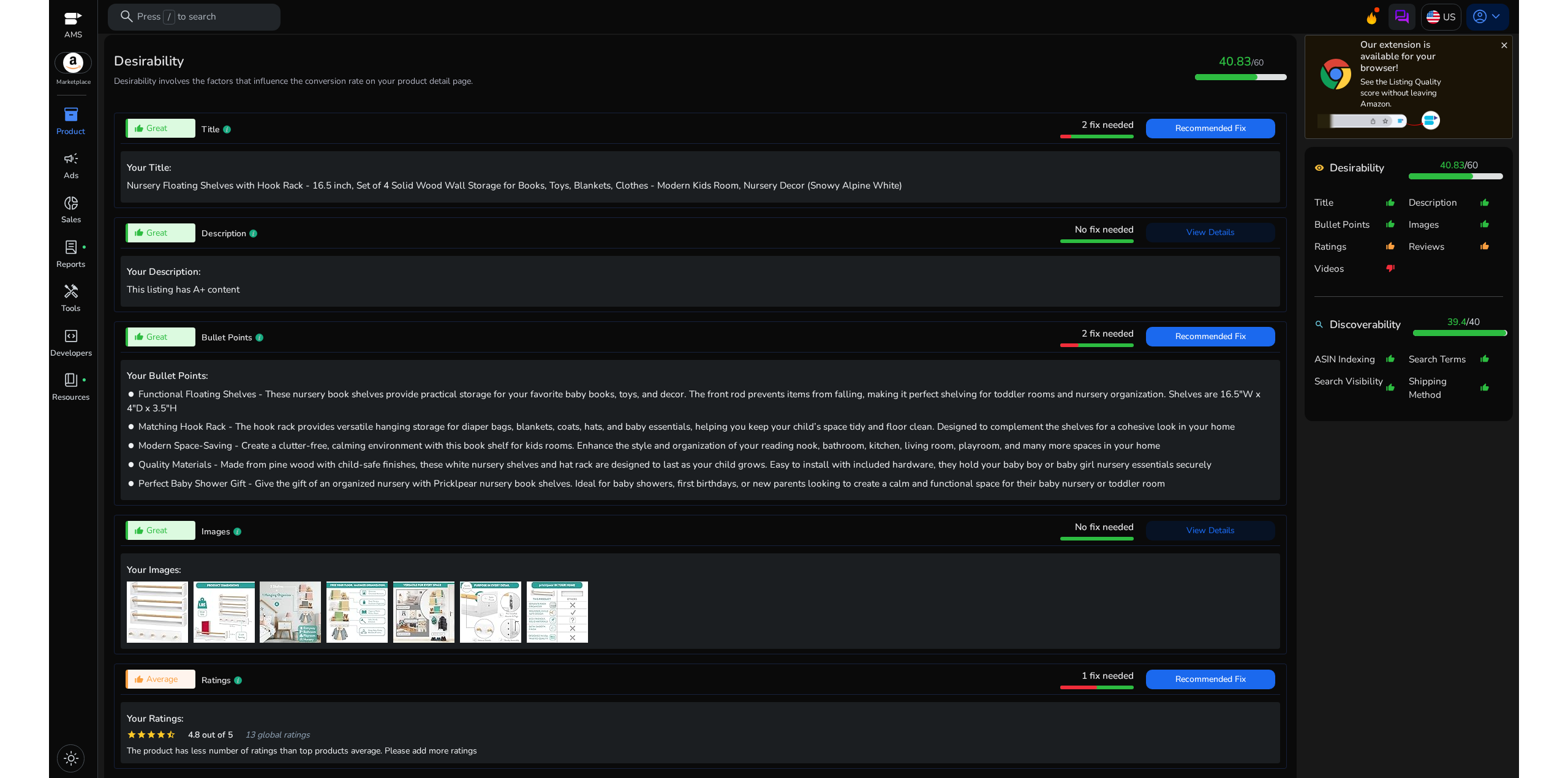
click at [220, 425] on span "Matching Hook Rack - The hook rack provides versatile hanging storage for diape…" at bounding box center [687, 427] width 1096 height 13
drag, startPoint x: 324, startPoint y: 485, endPoint x: 215, endPoint y: 422, distance: 125.9
click at [215, 423] on div "Your Bullet Points: brightness_1 Functional Floating Shelves - These nursery bo…" at bounding box center [700, 430] width 1159 height 140
click at [215, 419] on p "brightness_1 Matching Hook Rack - The hook rack provides versatile hanging stor…" at bounding box center [701, 426] width 1148 height 14
drag, startPoint x: 330, startPoint y: 480, endPoint x: 204, endPoint y: 412, distance: 143.2
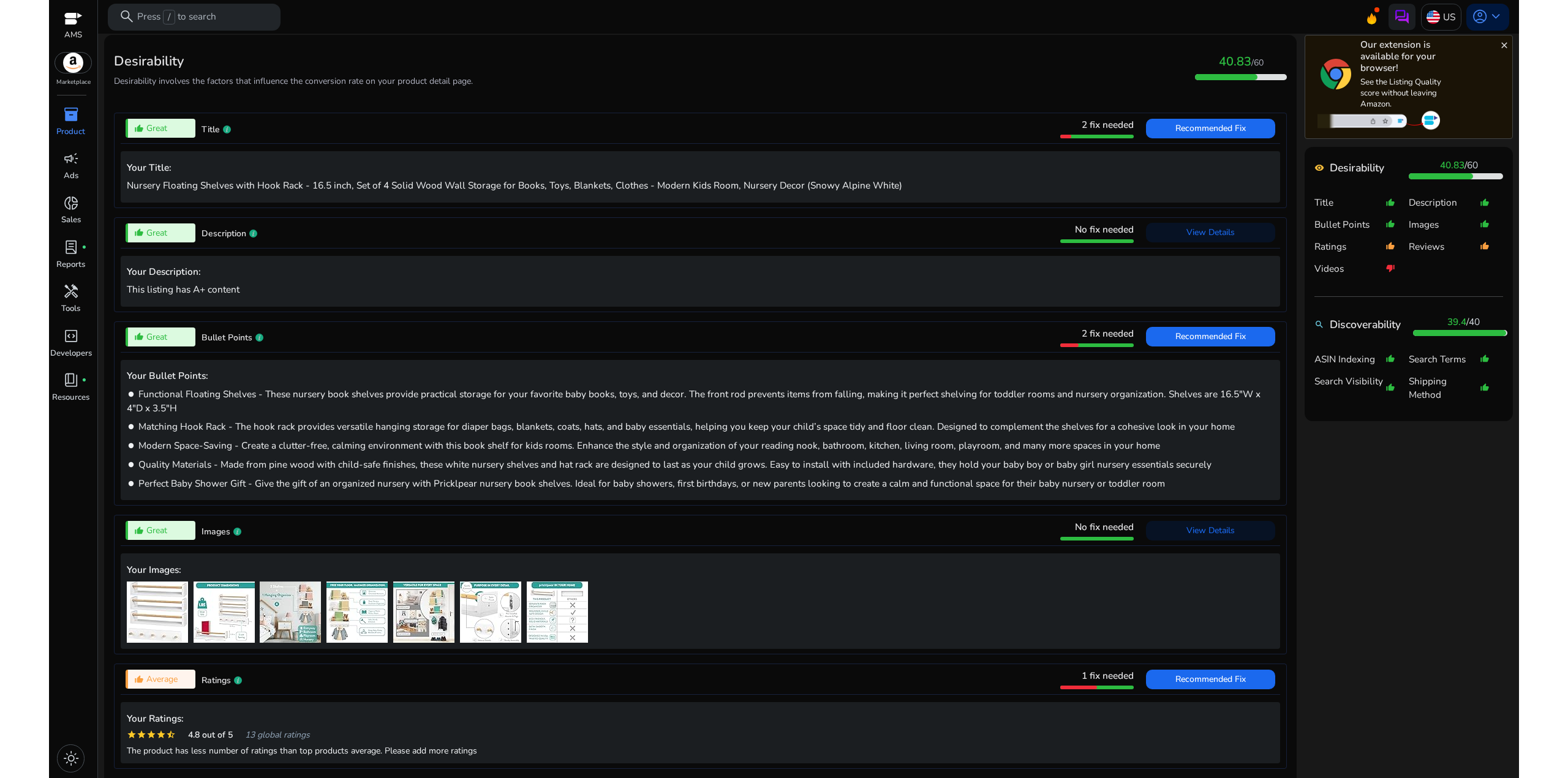
click at [204, 412] on div "Your Bullet Points: brightness_1 Functional Floating Shelves - These nursery bo…" at bounding box center [700, 430] width 1159 height 140
click at [204, 412] on p "brightness_1 Functional Floating Shelves - These nursery book shelves provide p…" at bounding box center [701, 401] width 1148 height 28
drag, startPoint x: 340, startPoint y: 502, endPoint x: 217, endPoint y: 413, distance: 151.8
click at [217, 414] on app-lqi-attribute-container "thumb_up_alt Great Bullet Points 2 fix needed Recommended Fix Your Bullet Point…" at bounding box center [700, 418] width 1173 height 194
click at [217, 413] on p "brightness_1 Functional Floating Shelves - These nursery book shelves provide p…" at bounding box center [701, 401] width 1148 height 28
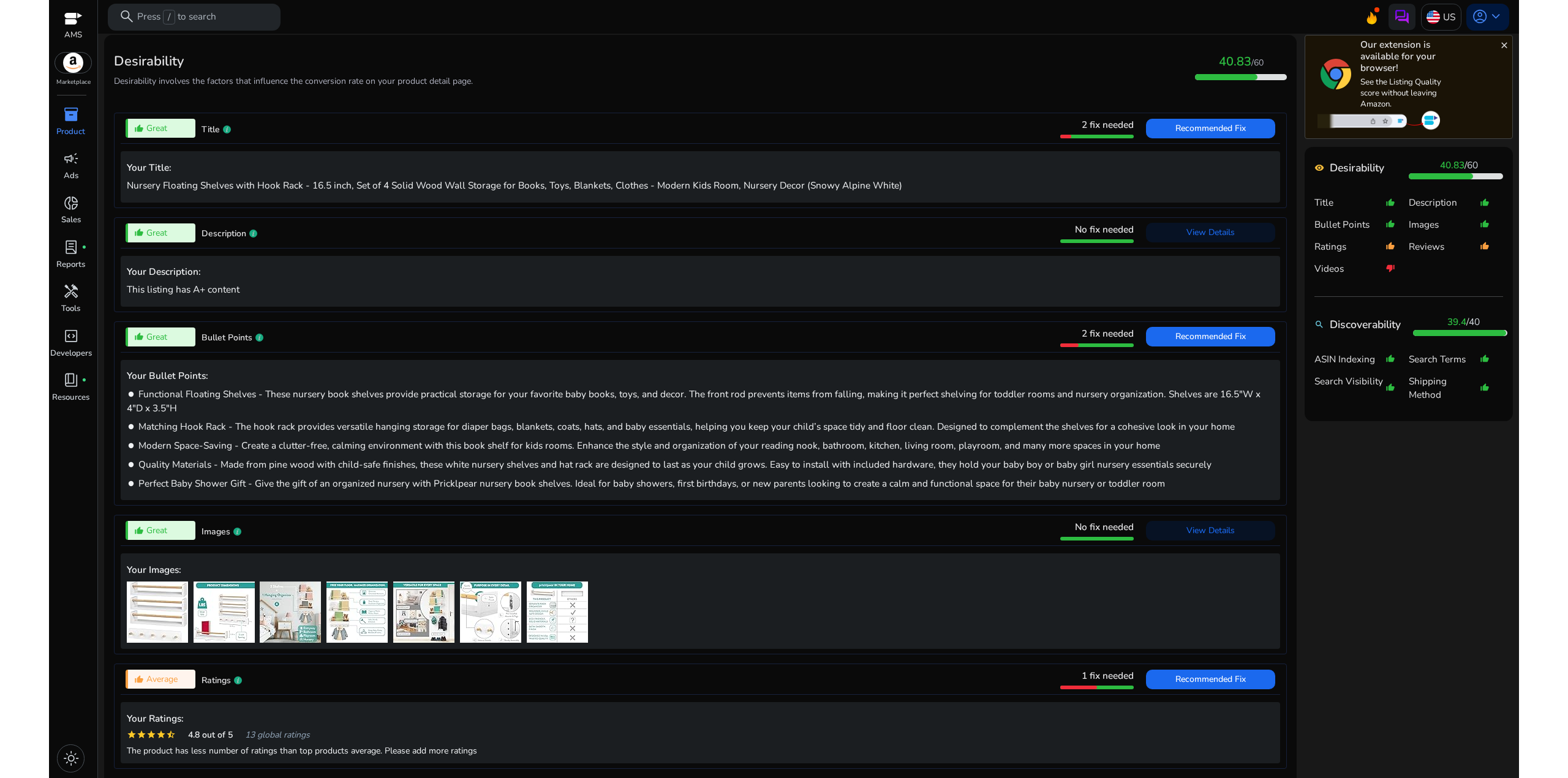
drag, startPoint x: 366, startPoint y: 483, endPoint x: 214, endPoint y: 405, distance: 170.8
click at [216, 406] on div "Your Bullet Points: brightness_1 Functional Floating Shelves - These nursery bo…" at bounding box center [700, 430] width 1159 height 140
click at [213, 401] on p "brightness_1 Functional Floating Shelves - These nursery book shelves provide p…" at bounding box center [701, 401] width 1148 height 28
drag, startPoint x: 239, startPoint y: 433, endPoint x: 228, endPoint y: 413, distance: 22.8
click at [228, 419] on div "Your Bullet Points: brightness_1 Functional Floating Shelves - These nursery bo…" at bounding box center [700, 430] width 1159 height 140
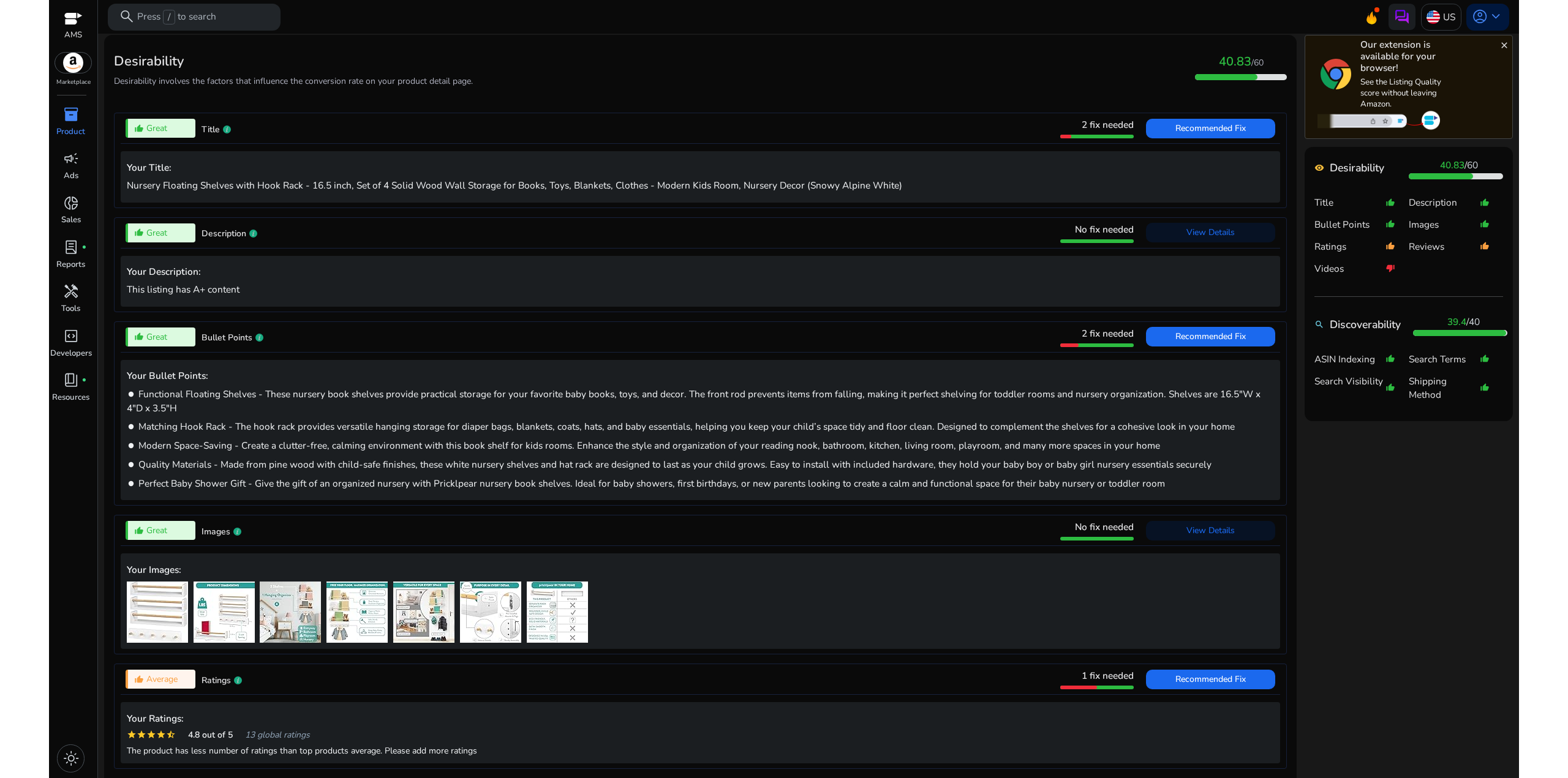
click at [227, 413] on p "brightness_1 Functional Floating Shelves - These nursery book shelves provide p…" at bounding box center [701, 401] width 1148 height 28
drag, startPoint x: 280, startPoint y: 454, endPoint x: 232, endPoint y: 419, distance: 59.4
click at [232, 420] on div "Your Bullet Points: brightness_1 Functional Floating Shelves - These nursery bo…" at bounding box center [700, 430] width 1159 height 140
click at [231, 419] on div "Your Bullet Points: brightness_1 Functional Floating Shelves - These nursery bo…" at bounding box center [700, 430] width 1159 height 140
drag, startPoint x: 311, startPoint y: 477, endPoint x: 195, endPoint y: 403, distance: 137.6
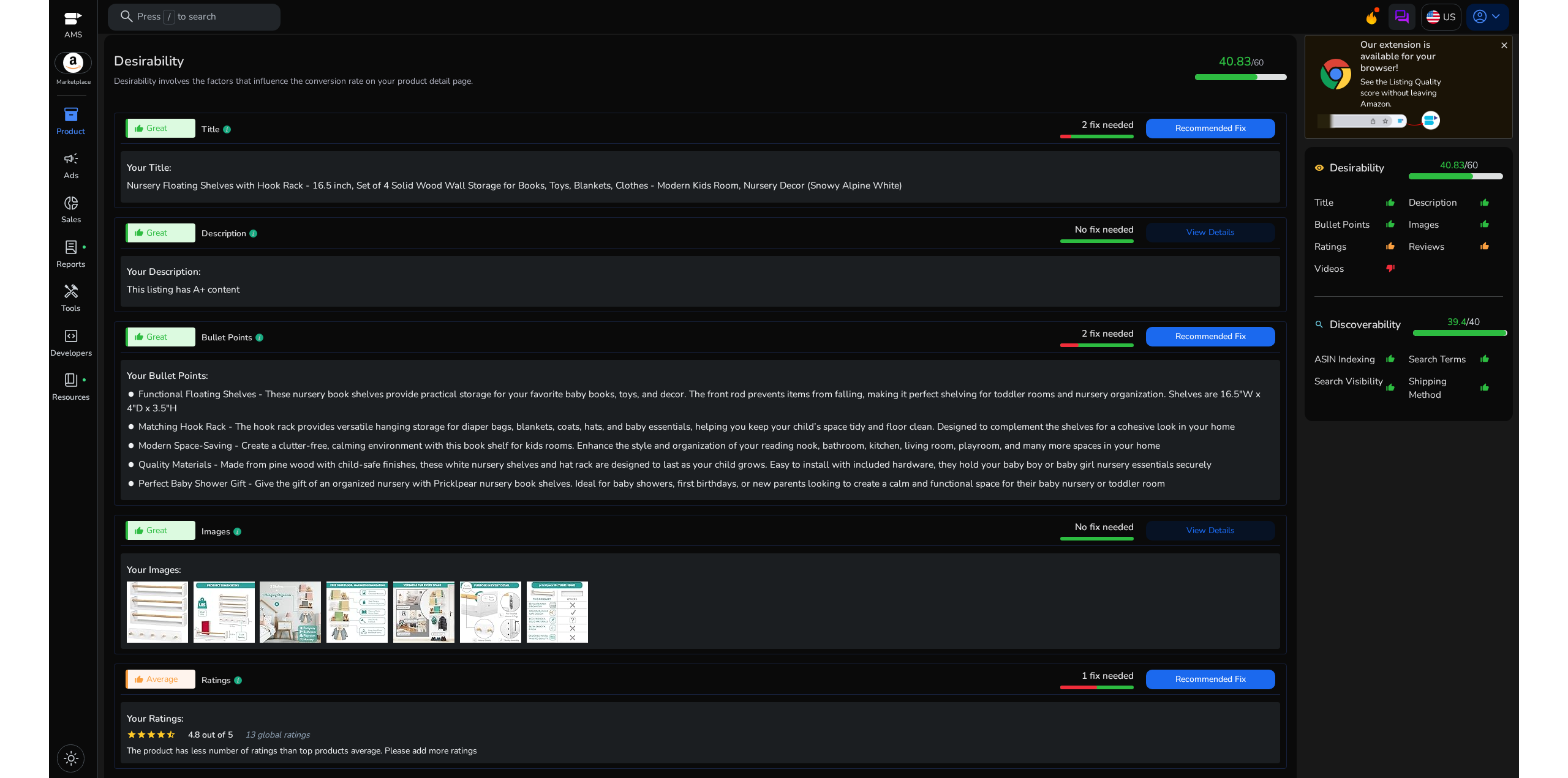
click at [196, 405] on div "Your Bullet Points: brightness_1 Functional Floating Shelves - These nursery bo…" at bounding box center [700, 430] width 1159 height 140
click at [195, 403] on p "brightness_1 Functional Floating Shelves - These nursery book shelves provide p…" at bounding box center [701, 401] width 1148 height 28
drag, startPoint x: 308, startPoint y: 460, endPoint x: 228, endPoint y: 388, distance: 107.6
click at [229, 393] on div "Your Bullet Points: brightness_1 Functional Floating Shelves - These nursery bo…" at bounding box center [700, 430] width 1159 height 140
click at [228, 388] on span "Functional Floating Shelves - These nursery book shelves provide practical stor…" at bounding box center [693, 401] width 1134 height 27
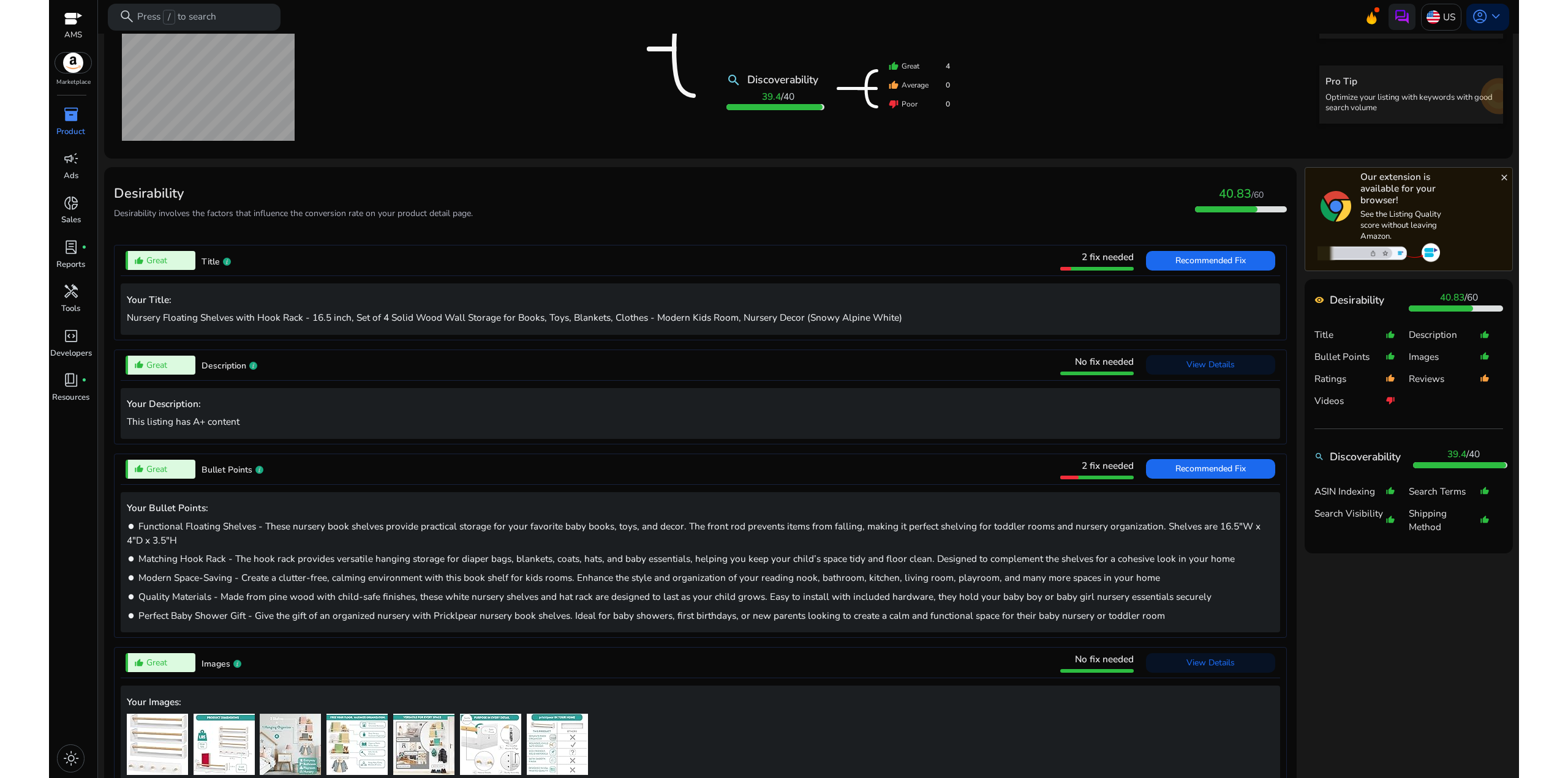
scroll to position [268, 0]
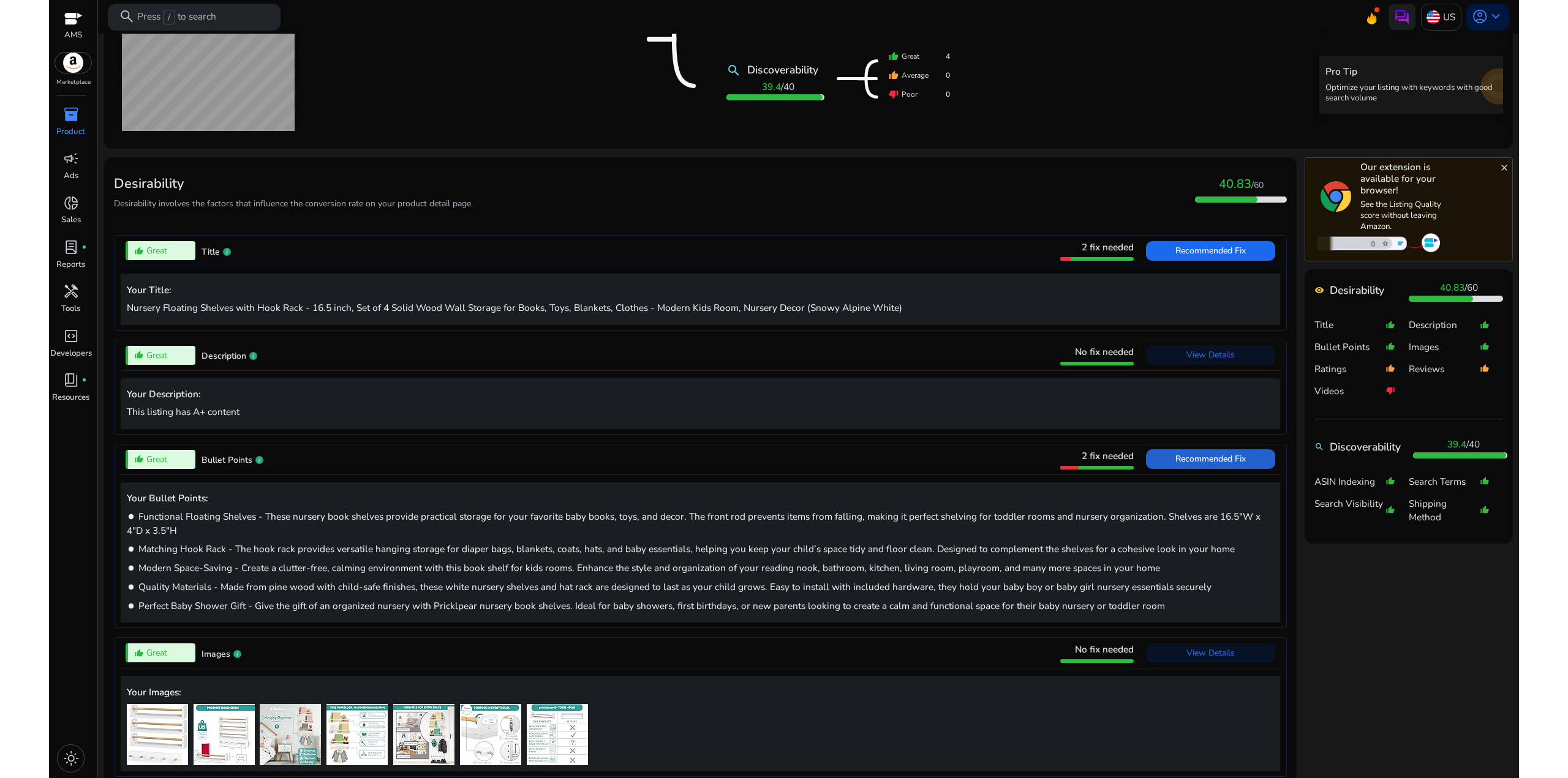
click at [1180, 463] on span "Recommended Fix" at bounding box center [1210, 459] width 70 height 12
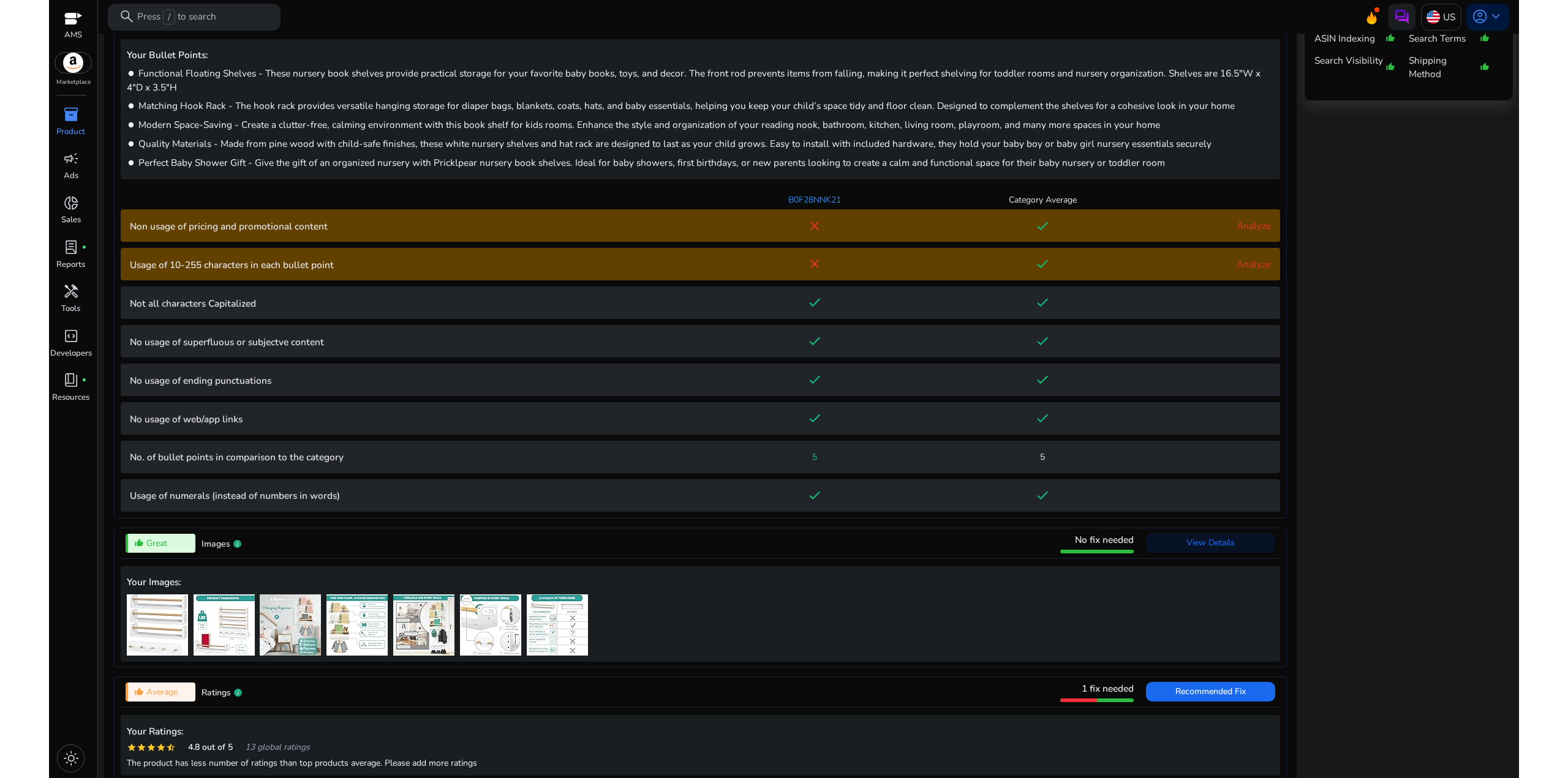
scroll to position [712, 0]
click at [298, 270] on p "Usage of 10-255 characters in each bullet point" at bounding box center [415, 264] width 570 height 14
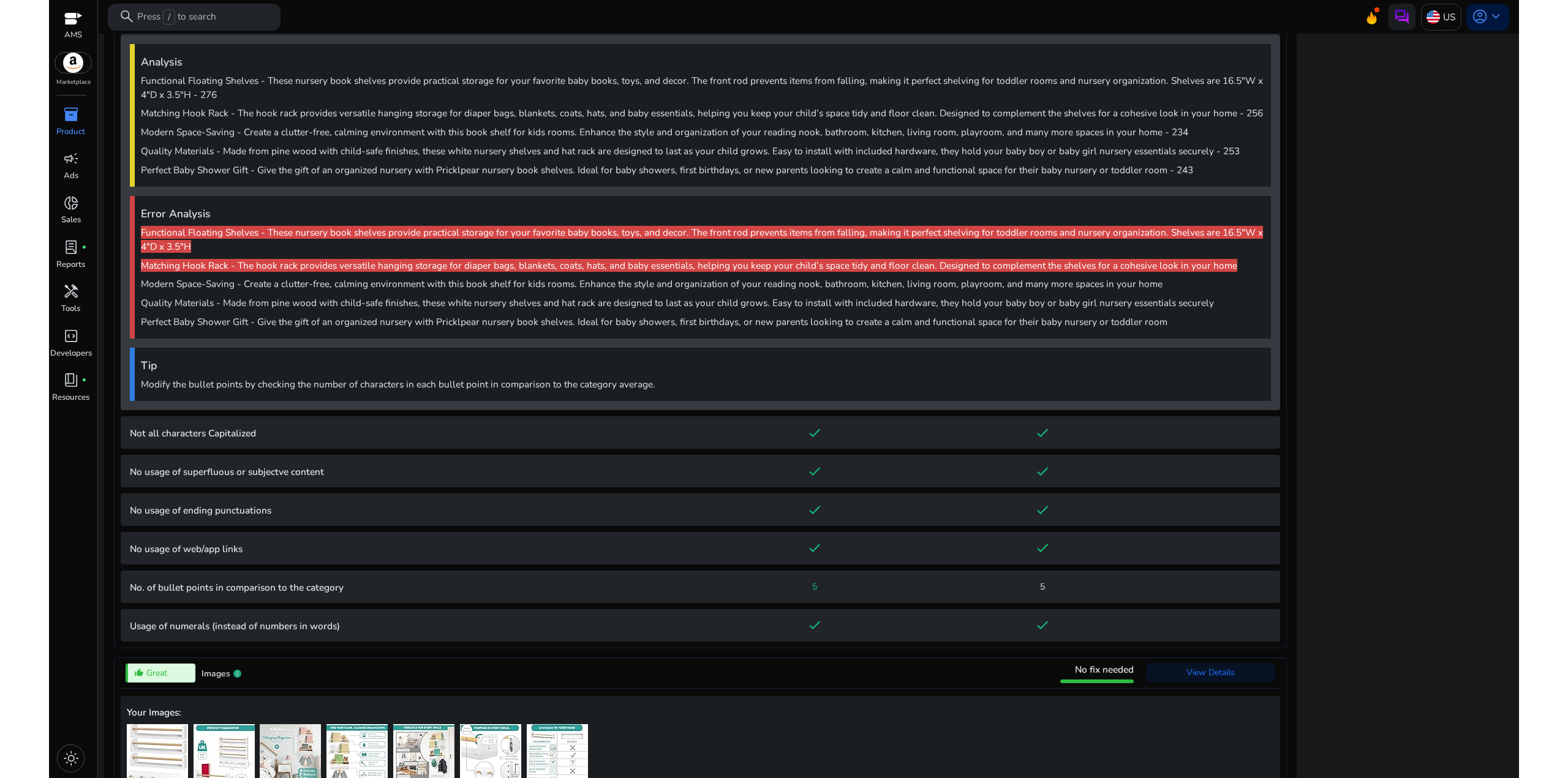
drag, startPoint x: 449, startPoint y: 566, endPoint x: 318, endPoint y: 387, distance: 221.8
click at [318, 391] on div "Tip Modify the bullet points by checking the number of characters in each bulle…" at bounding box center [701, 374] width 1141 height 54
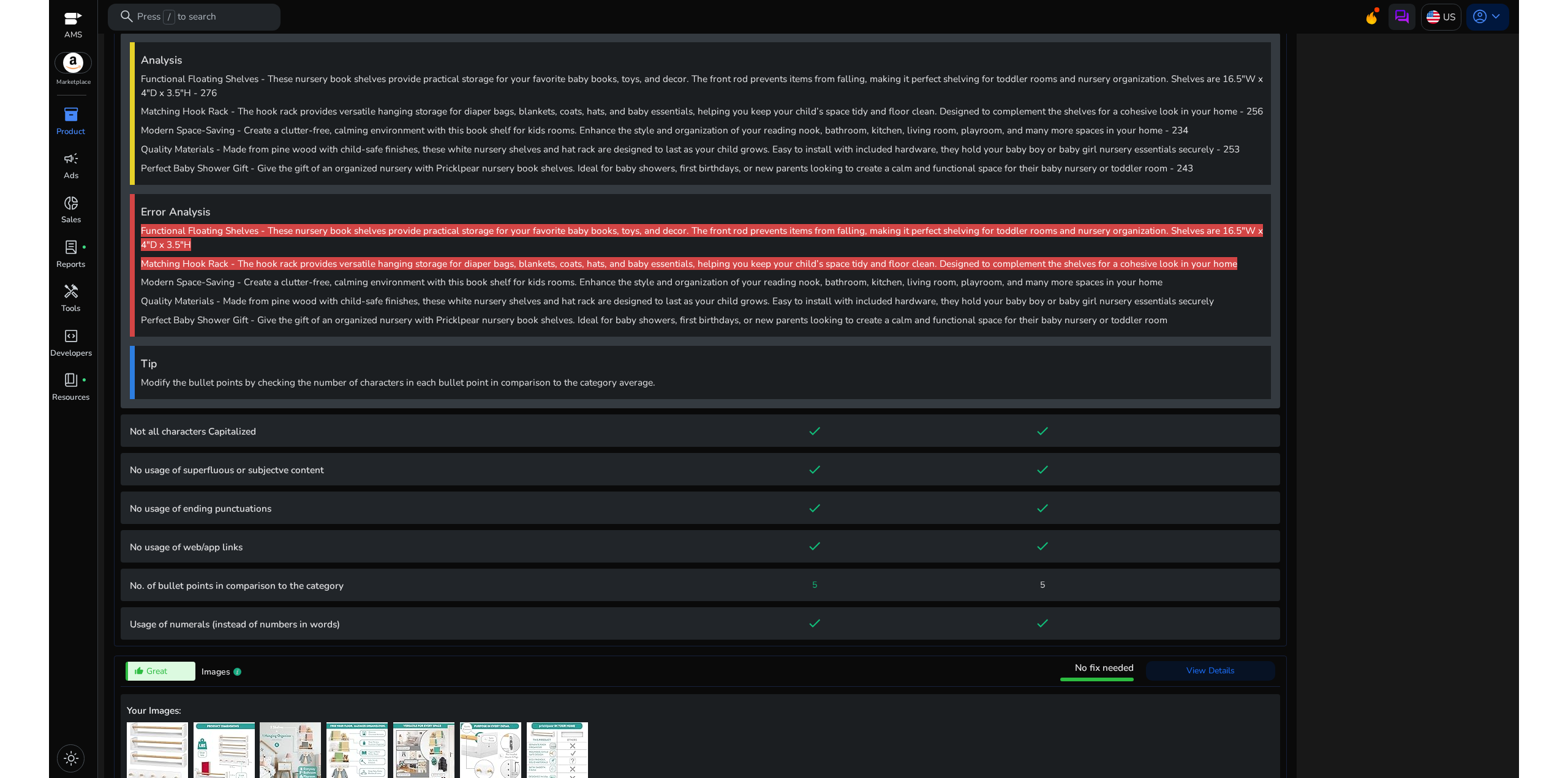
scroll to position [959, 0]
click at [378, 324] on p "Perfect Baby Shower Gift - Give the gift of an organized nursery with Pricklpea…" at bounding box center [702, 319] width 1124 height 14
drag, startPoint x: 435, startPoint y: 297, endPoint x: 364, endPoint y: 179, distance: 137.7
click at [365, 194] on div "Error Analysis Functional Floating Shelves - These nursery book shelves provide…" at bounding box center [701, 265] width 1141 height 143
click at [364, 172] on p "Perfect Baby Shower Gift - Give the gift of an organized nursery with Pricklpea…" at bounding box center [702, 167] width 1124 height 14
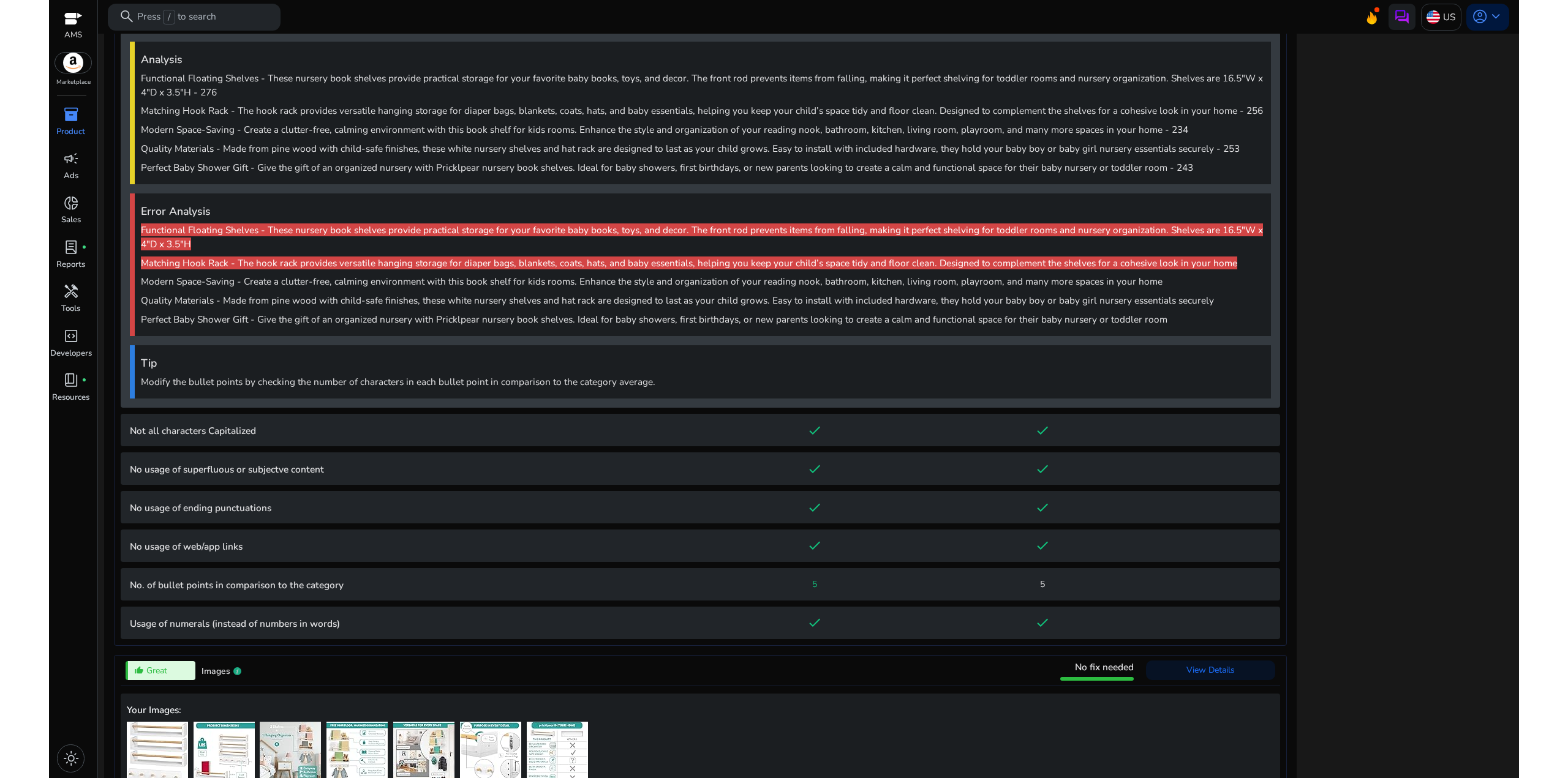
drag, startPoint x: 602, startPoint y: 213, endPoint x: 543, endPoint y: 171, distance: 72.4
click at [570, 190] on div "Analysis Functional Floating Shelves - These nursery book shelves provide pract…" at bounding box center [700, 219] width 1159 height 375
click at [543, 171] on p "Perfect Baby Shower Gift - Give the gift of an organized nursery with Pricklpea…" at bounding box center [702, 167] width 1124 height 14
drag, startPoint x: 463, startPoint y: 249, endPoint x: 402, endPoint y: 167, distance: 102.2
click at [417, 187] on div "Analysis Functional Floating Shelves - These nursery book shelves provide pract…" at bounding box center [700, 219] width 1159 height 375
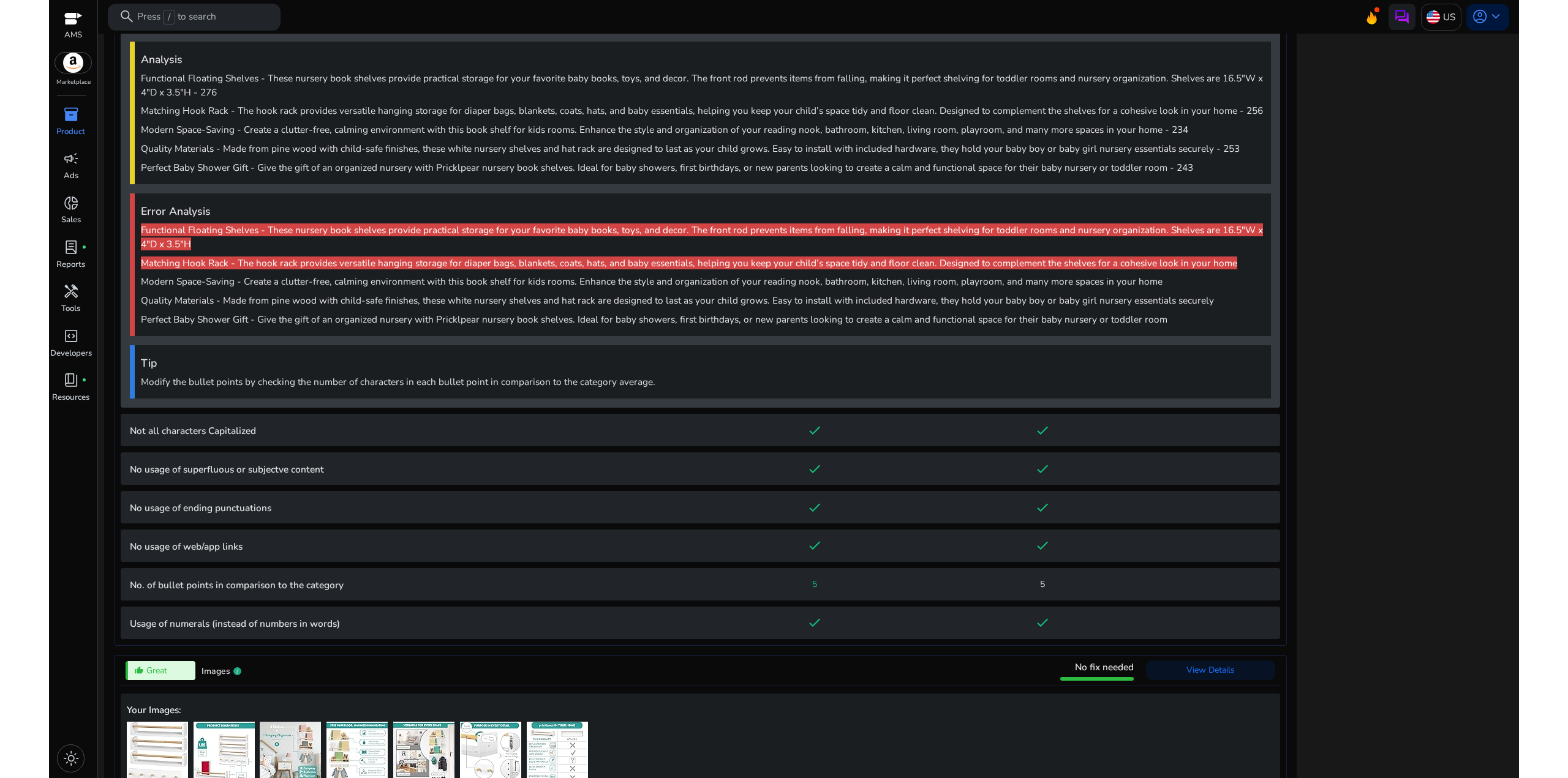
click at [402, 166] on p "Perfect Baby Shower Gift - Give the gift of an organized nursery with Pricklpea…" at bounding box center [702, 167] width 1124 height 14
drag, startPoint x: 364, startPoint y: 192, endPoint x: 350, endPoint y: 163, distance: 32.2
click at [354, 171] on div "Analysis Functional Floating Shelves - These nursery book shelves provide pract…" at bounding box center [700, 219] width 1159 height 375
click at [350, 163] on p "Perfect Baby Shower Gift - Give the gift of an organized nursery with Pricklpea…" at bounding box center [702, 167] width 1124 height 14
drag, startPoint x: 475, startPoint y: 308, endPoint x: 356, endPoint y: 161, distance: 189.1
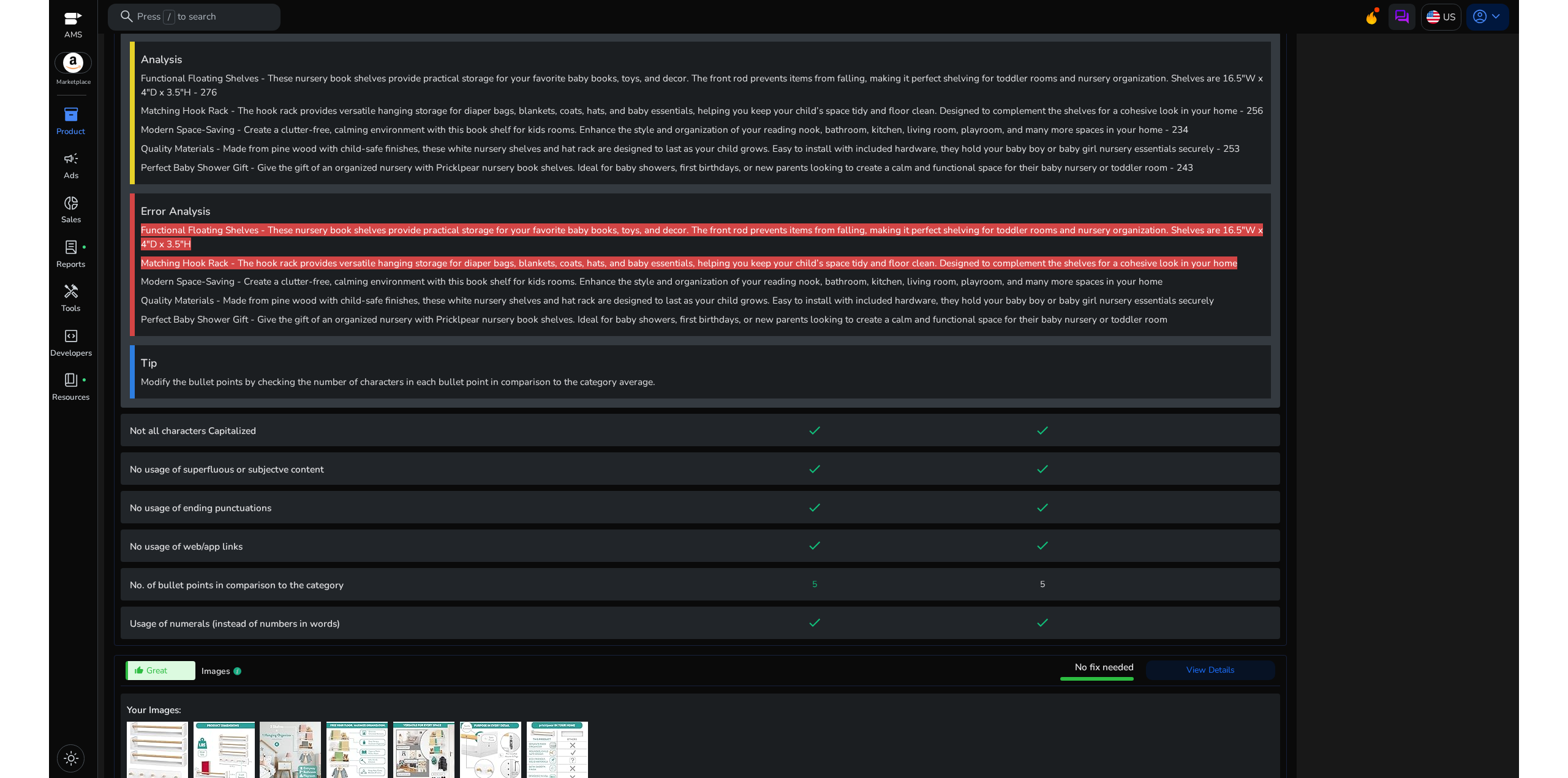
click at [367, 182] on div "Analysis Functional Floating Shelves - These nursery book shelves provide pract…" at bounding box center [700, 219] width 1159 height 375
click at [350, 151] on p "Quality Materials - Made from pine wood with child-safe finishes, these white n…" at bounding box center [702, 148] width 1124 height 14
drag, startPoint x: 359, startPoint y: 251, endPoint x: 328, endPoint y: 158, distance: 98.0
click at [336, 185] on div "Analysis Functional Floating Shelves - These nursery book shelves provide pract…" at bounding box center [700, 219] width 1159 height 375
click at [328, 158] on span "Functional Floating Shelves - These nursery book shelves provide practical stor…" at bounding box center [702, 123] width 1124 height 104
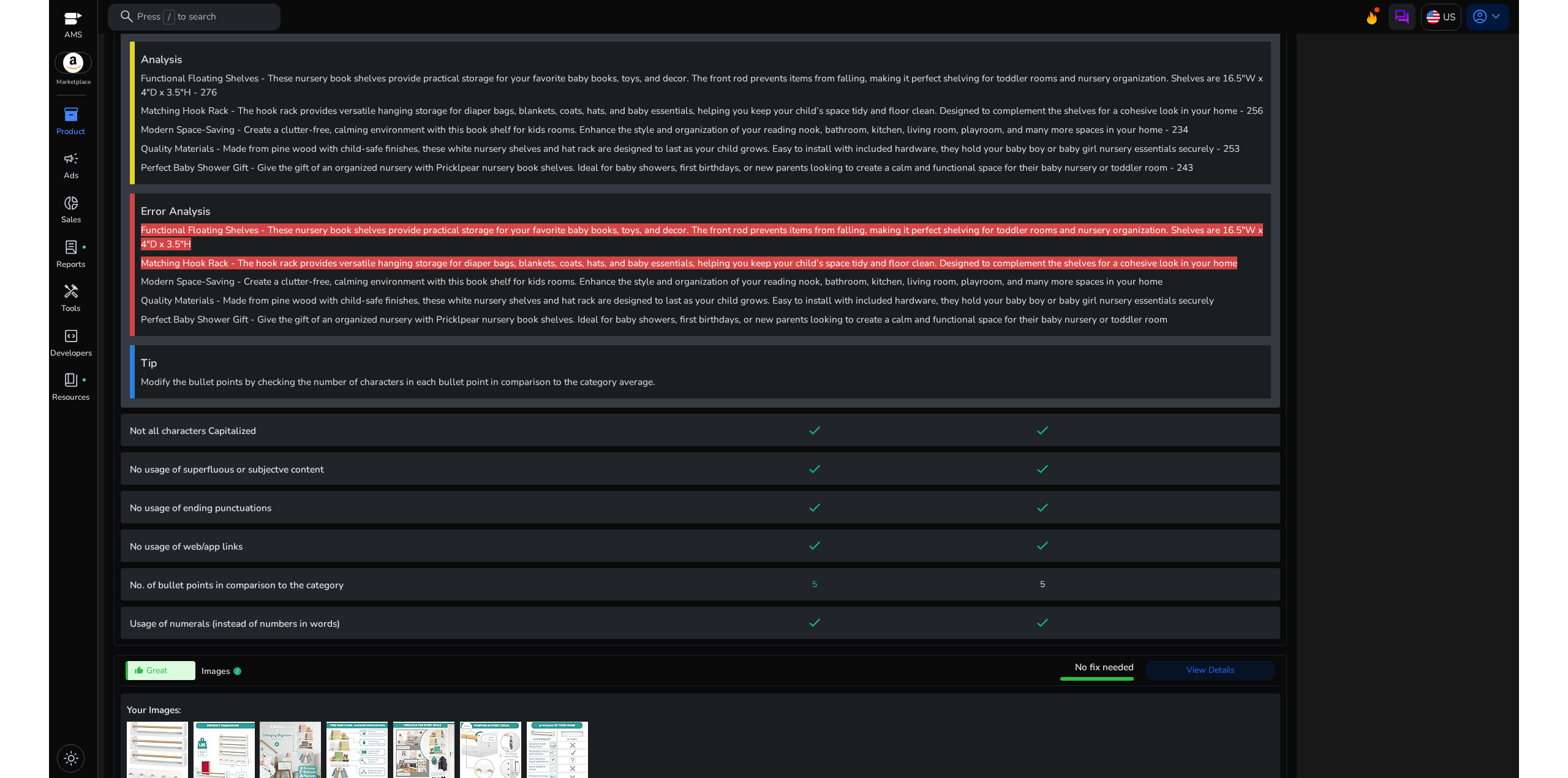
drag, startPoint x: 388, startPoint y: 326, endPoint x: 290, endPoint y: 141, distance: 209.4
click at [291, 152] on div "Analysis Functional Floating Shelves - These nursery book shelves provide pract…" at bounding box center [700, 219] width 1159 height 375
click at [290, 138] on span "Functional Floating Shelves - These nursery book shelves provide practical stor…" at bounding box center [702, 123] width 1124 height 104
drag, startPoint x: 462, startPoint y: 327, endPoint x: 340, endPoint y: 161, distance: 206.0
click at [339, 163] on div "Analysis Functional Floating Shelves - These nursery book shelves provide pract…" at bounding box center [700, 219] width 1159 height 375
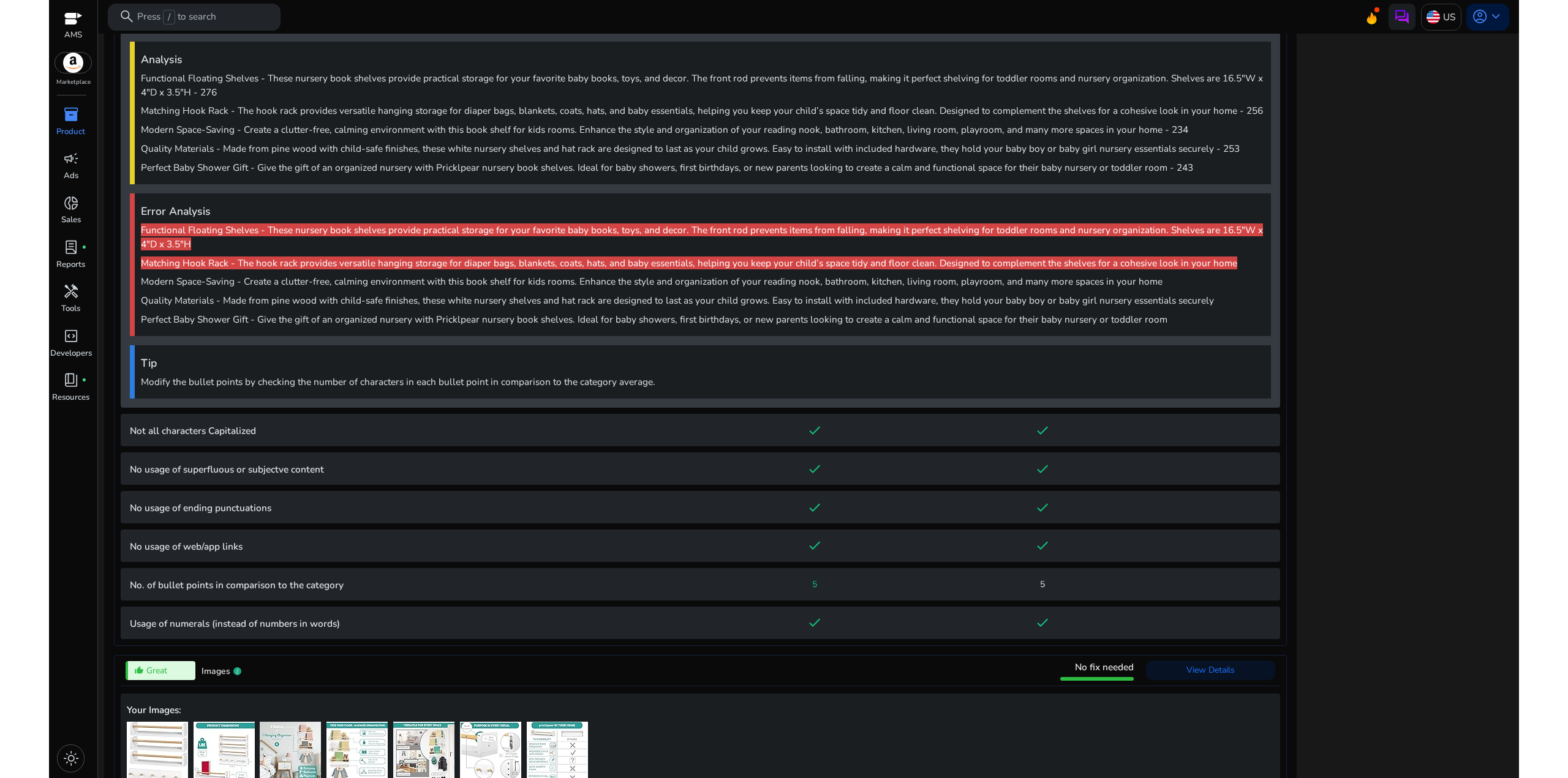
click at [339, 152] on p "Quality Materials - Made from pine wood with child-safe finishes, these white n…" at bounding box center [702, 148] width 1124 height 14
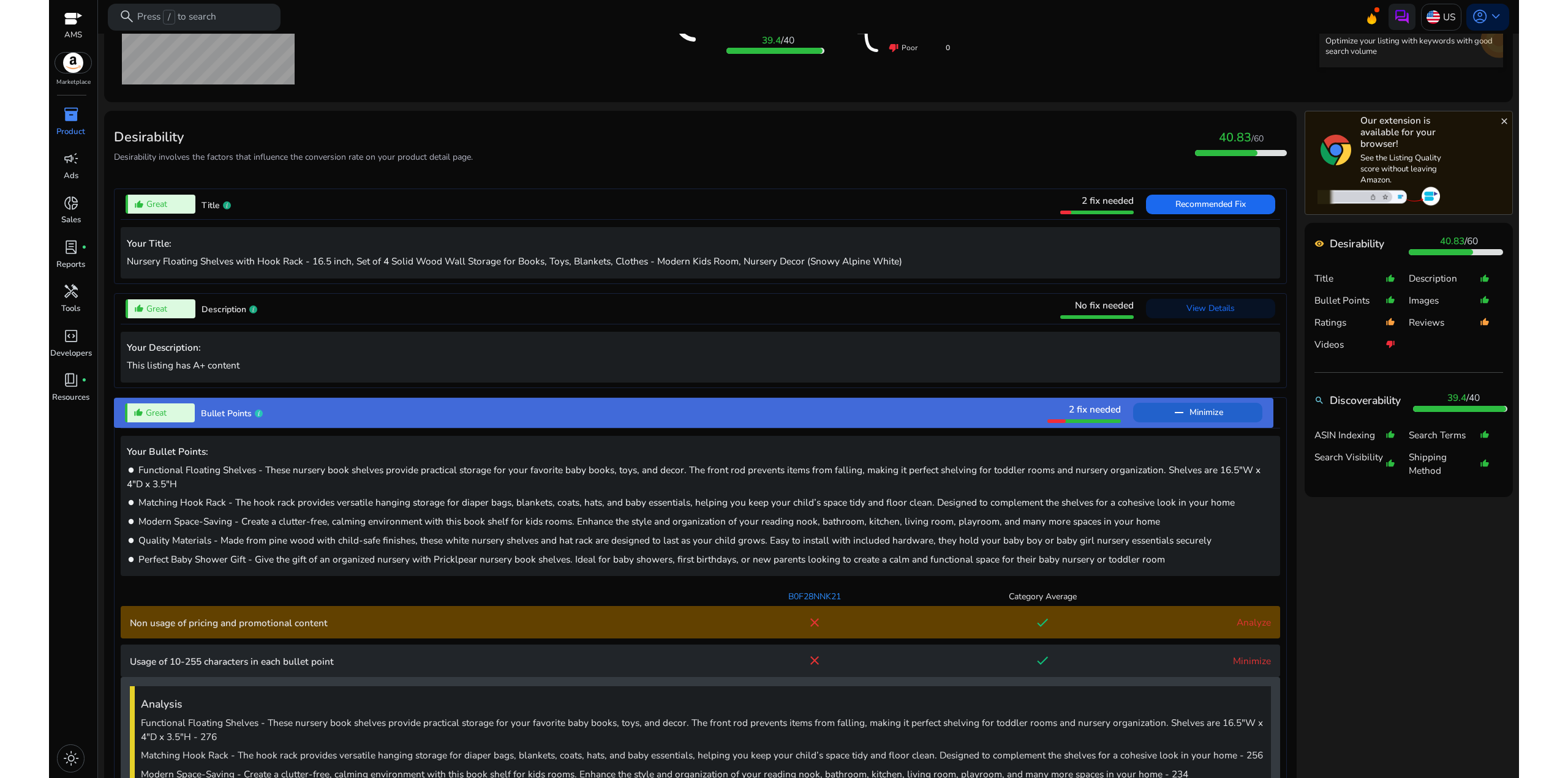
scroll to position [0, 0]
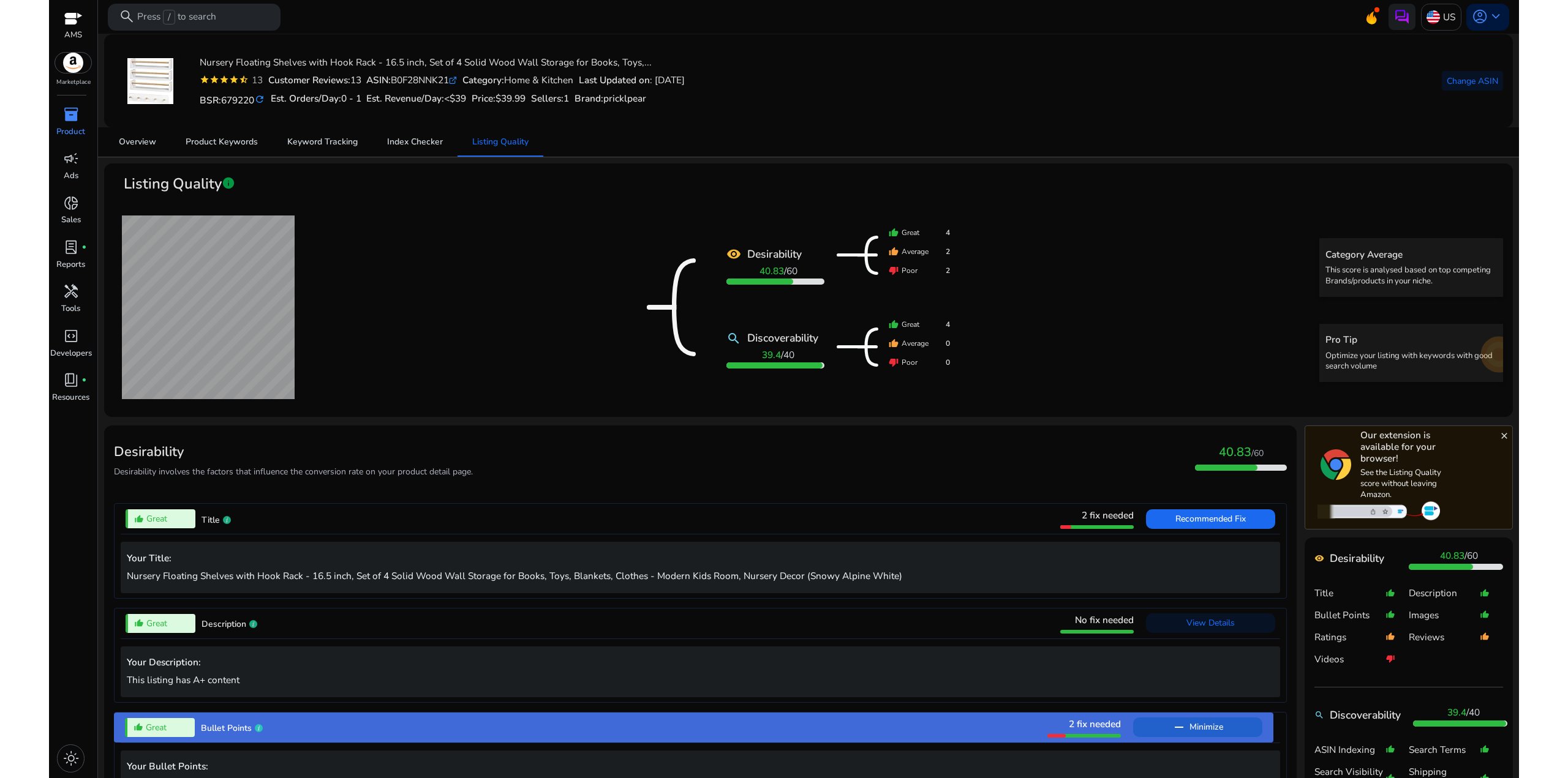
click at [368, 363] on div "remove_[MEDICAL_DATA] Desirability 40.83 / 60 search Discoverability 39.4 / 40 …" at bounding box center [808, 307] width 1389 height 199
click at [218, 138] on span "Product Keywords" at bounding box center [222, 142] width 73 height 8
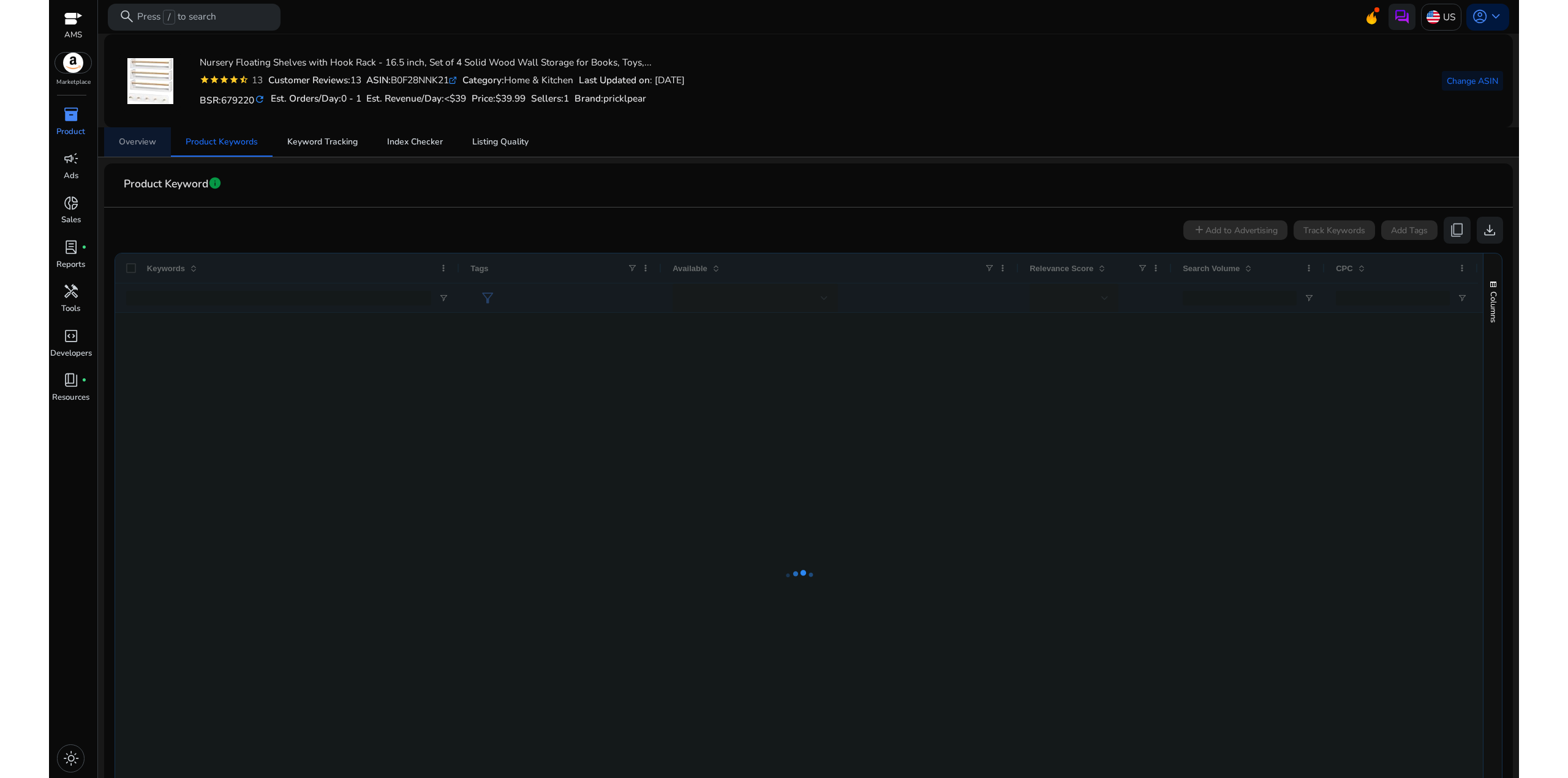
click at [127, 138] on span "Overview" at bounding box center [137, 142] width 37 height 8
